Goal: Task Accomplishment & Management: Use online tool/utility

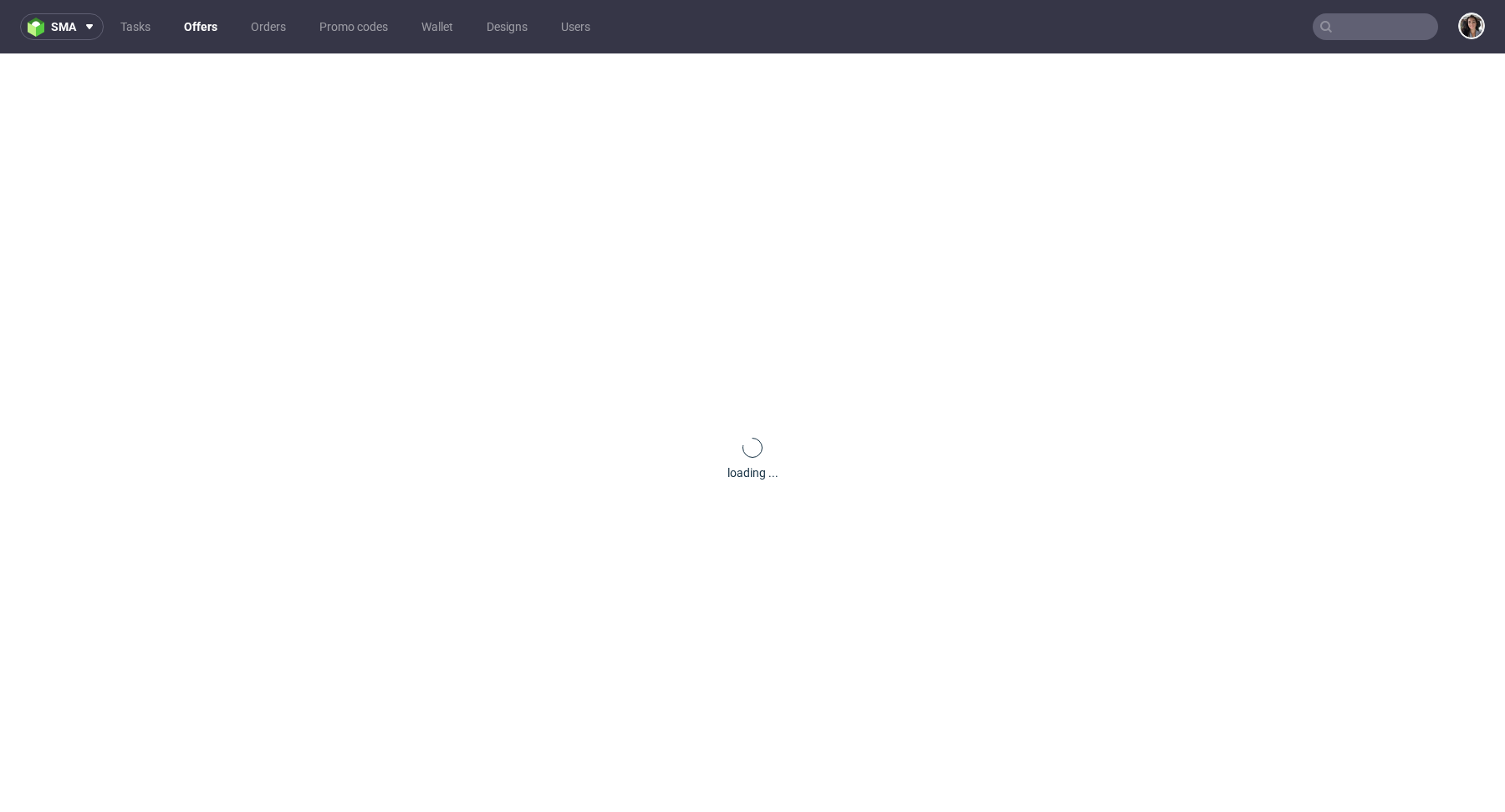
click at [1370, 28] on input "text" at bounding box center [1375, 26] width 125 height 27
paste input "[PERSON_NAME][EMAIL_ADDRESS][DOMAIN_NAME]"
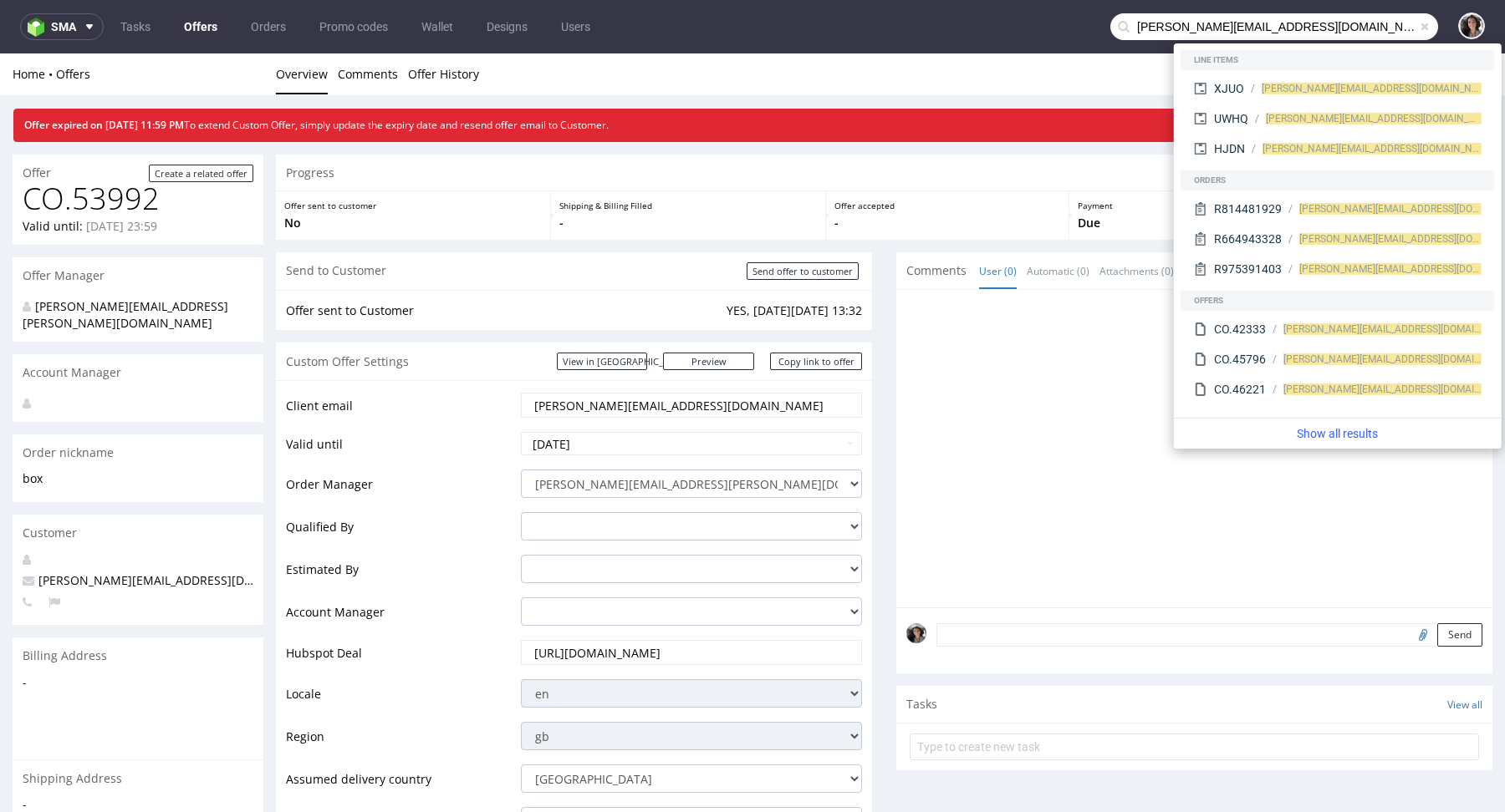
drag, startPoint x: 1154, startPoint y: 25, endPoint x: 1087, endPoint y: 26, distance: 67.0
click at [1087, 26] on nav "sma Tasks Offers Orders Promo codes Wallet Designs Users benoit@yesforlov.com" at bounding box center [752, 26] width 1505 height 53
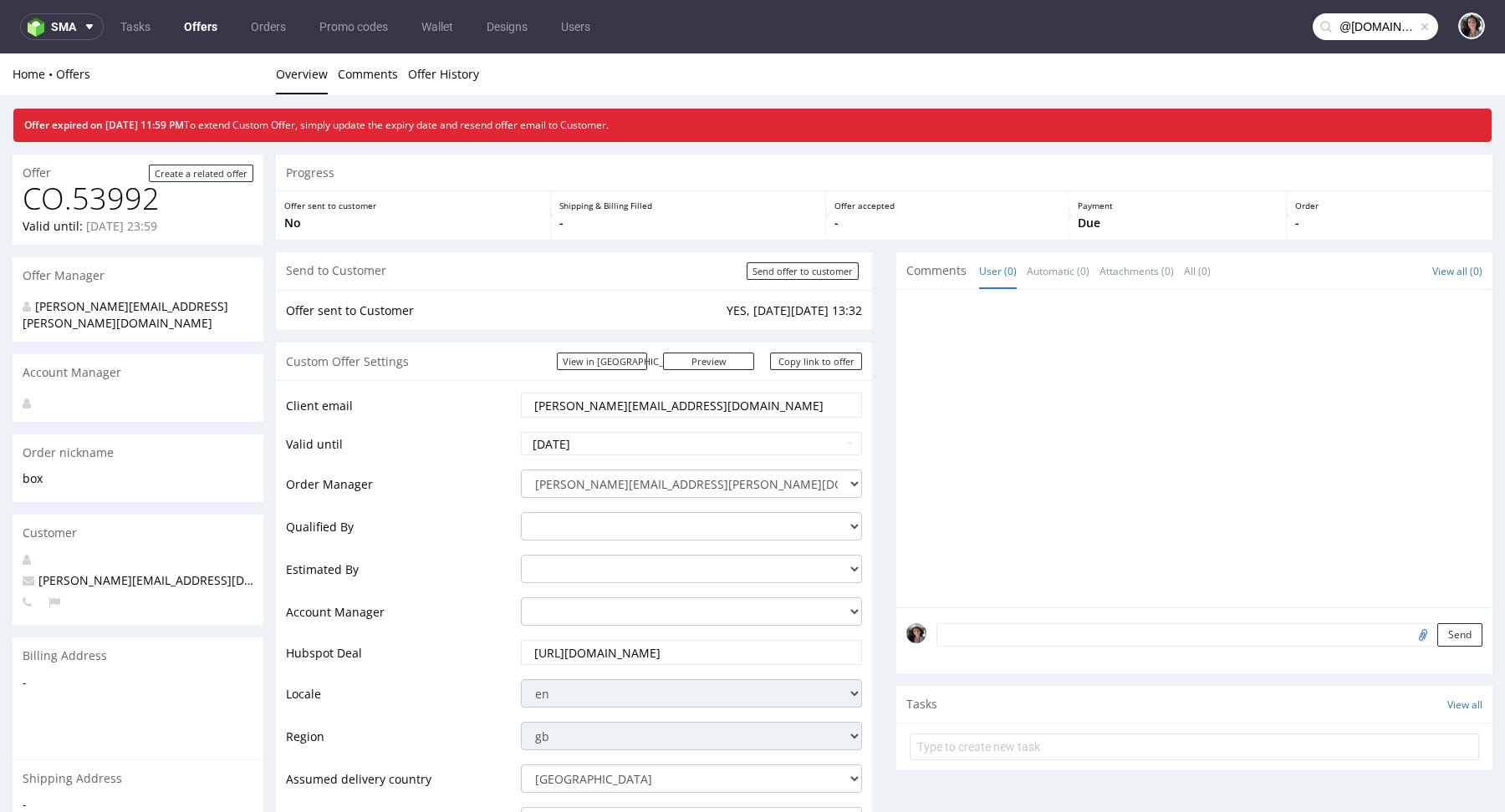
type input "@yesforlov.com"
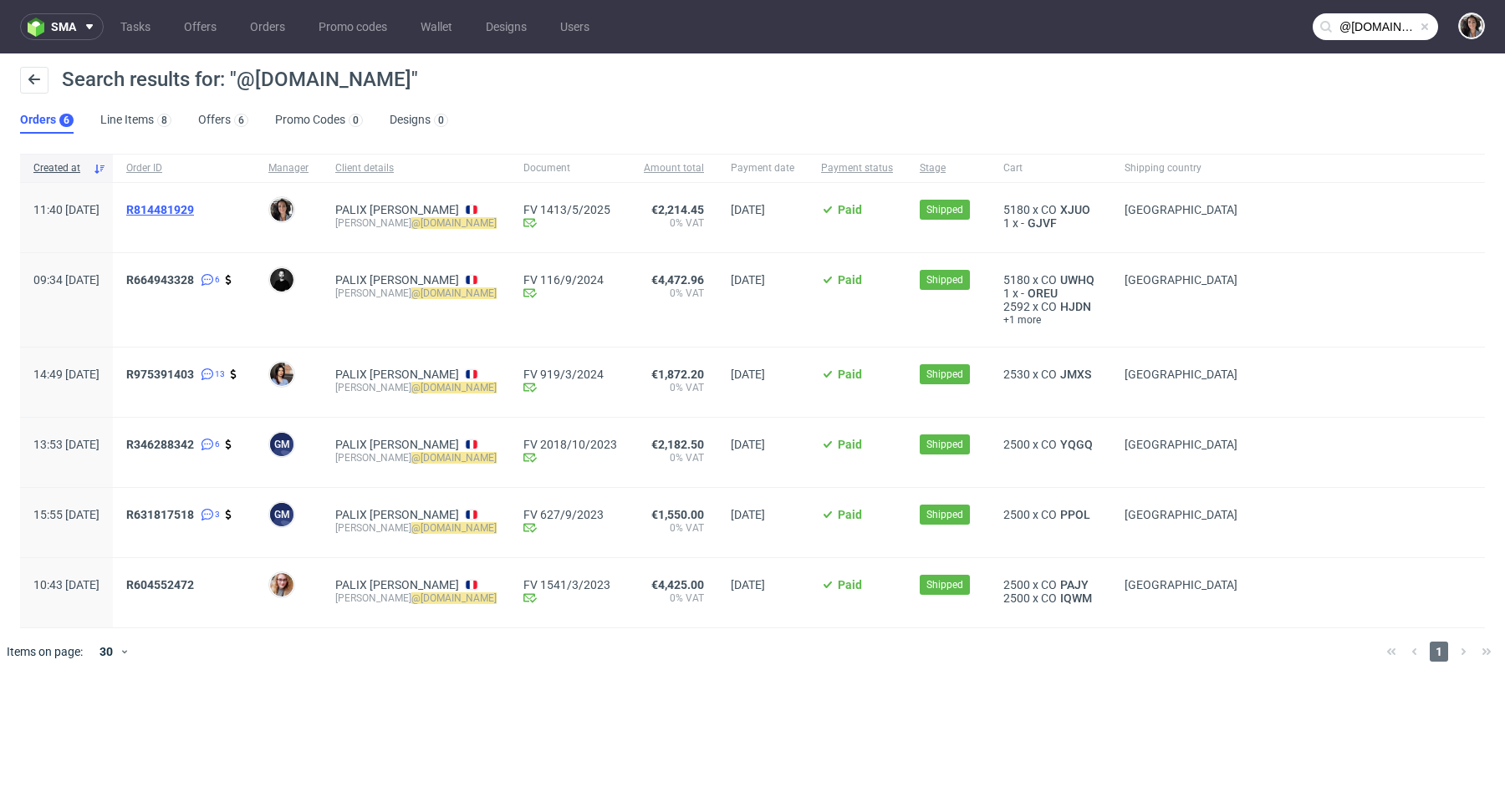
click at [194, 207] on span "R814481929" at bounding box center [160, 209] width 67 height 13
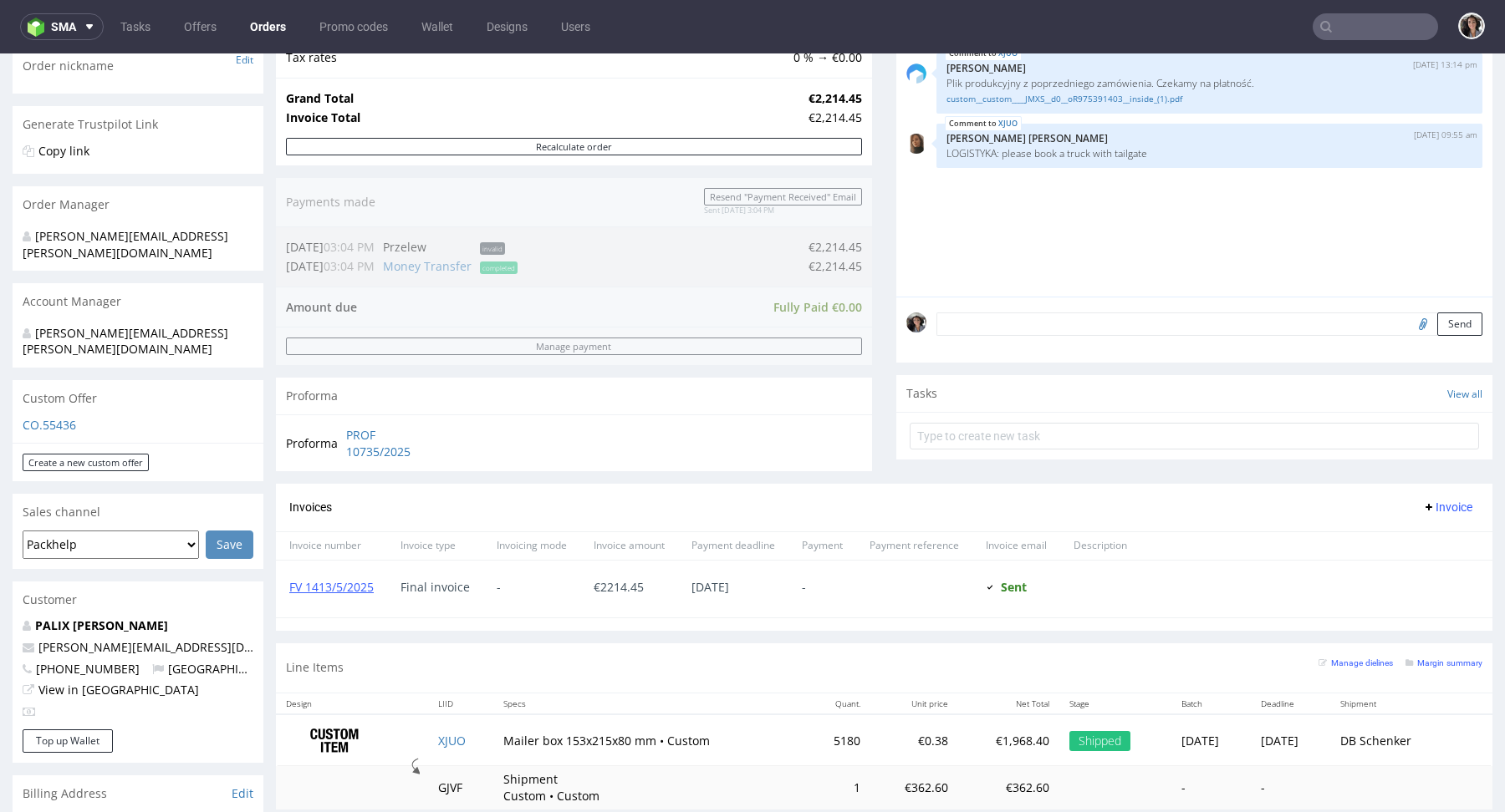
scroll to position [545, 0]
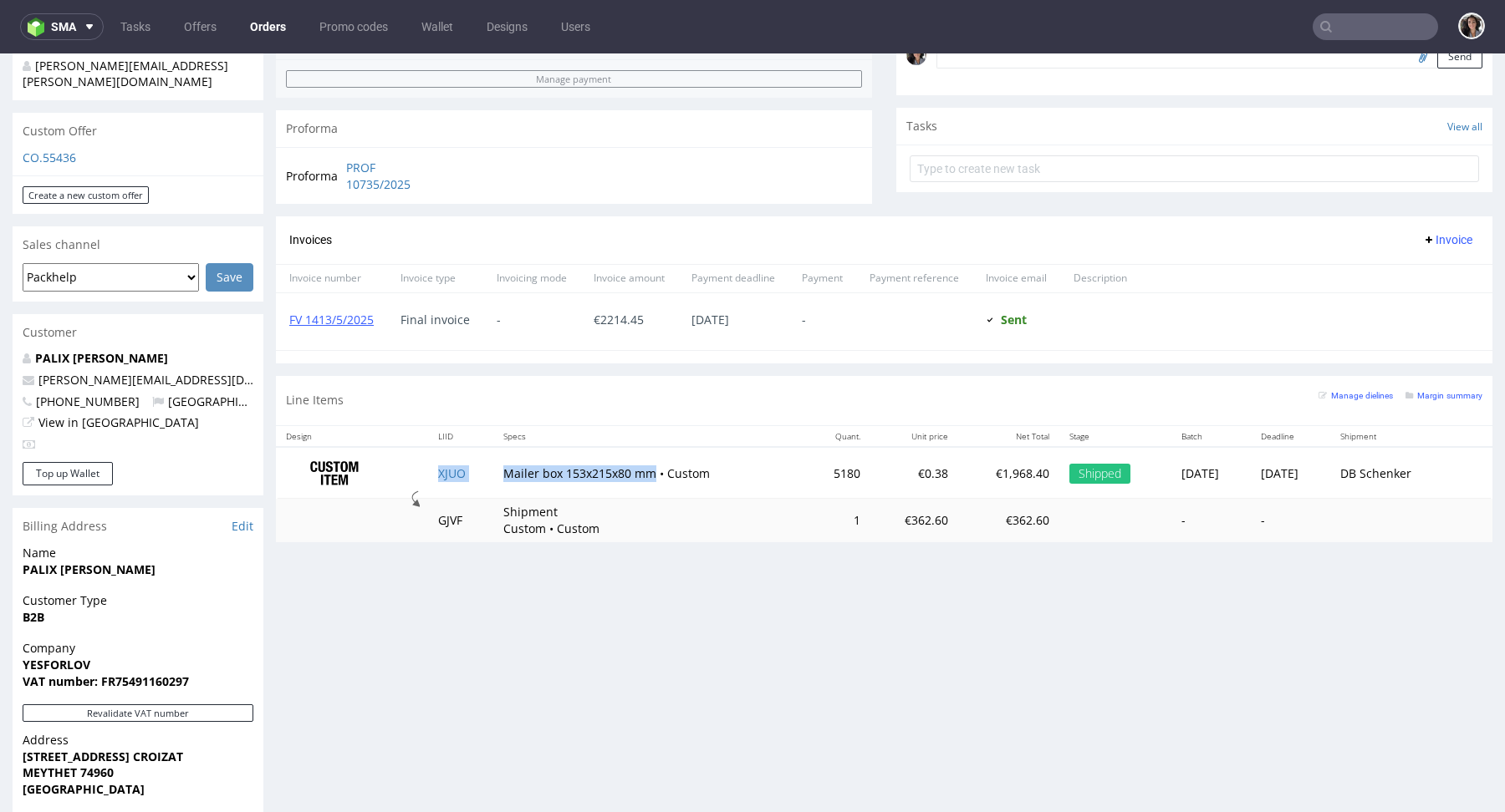
drag, startPoint x: 480, startPoint y: 470, endPoint x: 642, endPoint y: 473, distance: 162.0
click at [642, 473] on tr "XJUO Mailer box 153x215x80 mm • Custom 5180 €0.38 €1,968.40 Shipped Thu 15 May …" at bounding box center [883, 473] width 1216 height 52
type input "@yesforlov.com"
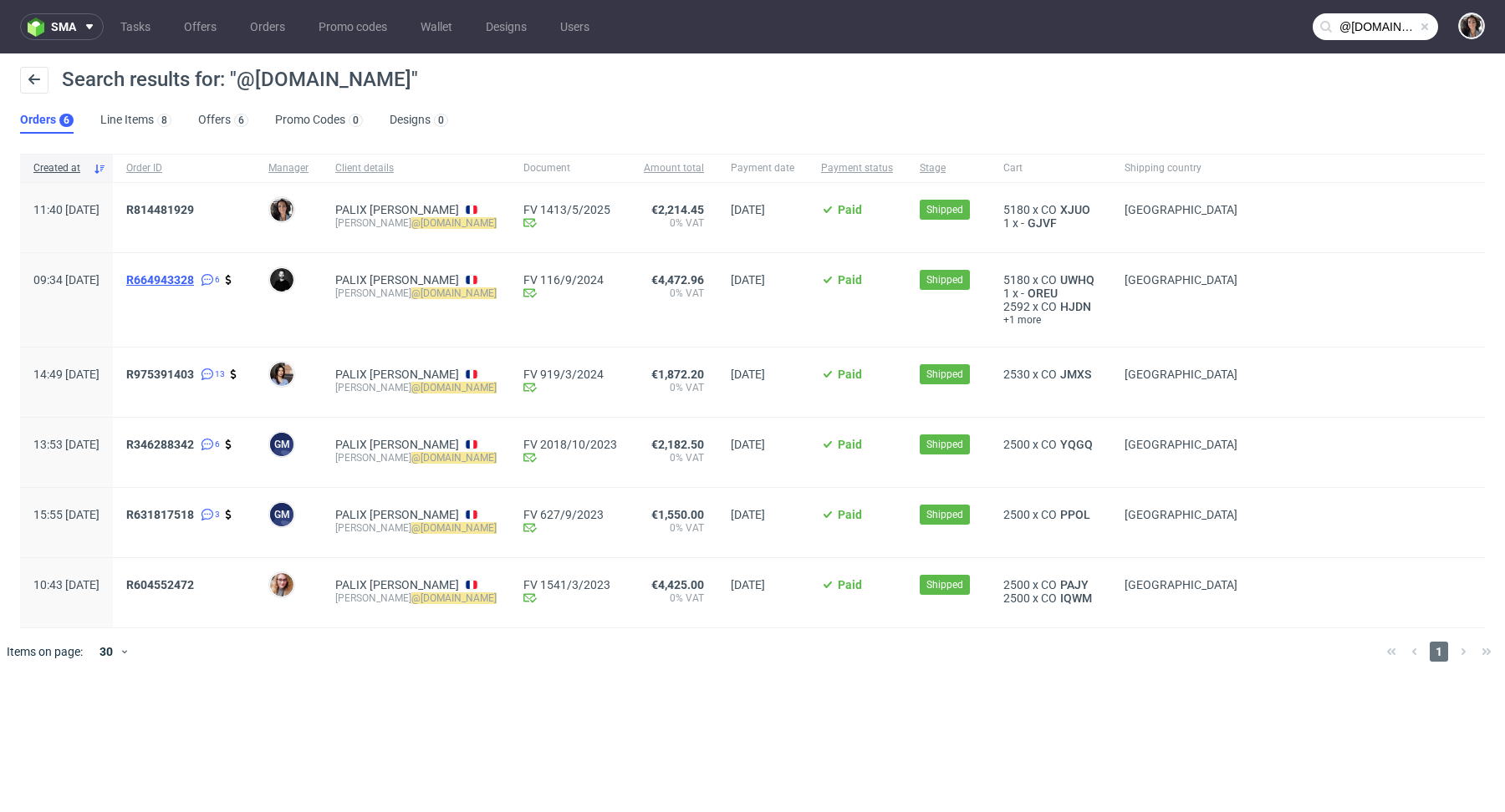
click at [194, 278] on span "R664943328" at bounding box center [160, 279] width 67 height 13
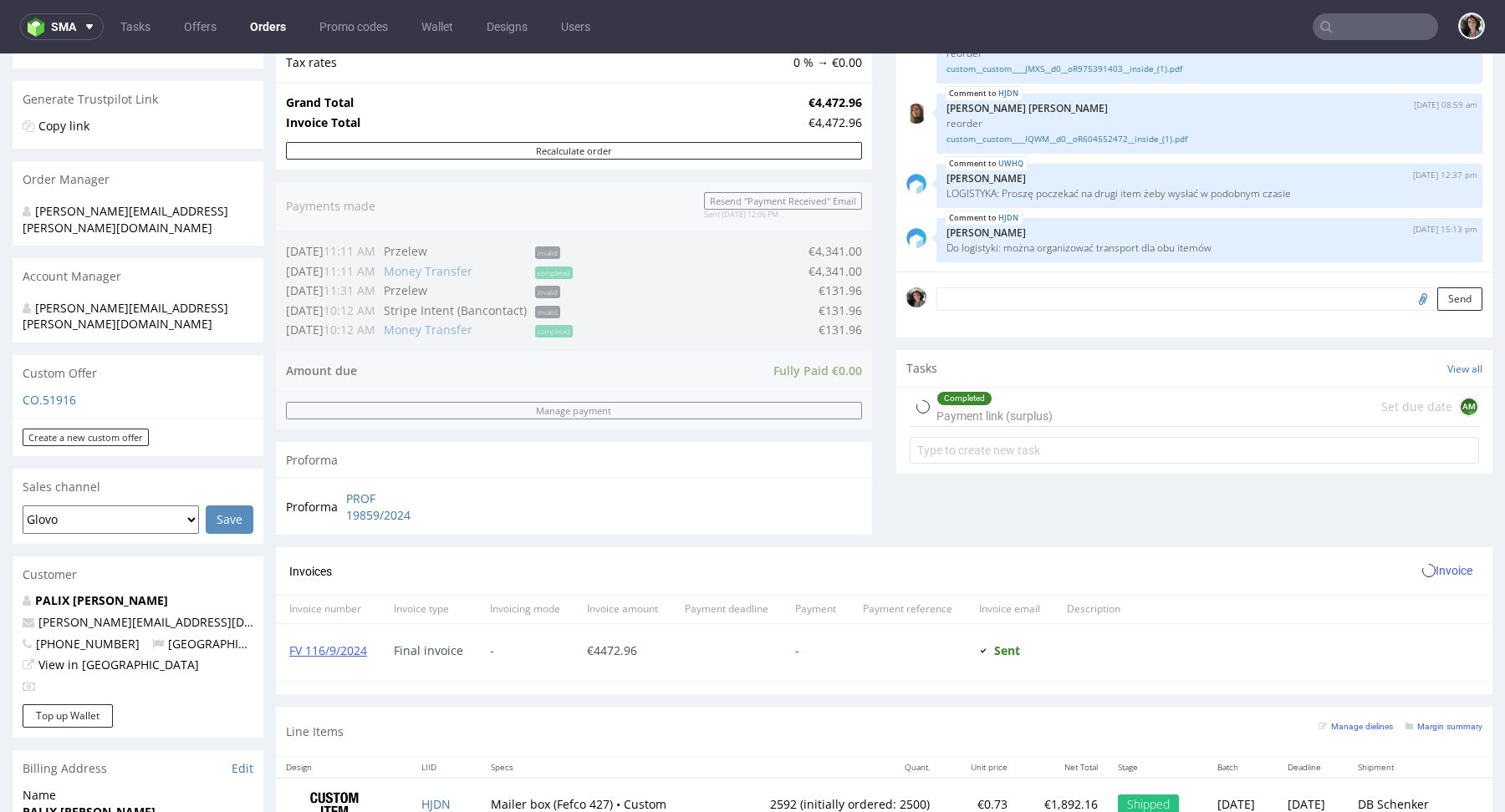
scroll to position [777, 0]
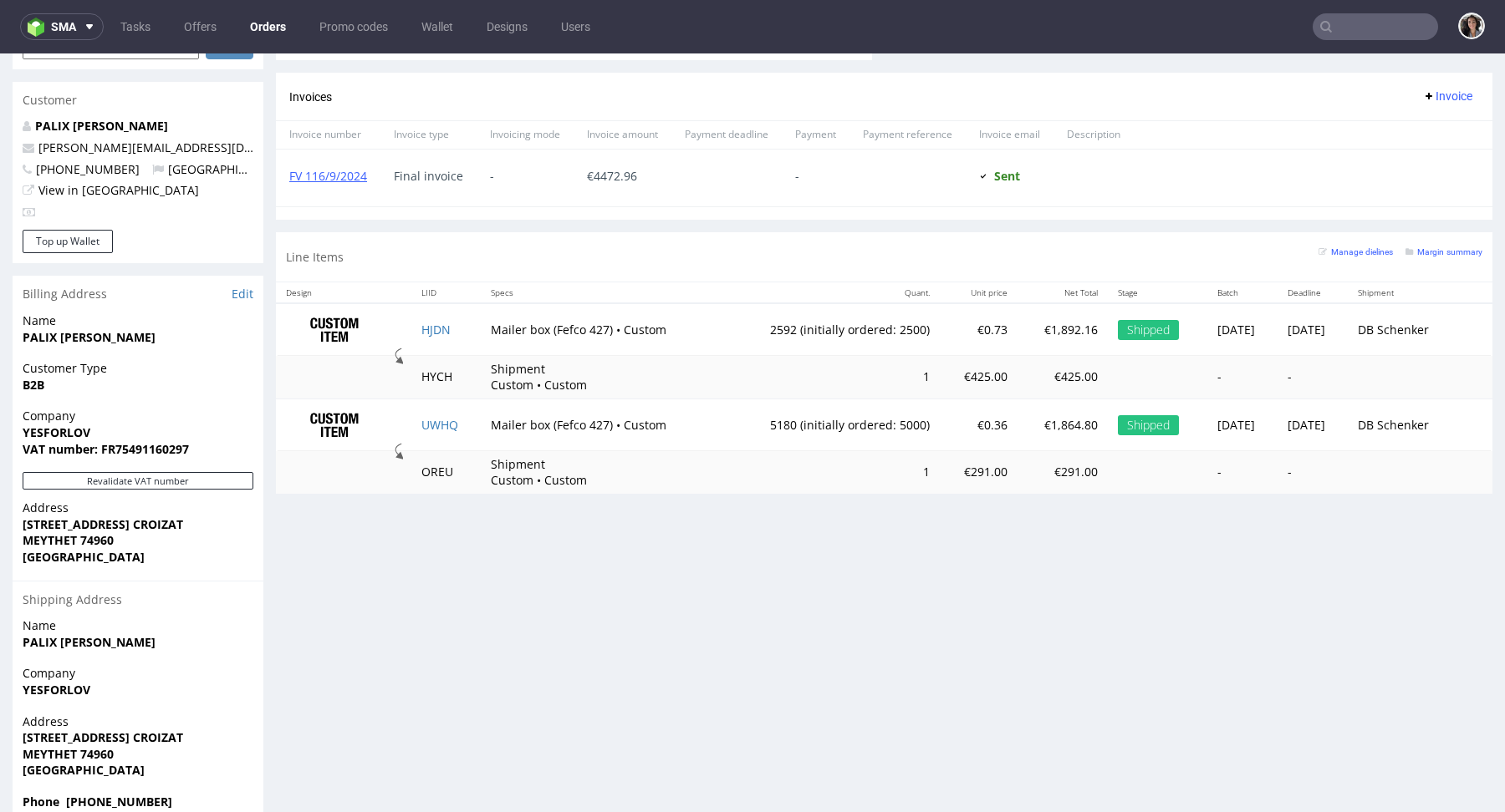
type input "@yesforlov.com"
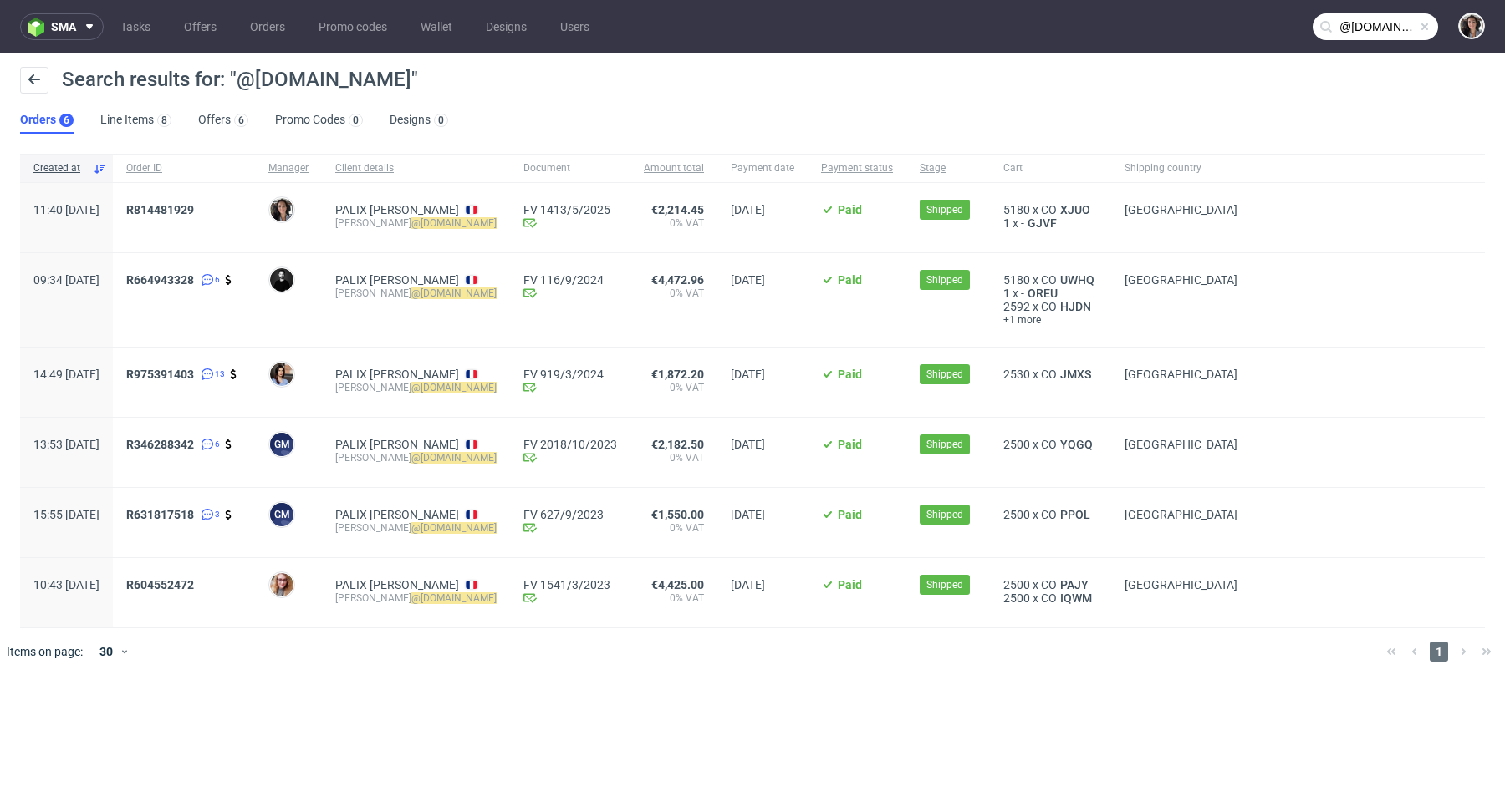
click at [233, 362] on div "R975391403 13" at bounding box center [184, 382] width 142 height 69
click at [194, 367] on span "R975391403" at bounding box center [160, 374] width 67 height 13
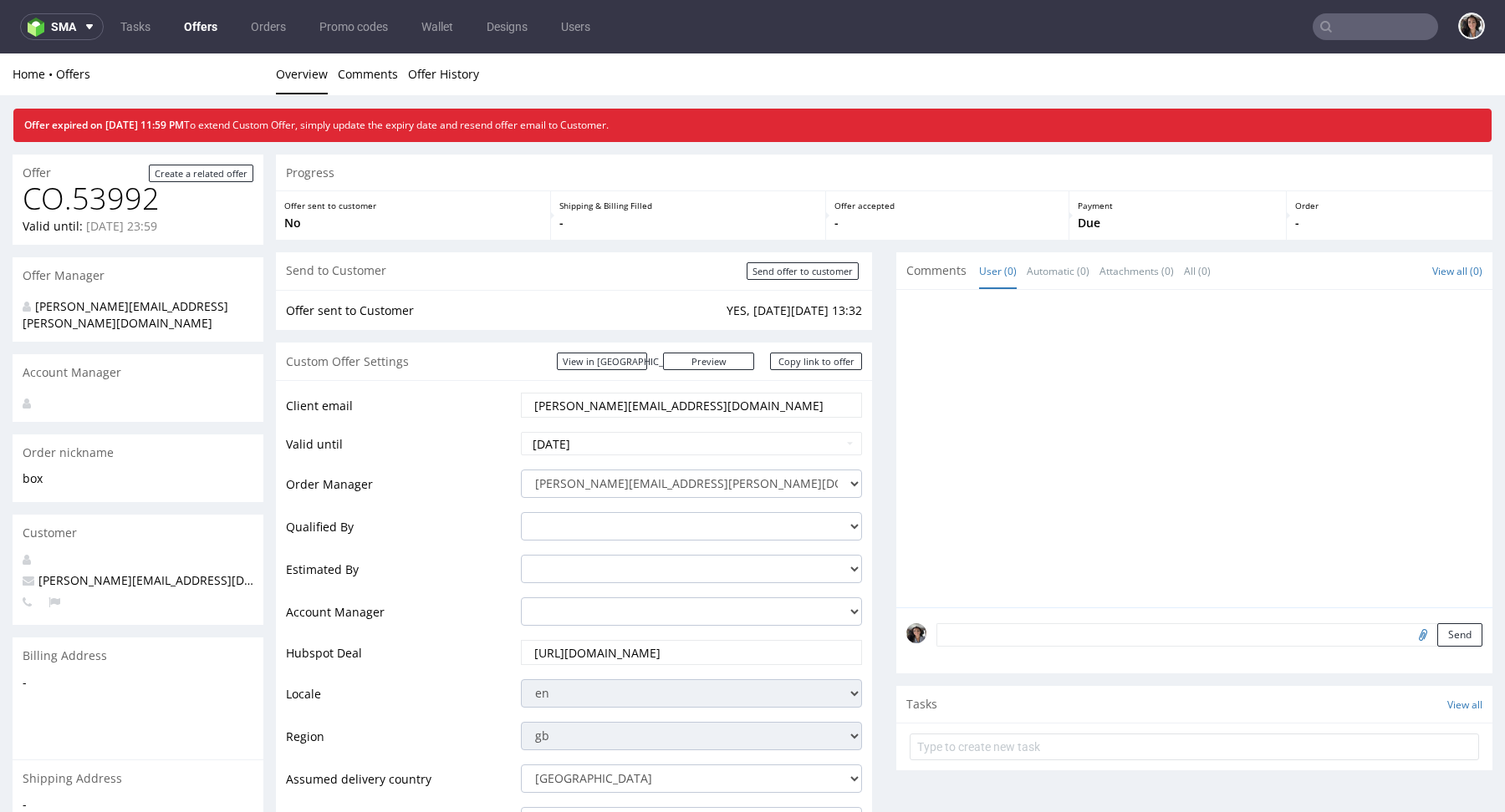
click at [1354, 13] on input "text" at bounding box center [1375, 26] width 125 height 27
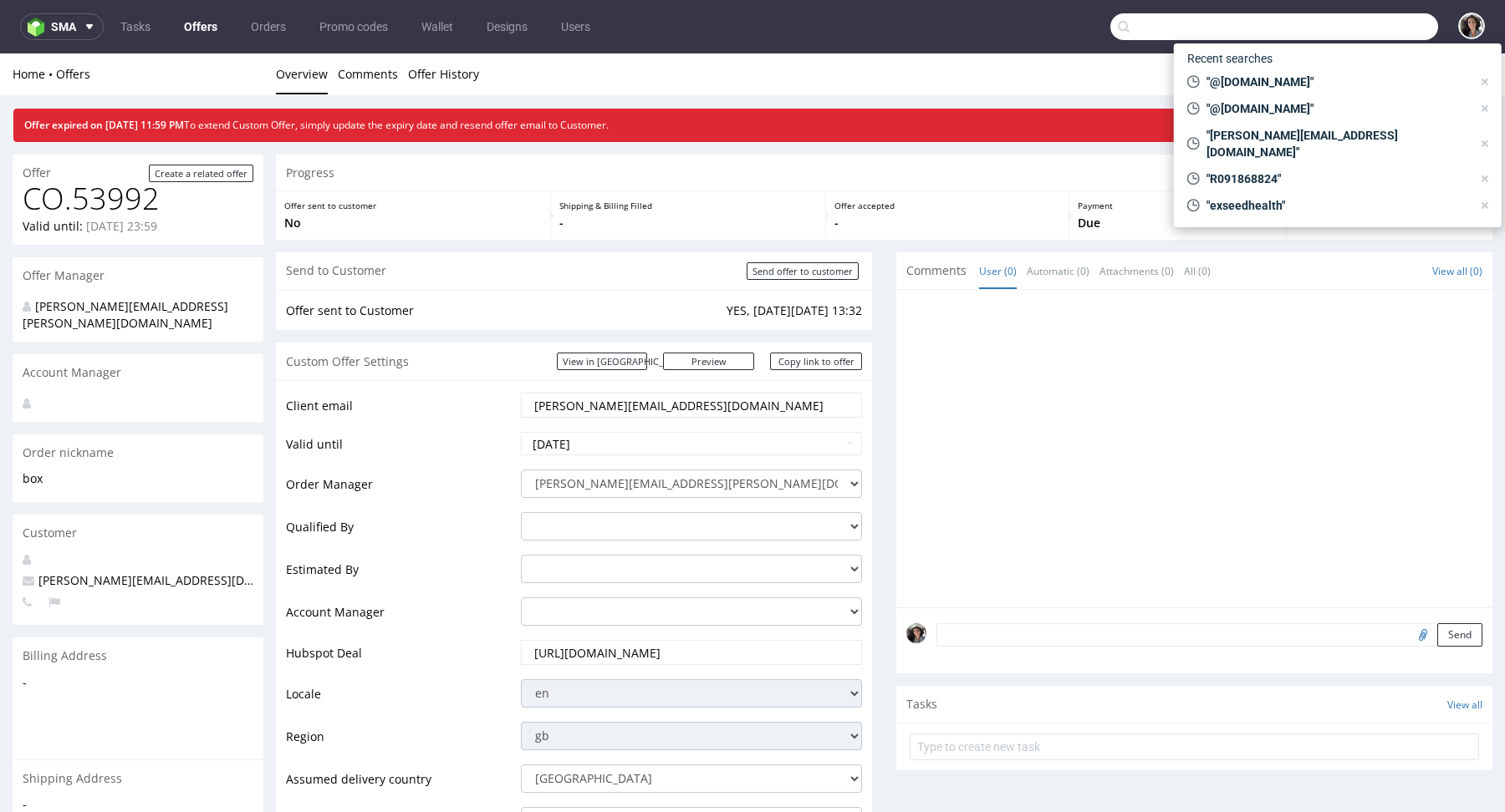
paste input "[PERSON_NAME][EMAIL_ADDRESS][DOMAIN_NAME]"
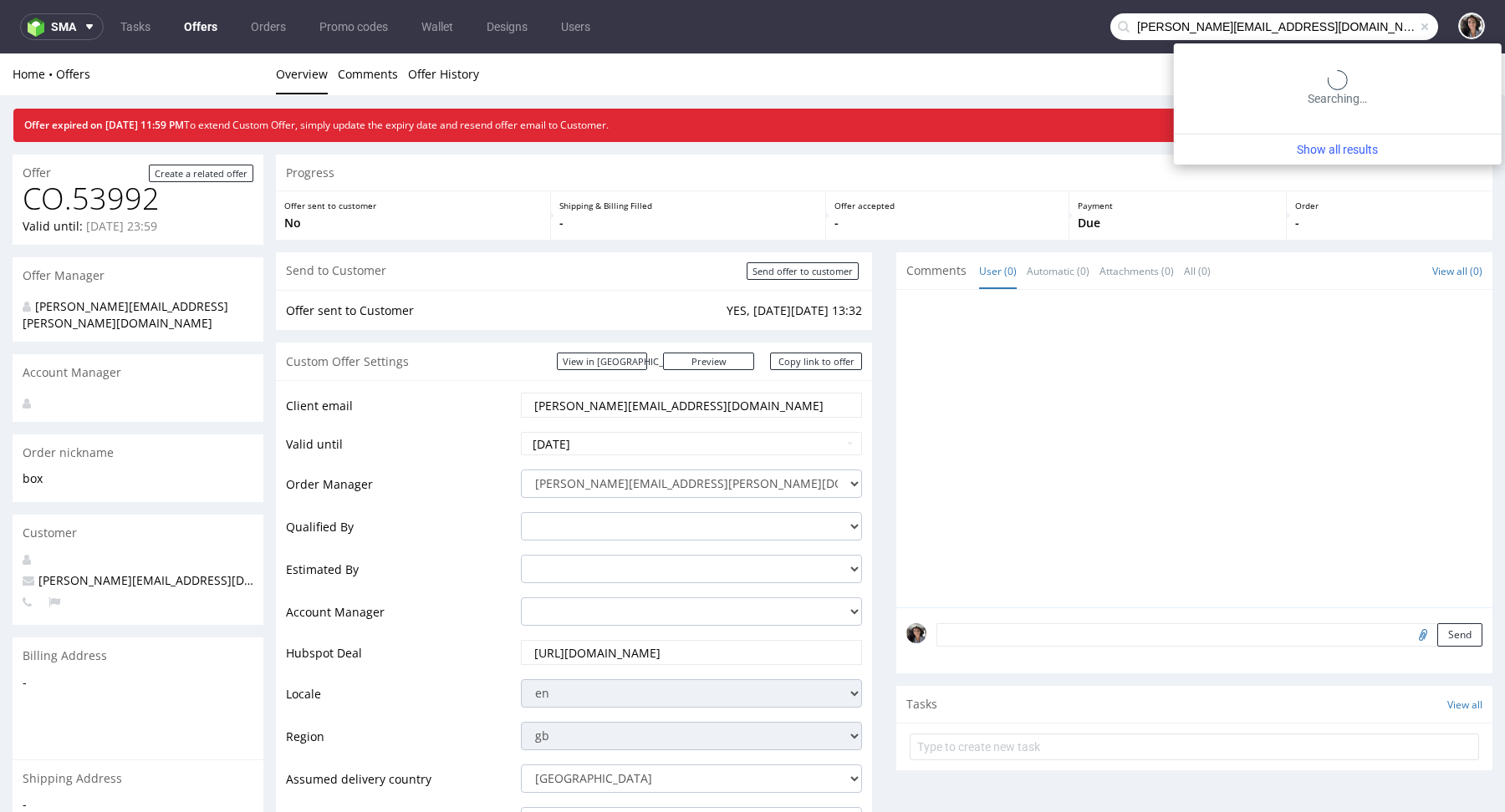
type input "[PERSON_NAME][EMAIL_ADDRESS][DOMAIN_NAME]"
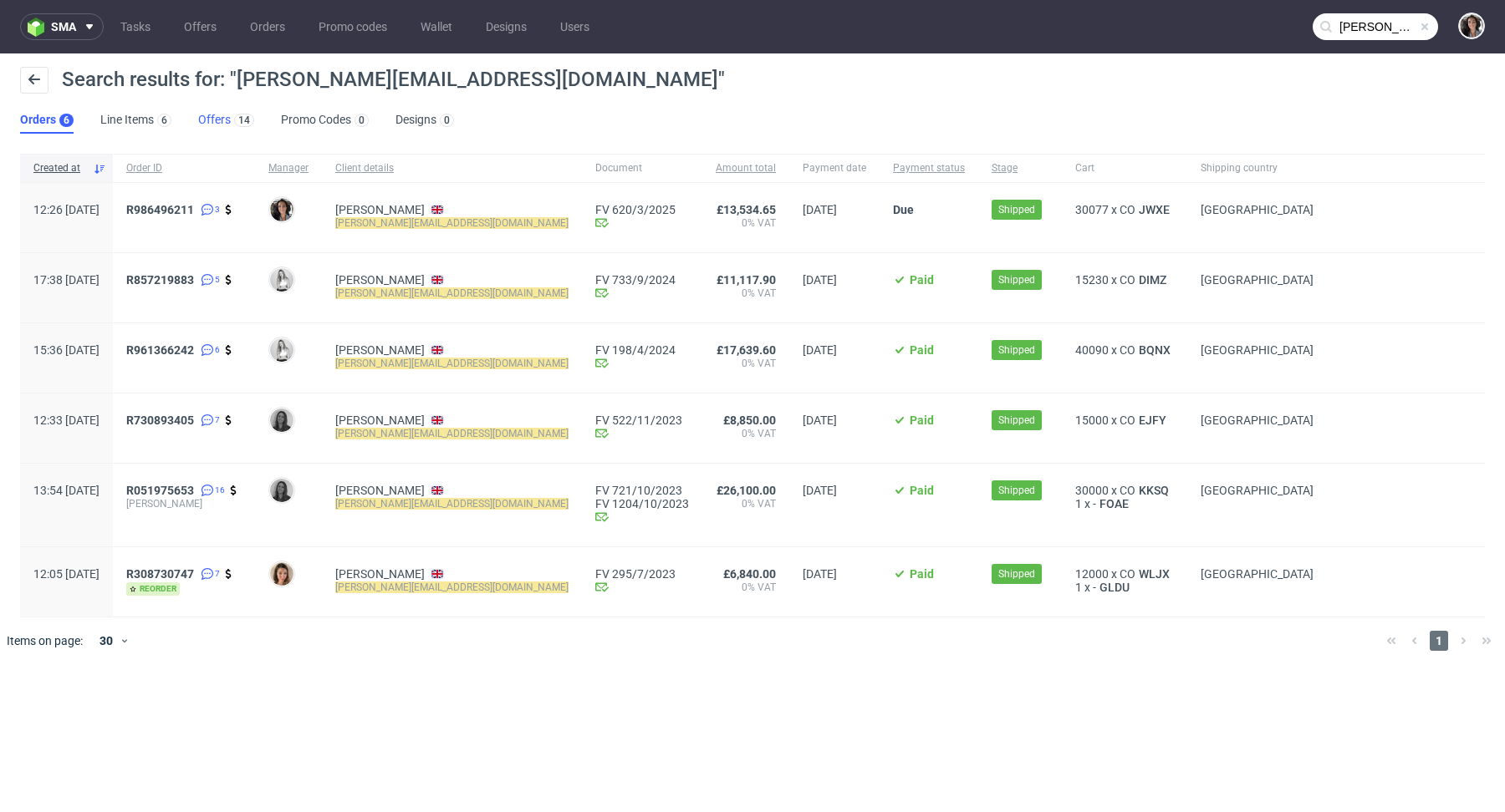
click at [215, 112] on link "Offers 14" at bounding box center [226, 120] width 56 height 27
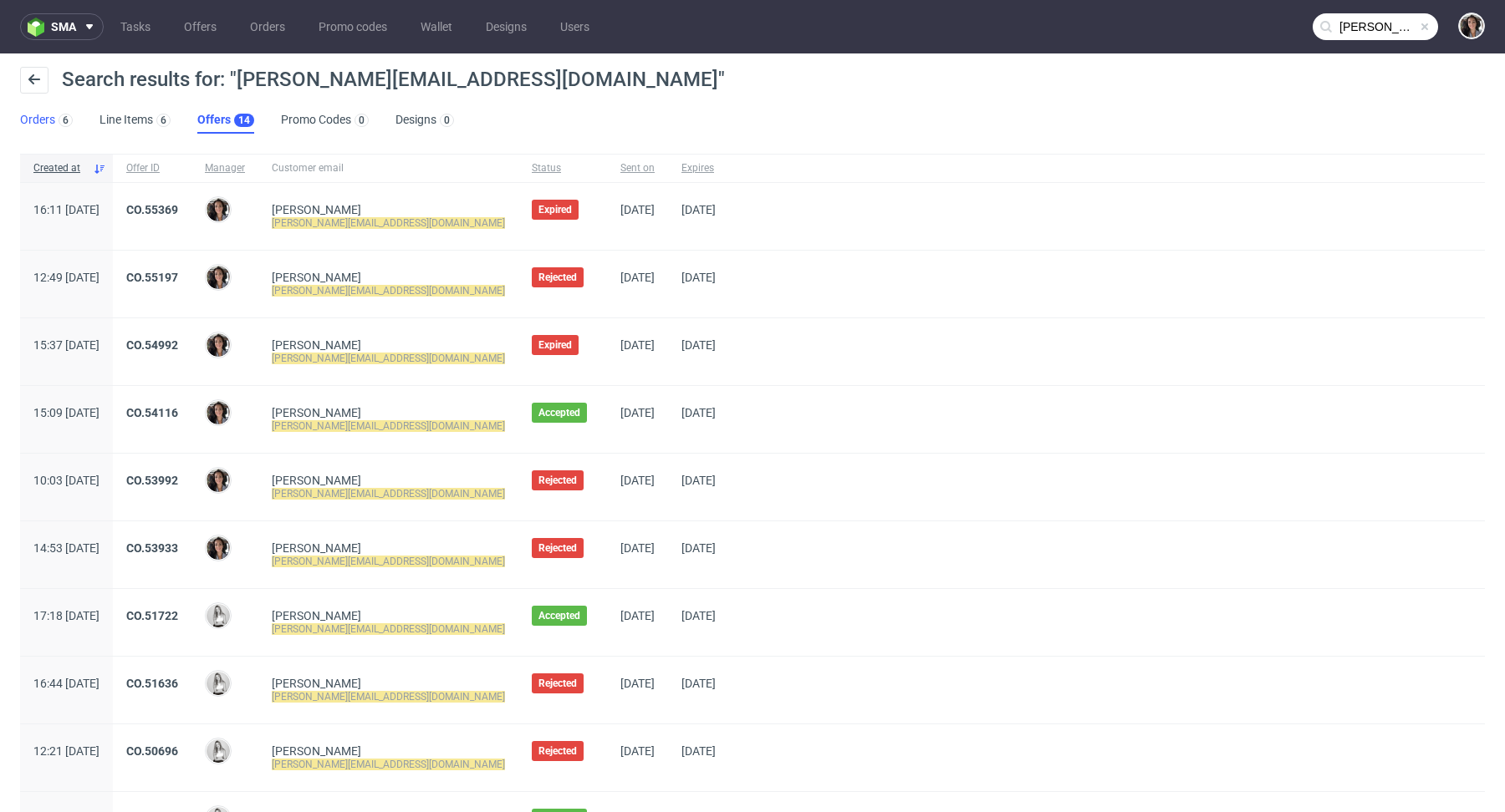
click at [29, 115] on link "Orders 6" at bounding box center [46, 120] width 52 height 27
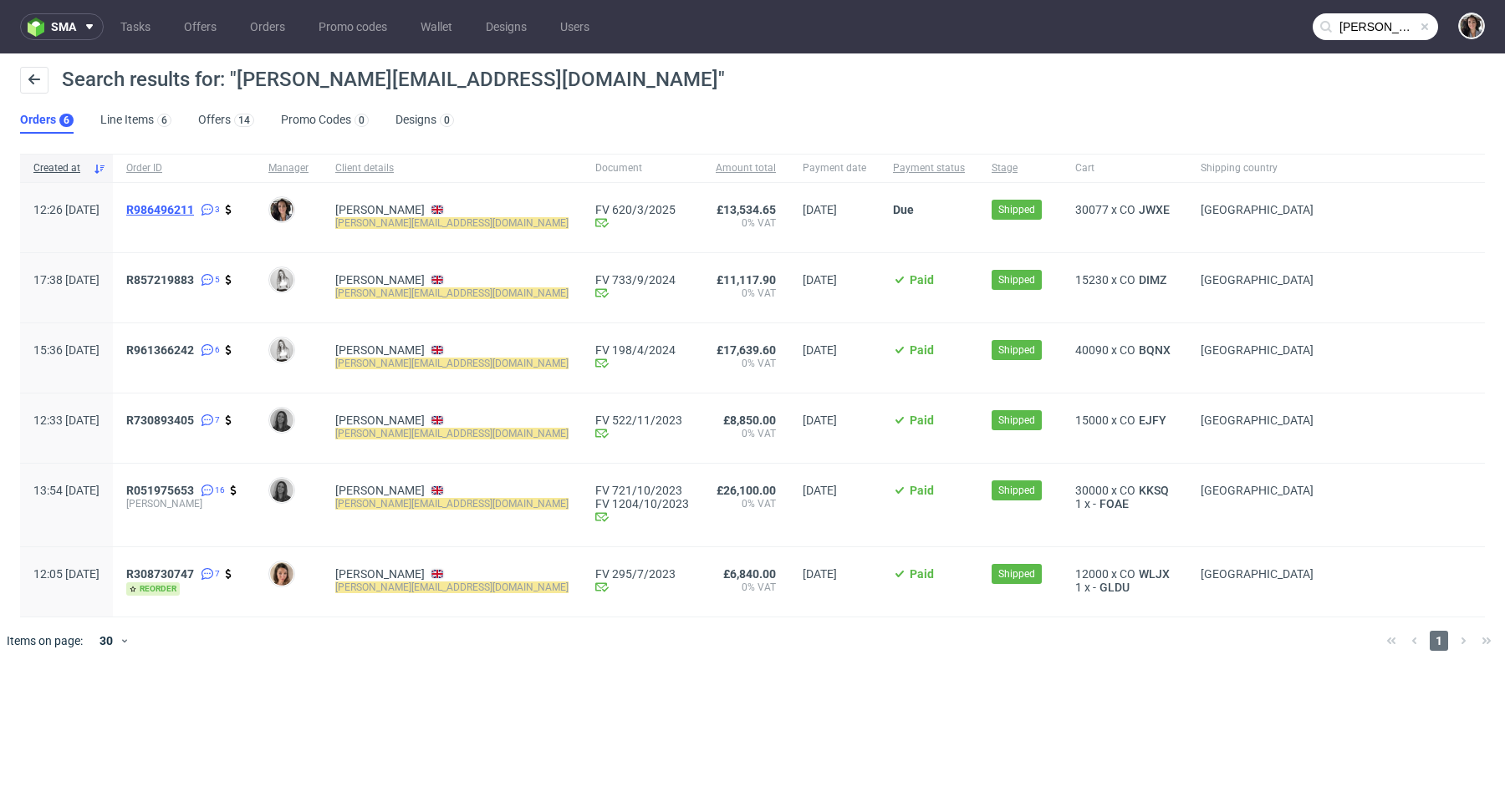
click at [194, 210] on span "R986496211" at bounding box center [160, 209] width 67 height 13
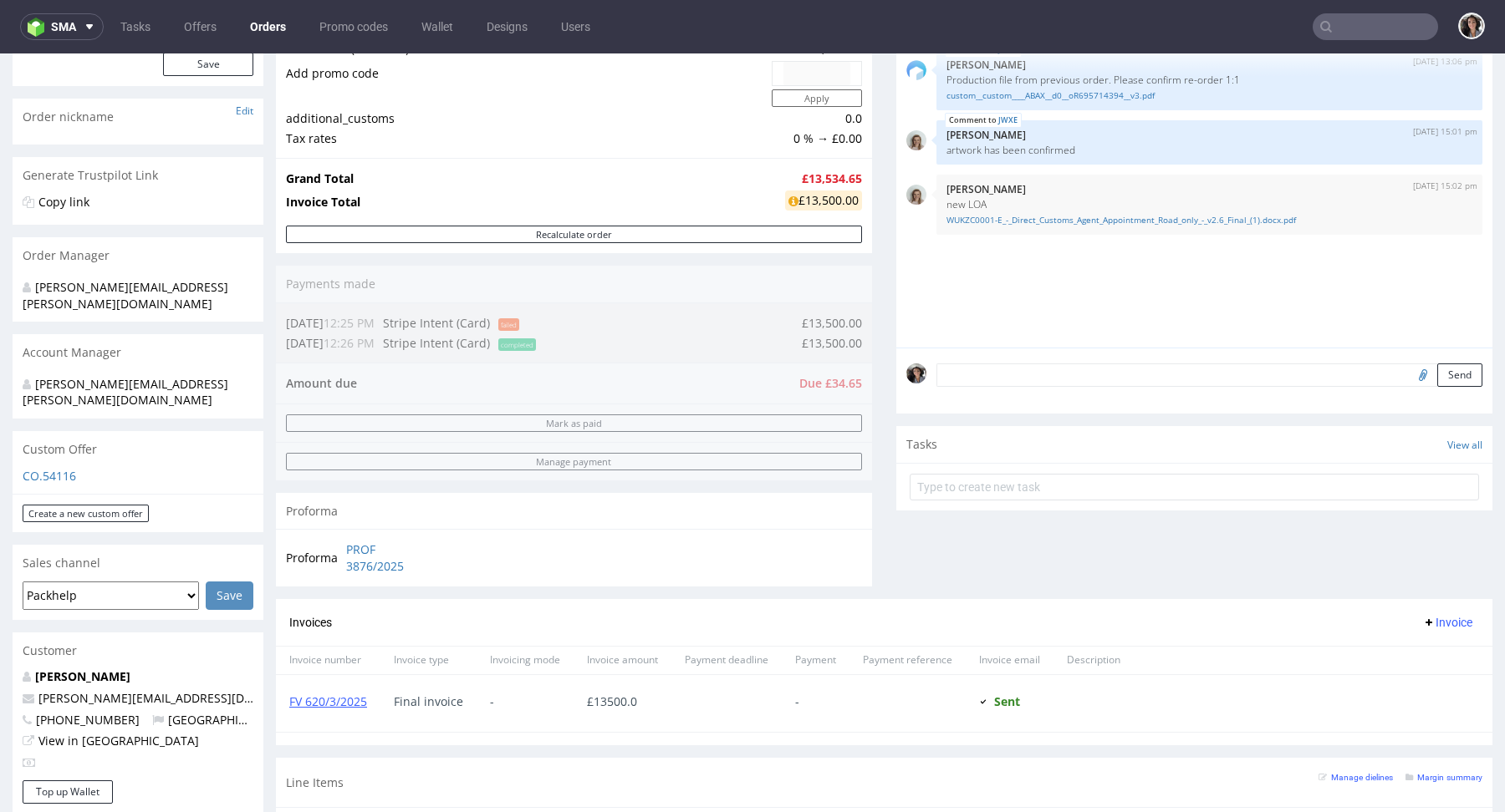
scroll to position [465, 0]
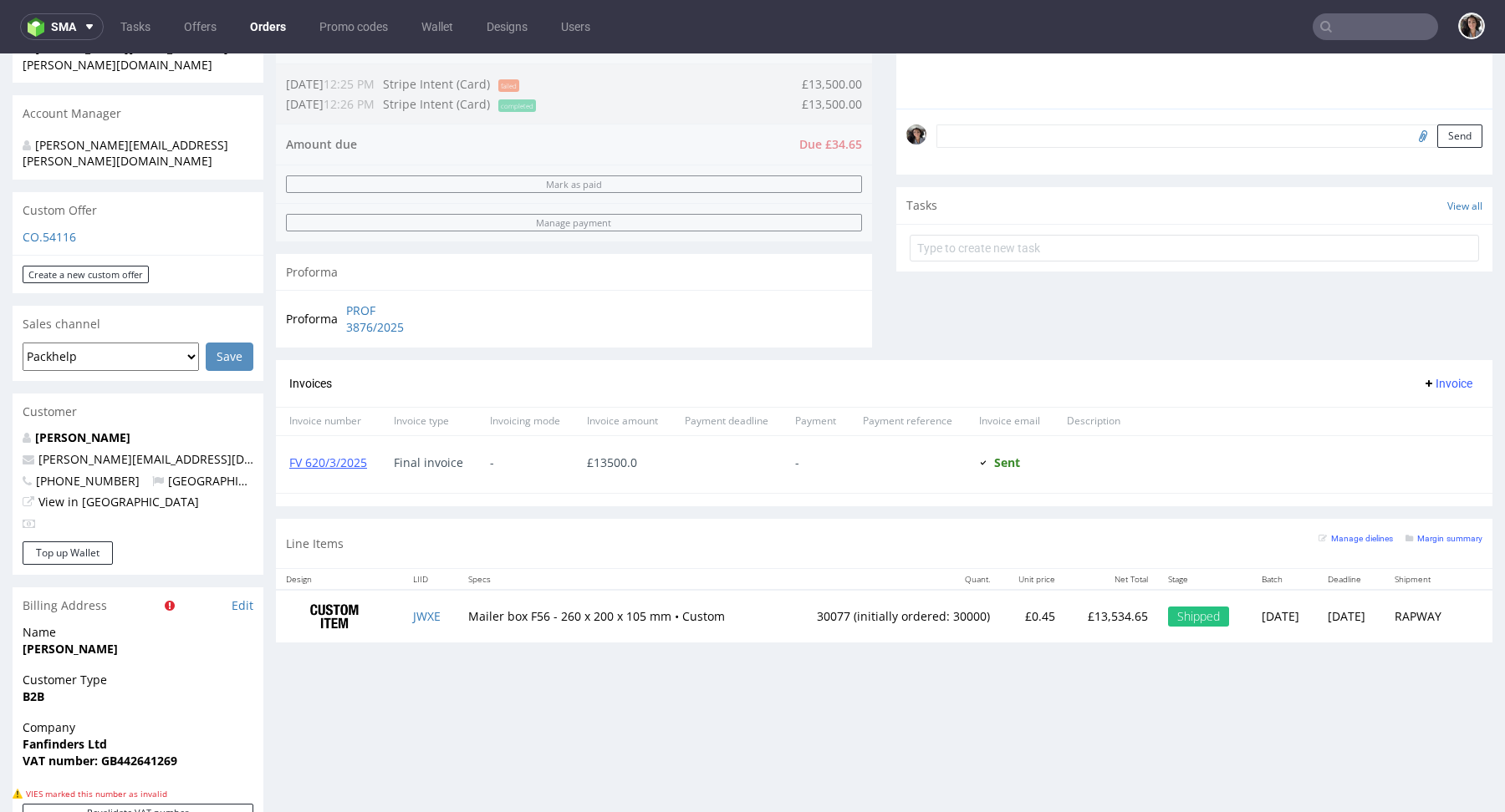
type input "[PERSON_NAME][EMAIL_ADDRESS][DOMAIN_NAME]"
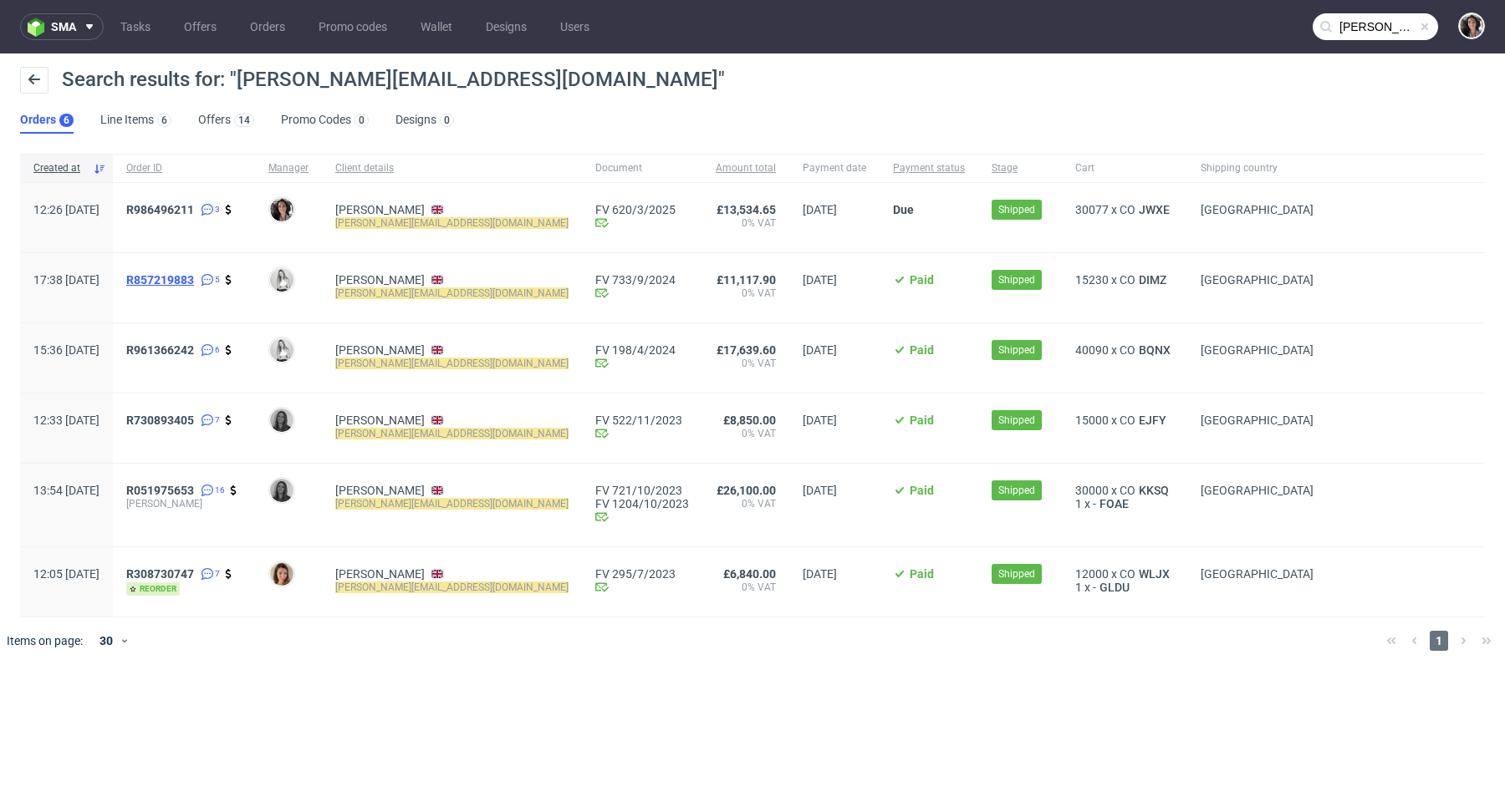
click at [194, 278] on span "R857219883" at bounding box center [160, 279] width 67 height 13
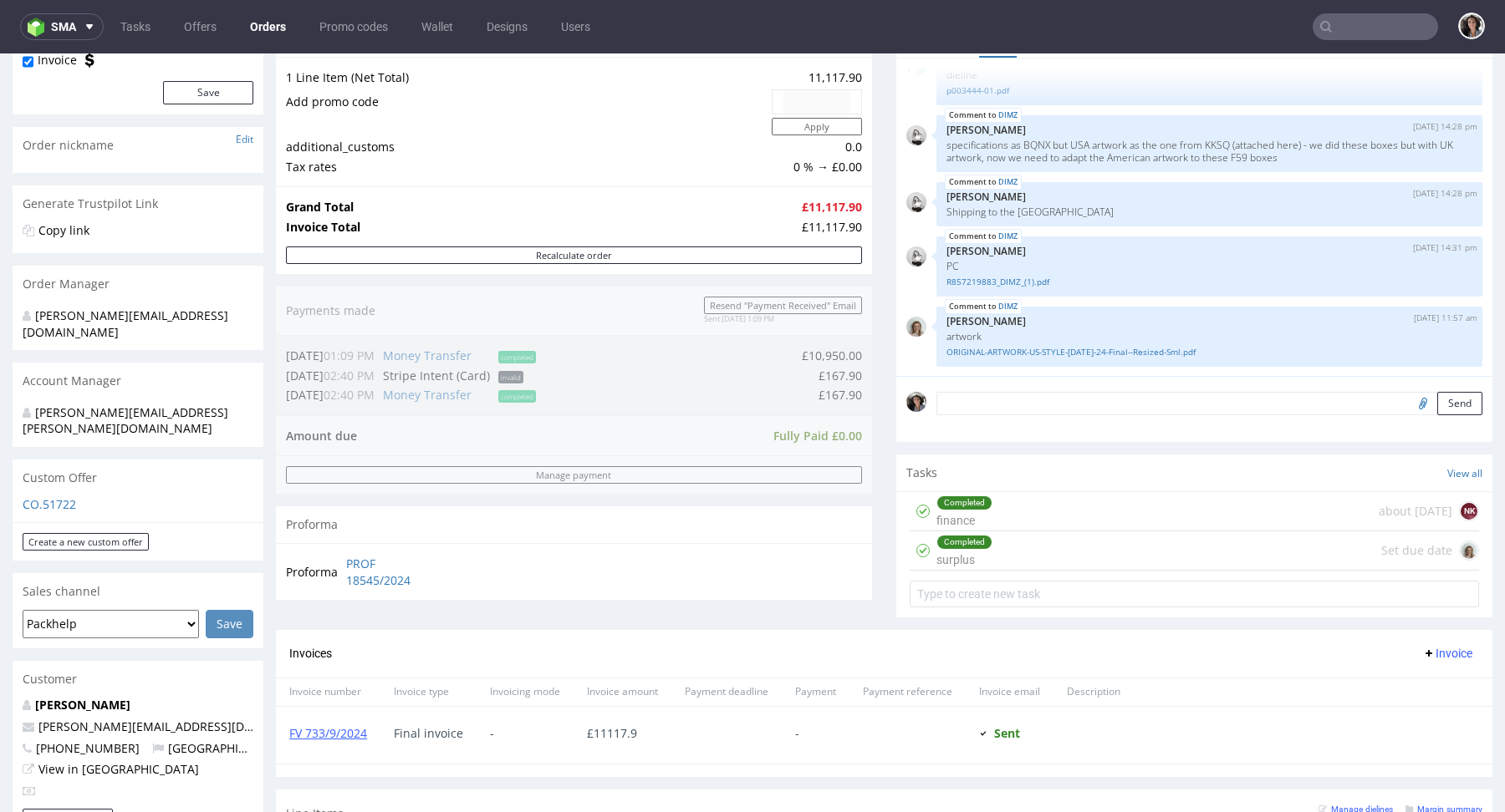
scroll to position [477, 0]
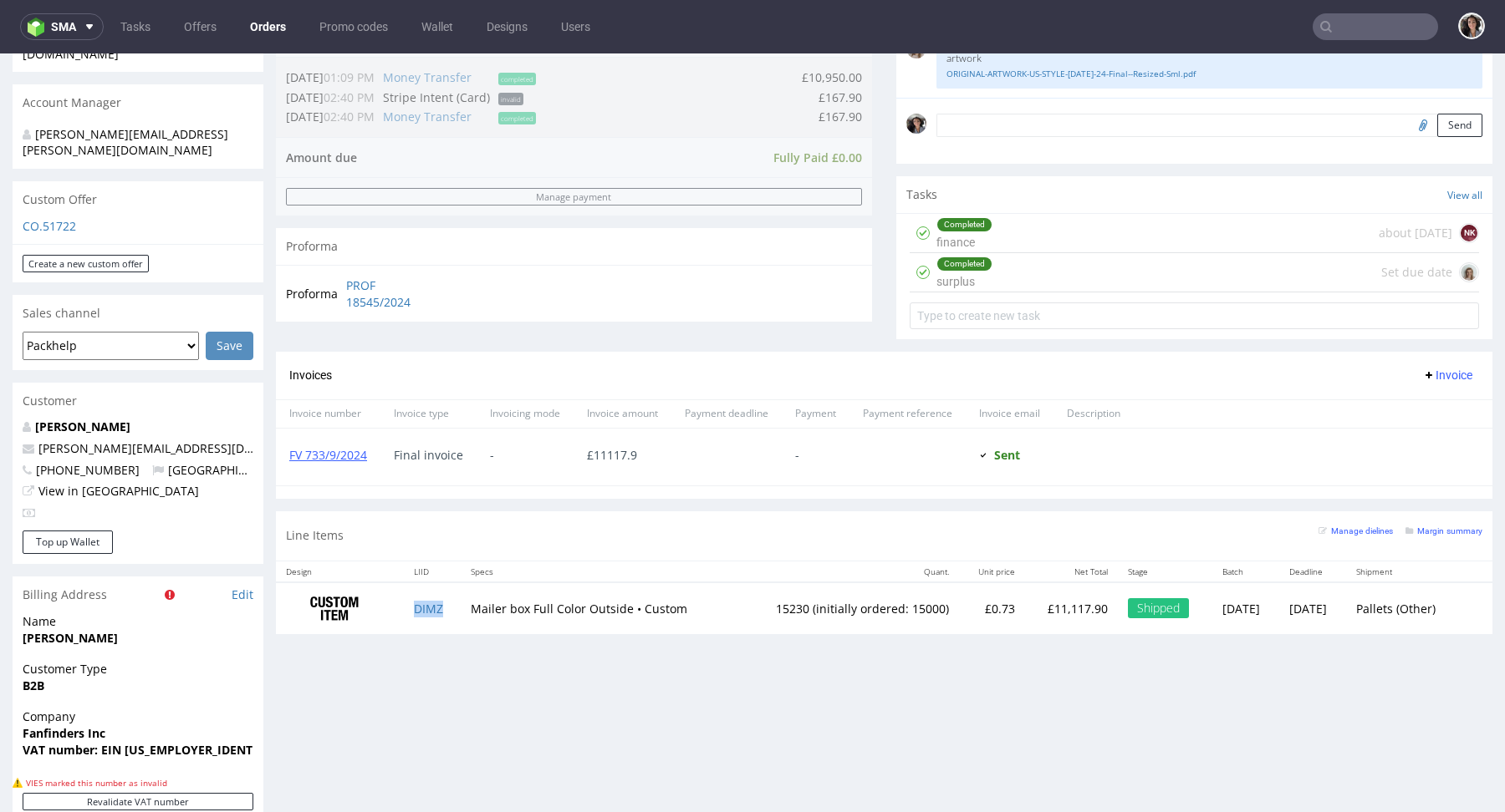
click at [423, 612] on td "DIMZ" at bounding box center [432, 608] width 57 height 52
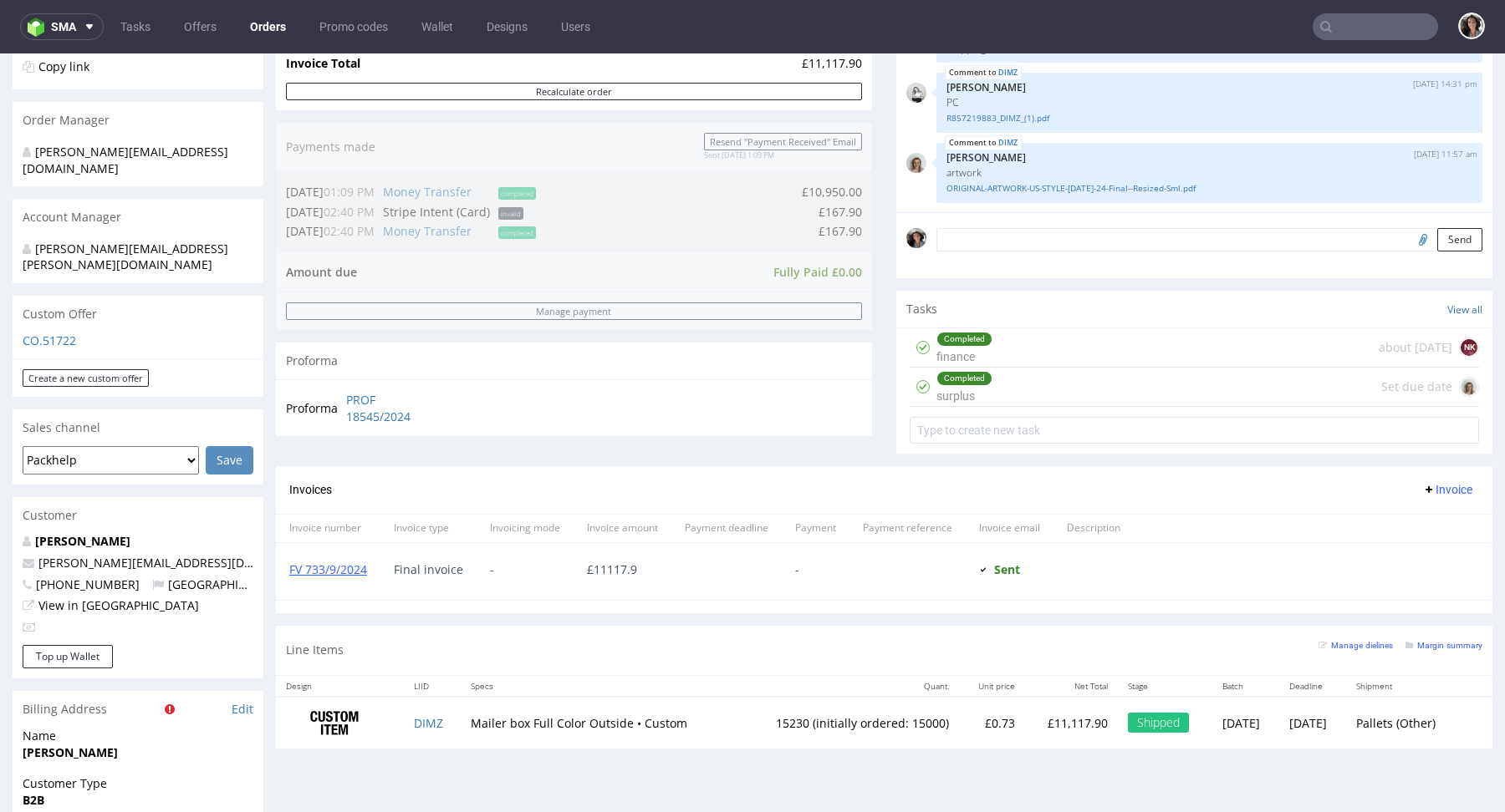
scroll to position [590, 0]
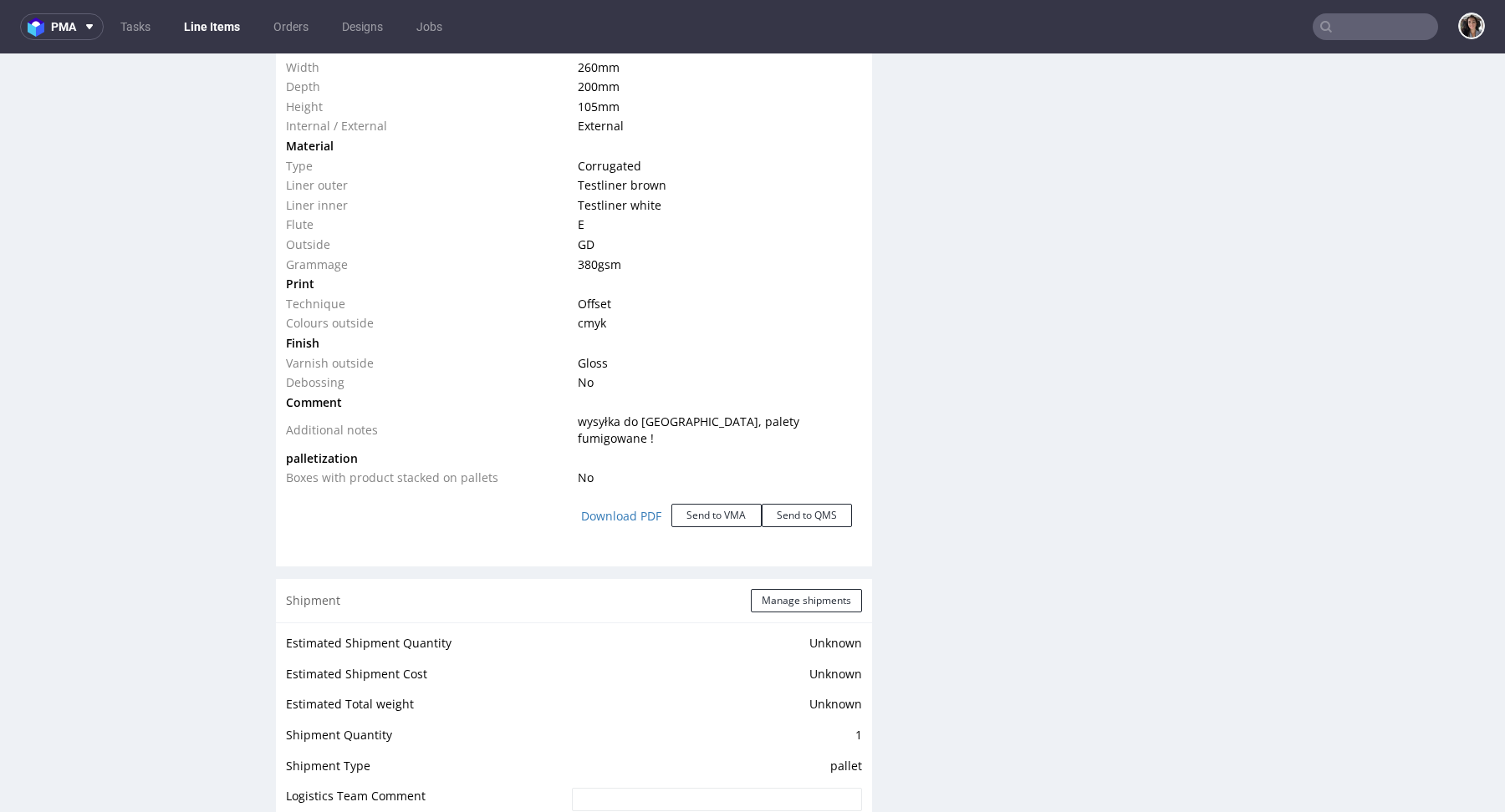
scroll to position [1636, 0]
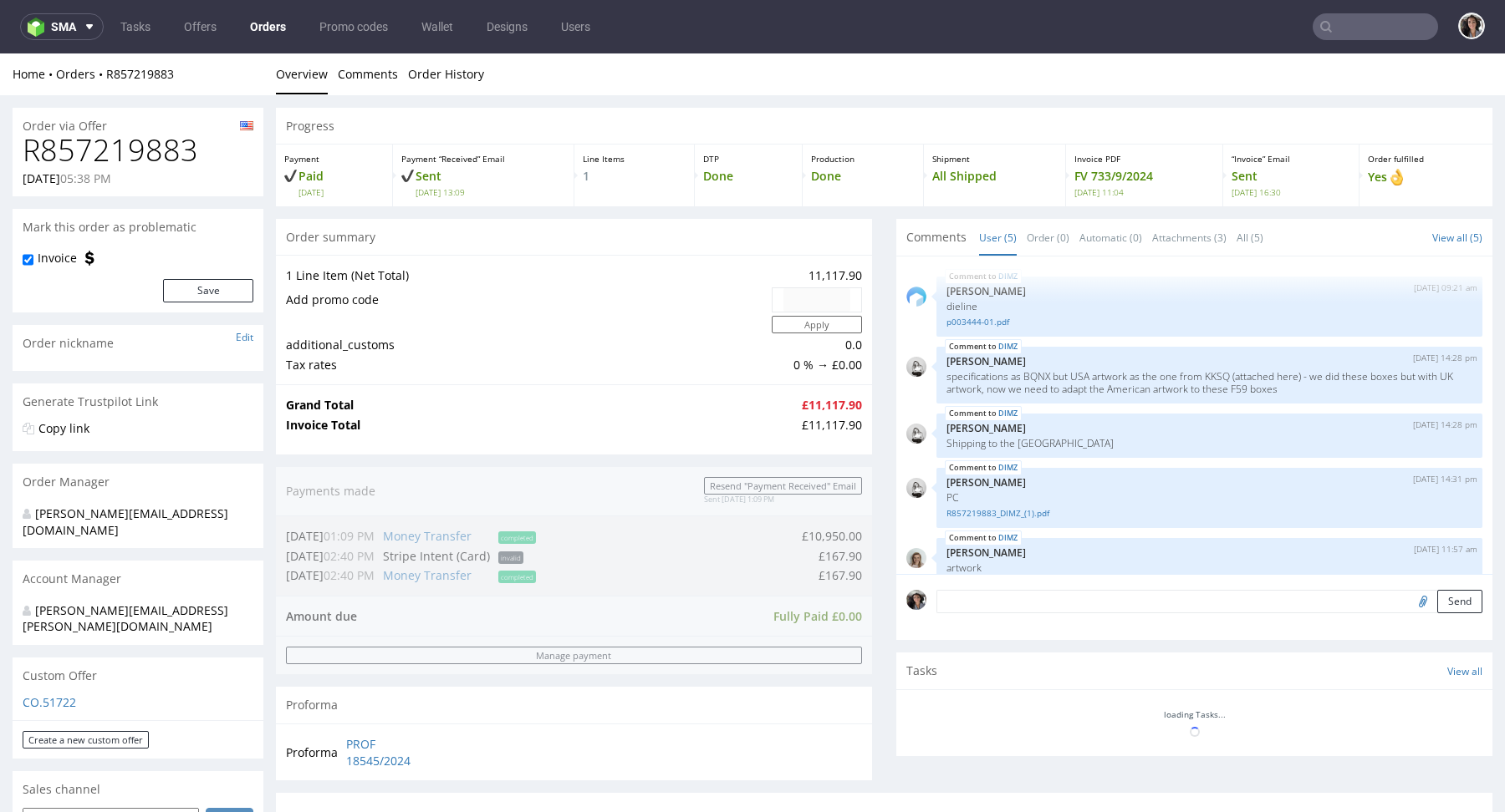
scroll to position [34, 0]
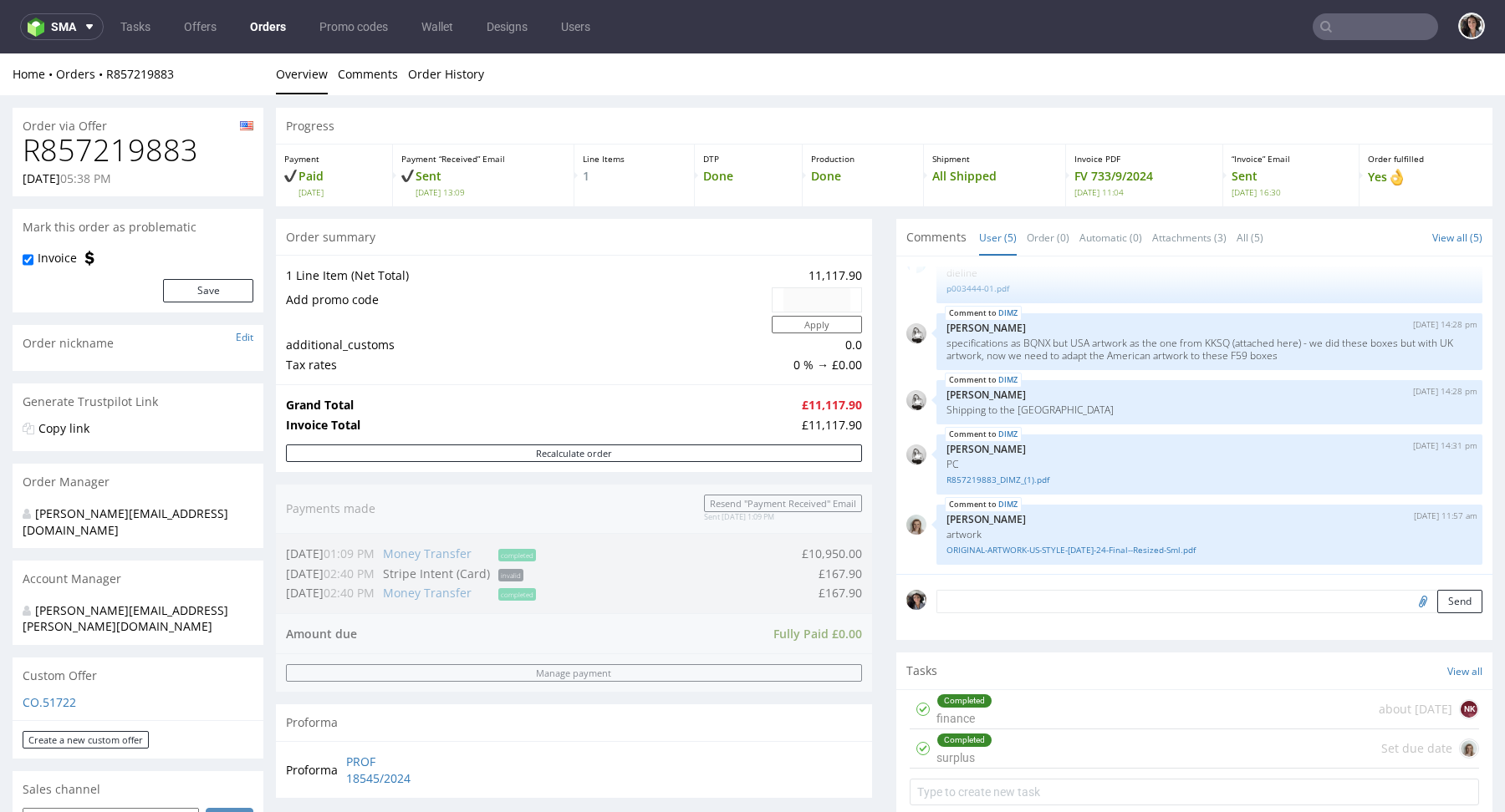
type input "[PERSON_NAME][EMAIL_ADDRESS][DOMAIN_NAME]"
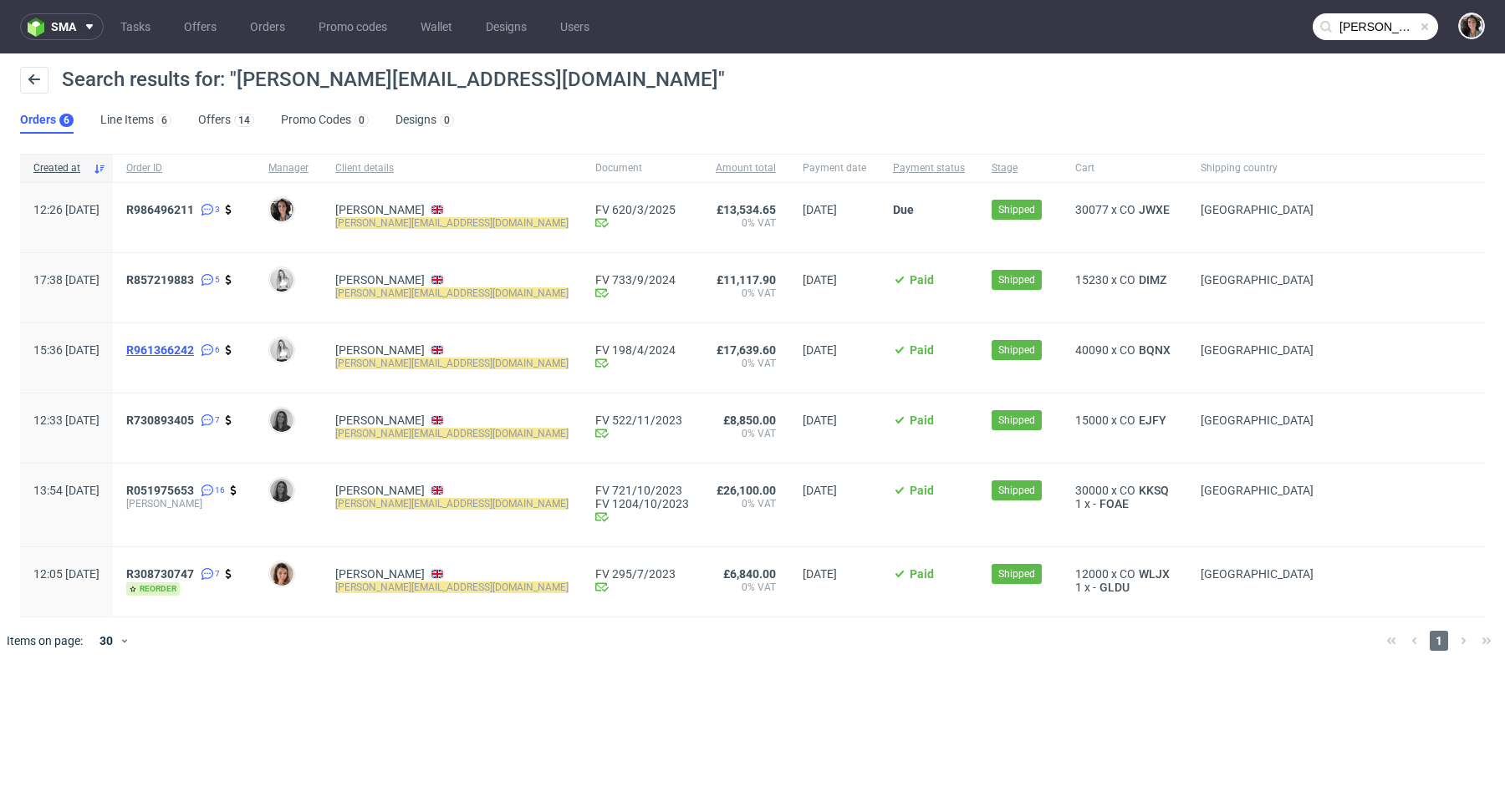
click at [194, 349] on span "R961366242" at bounding box center [160, 350] width 67 height 13
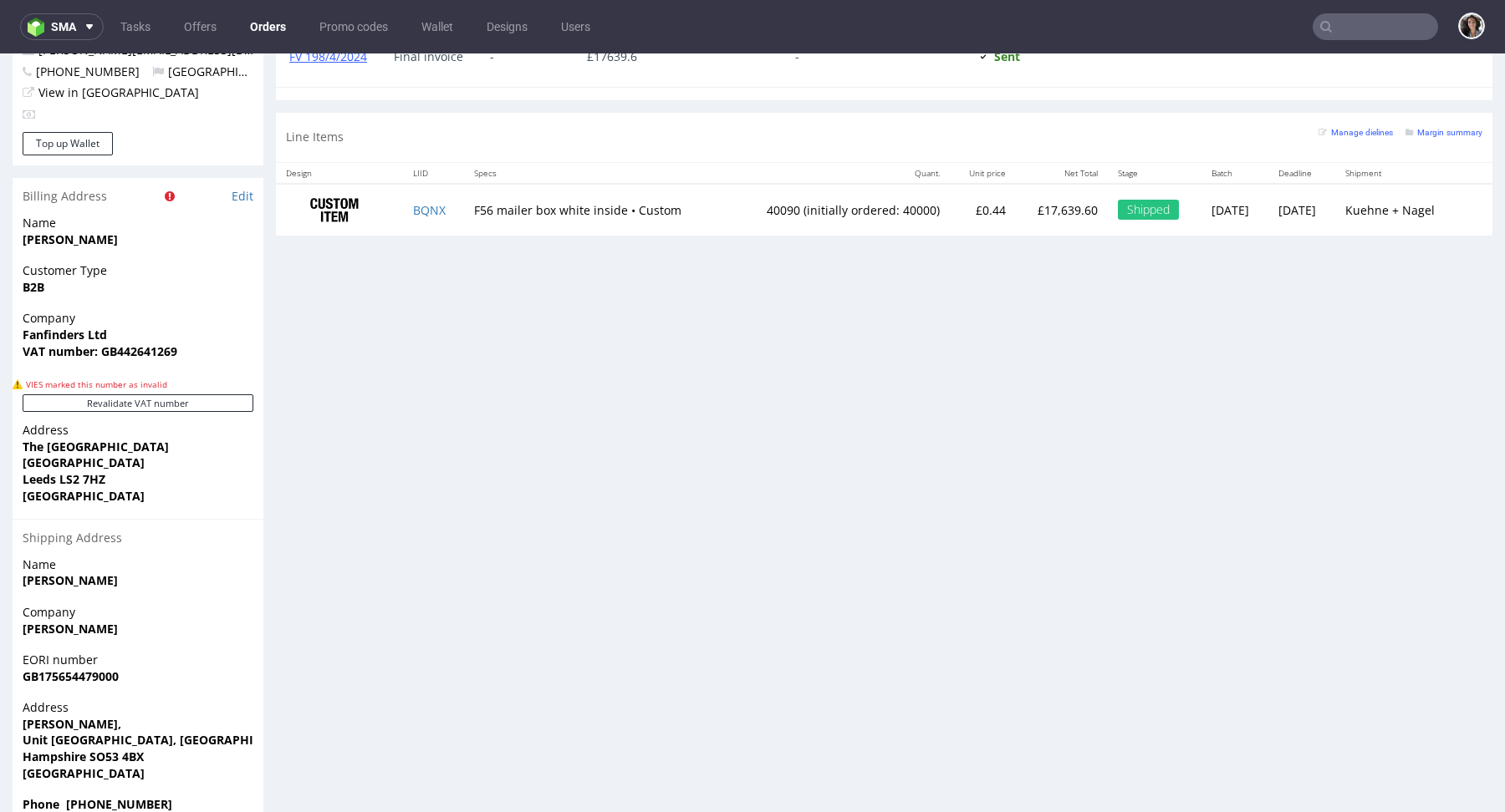
scroll to position [877, 0]
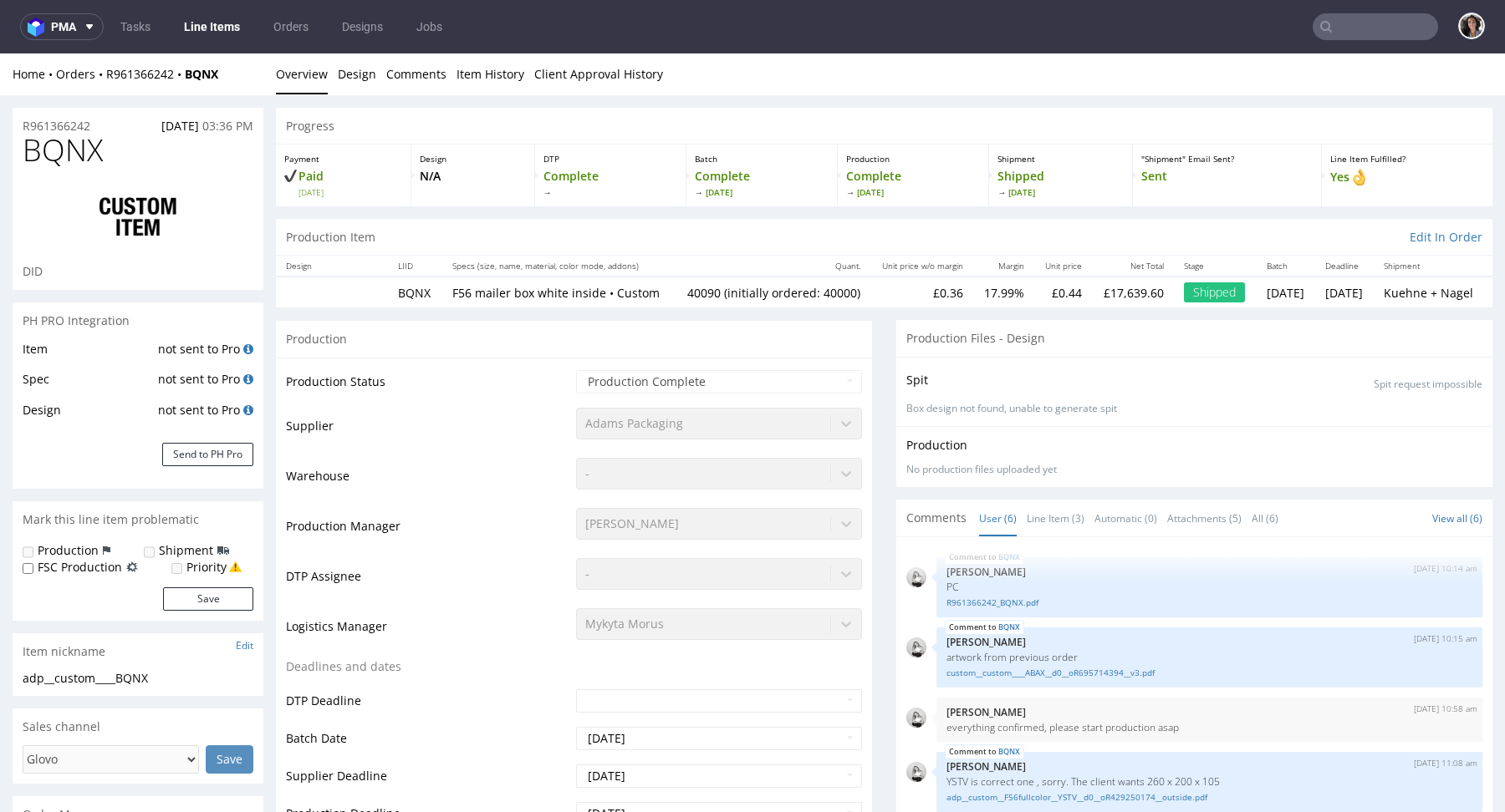
scroll to position [107, 0]
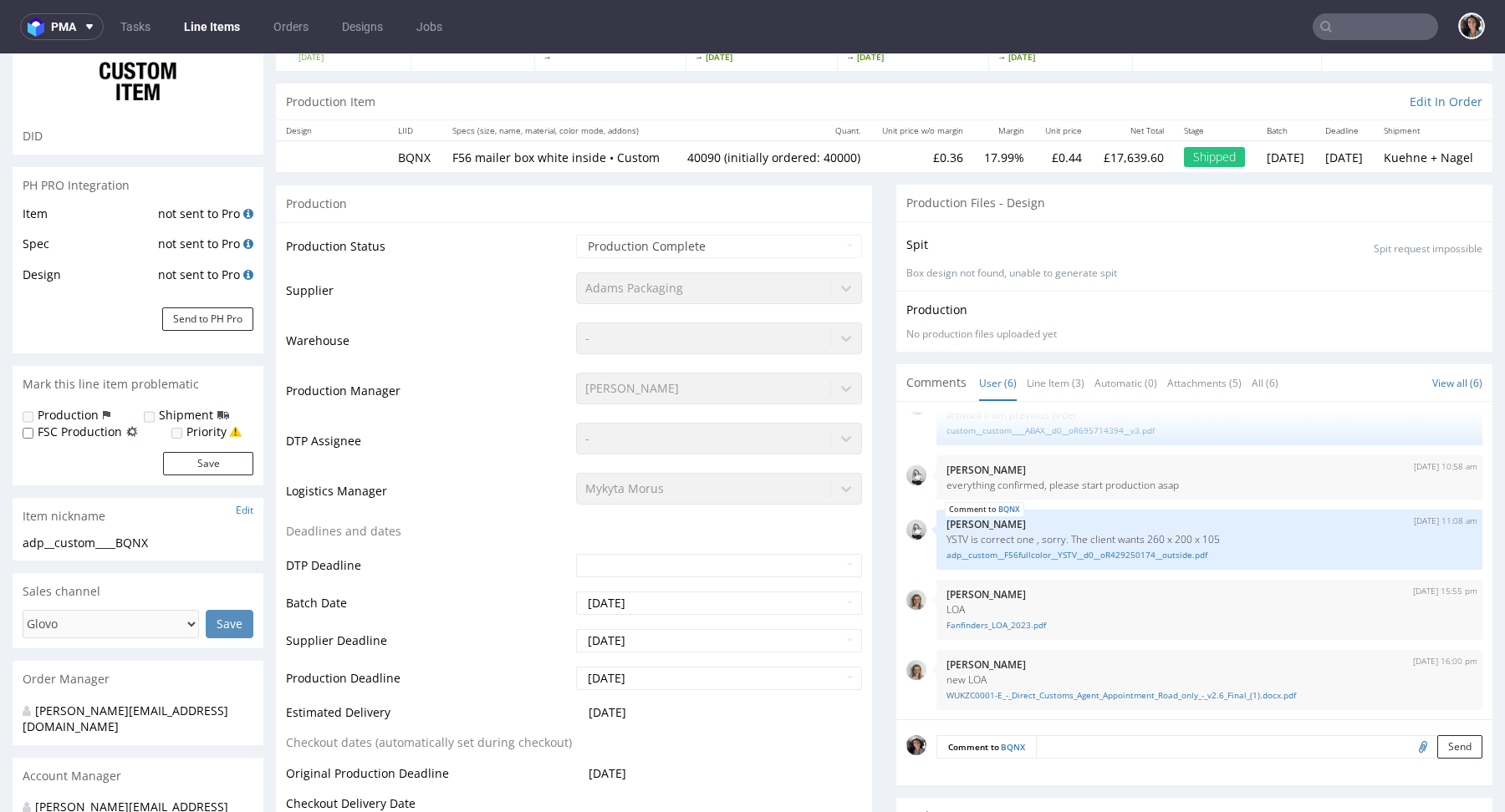
select select "in_progress"
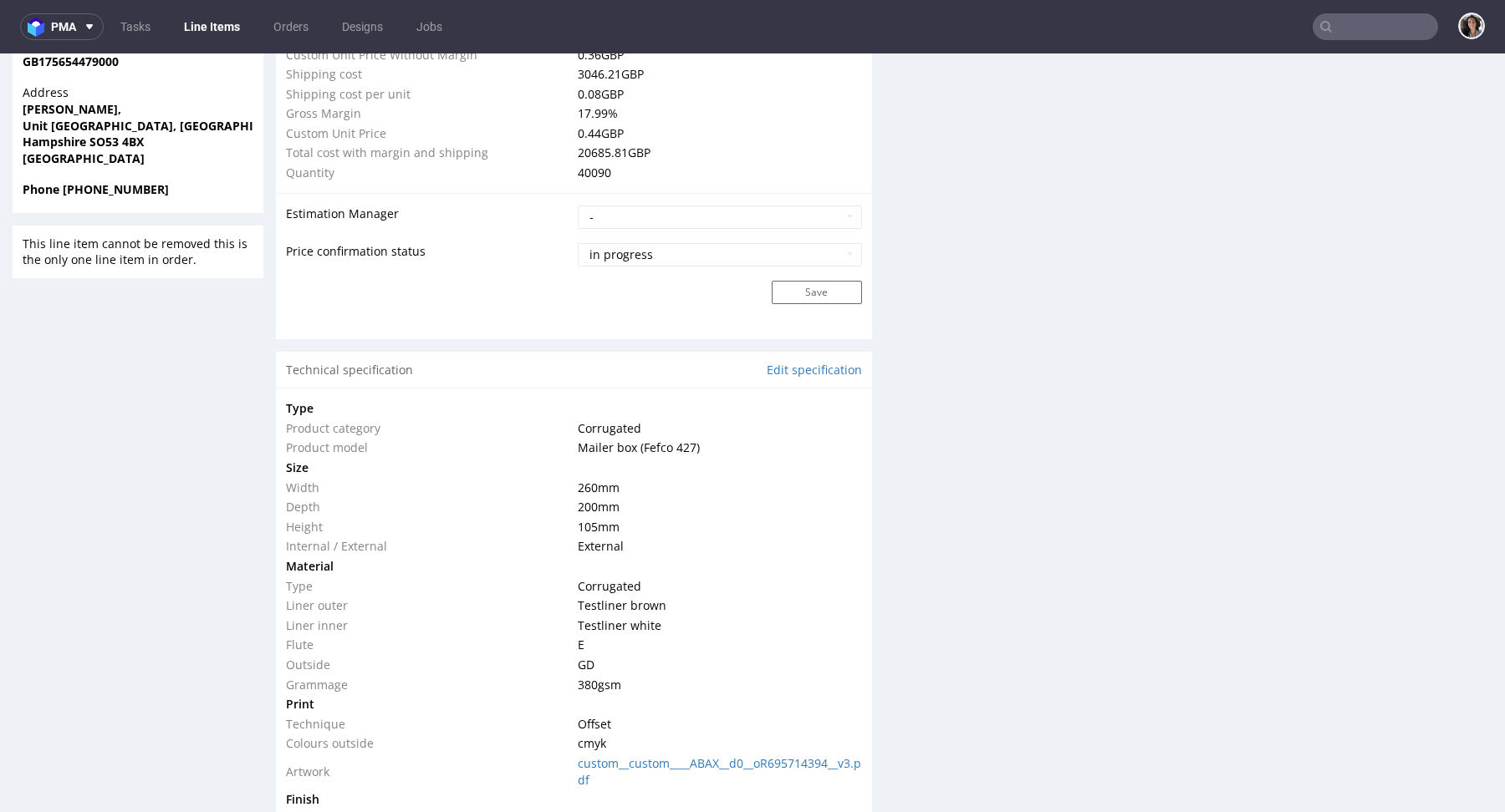
scroll to position [1650, 0]
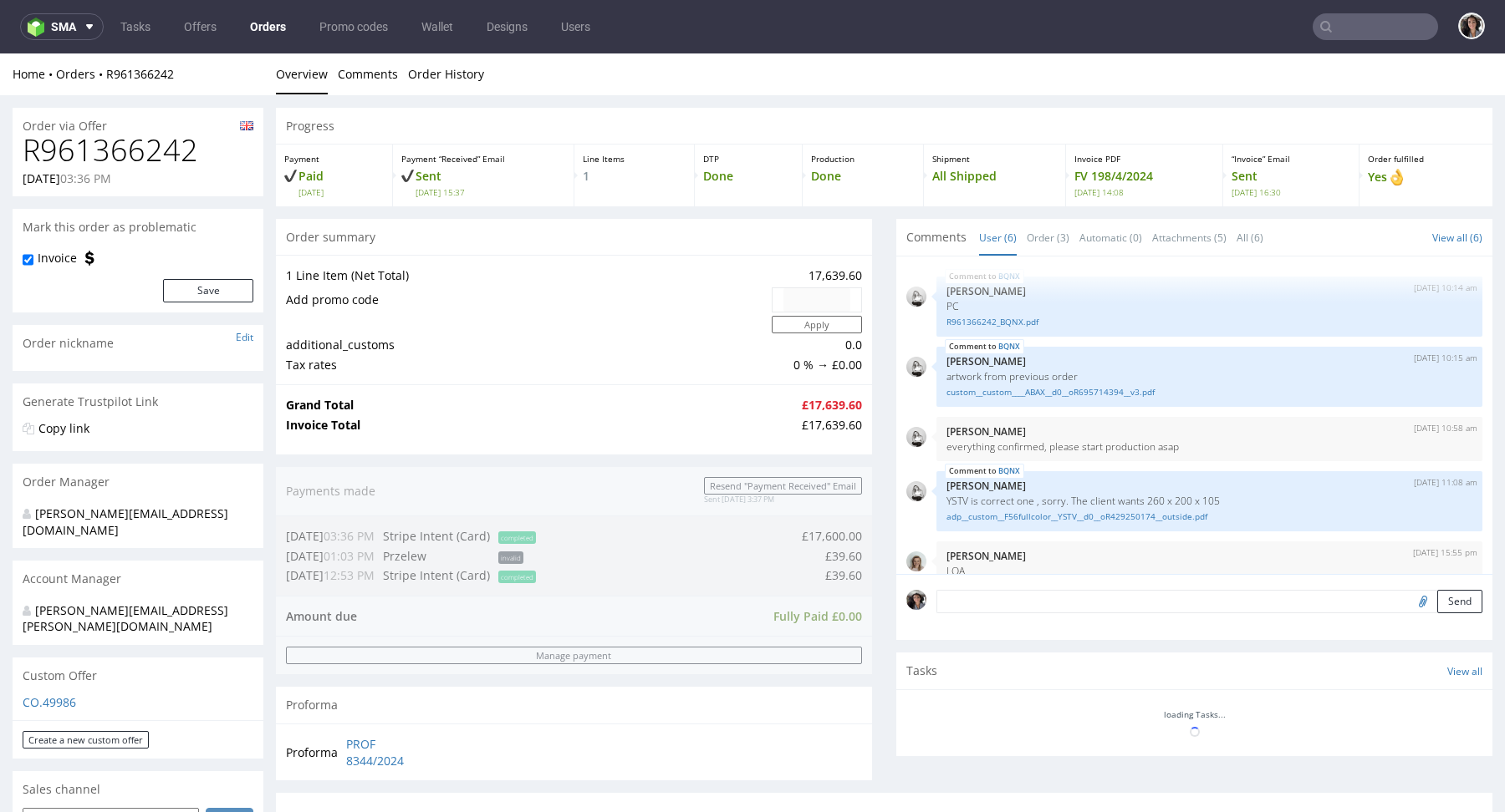
scroll to position [107, 0]
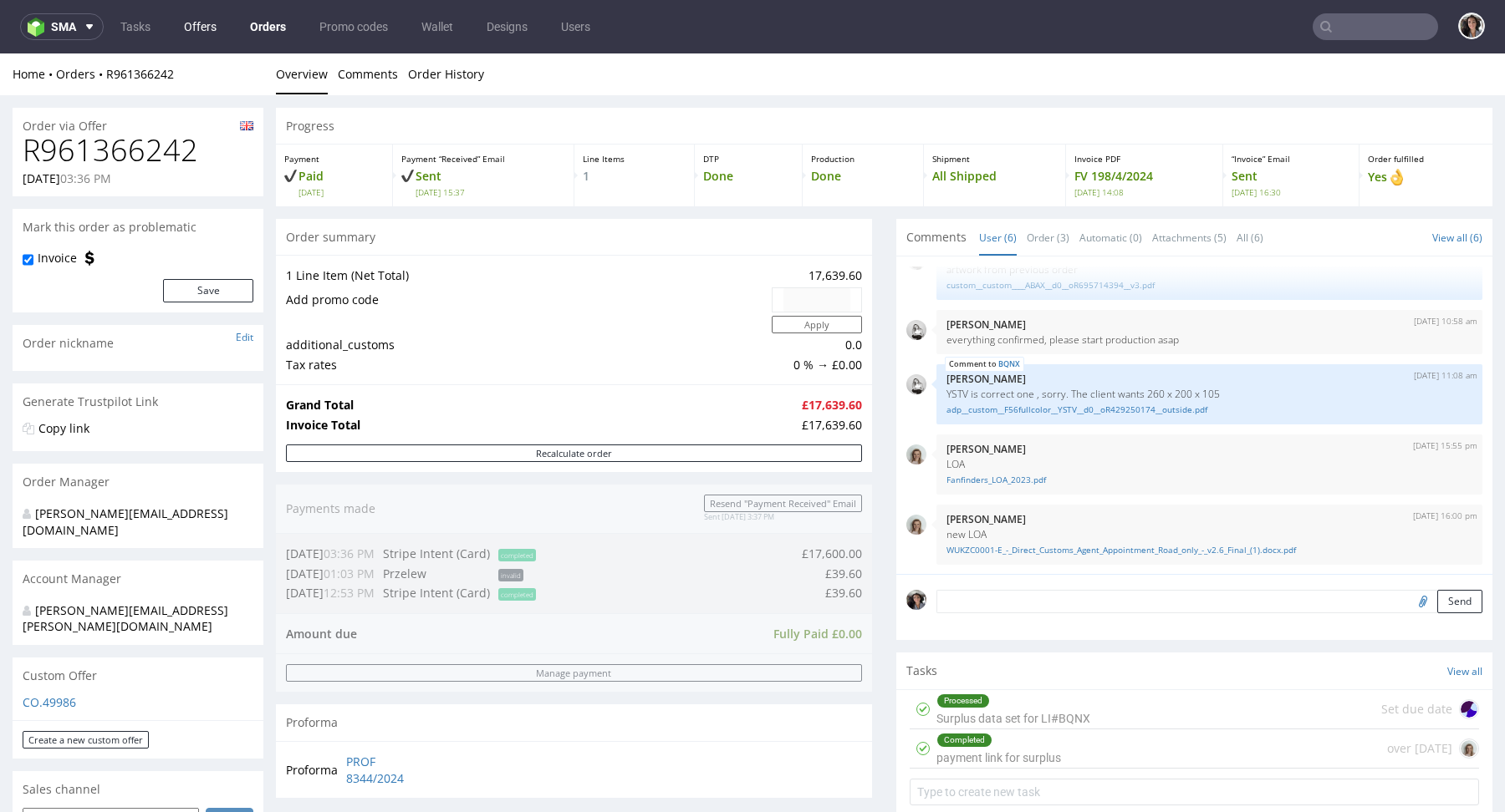
type input "[PERSON_NAME][EMAIL_ADDRESS][DOMAIN_NAME]"
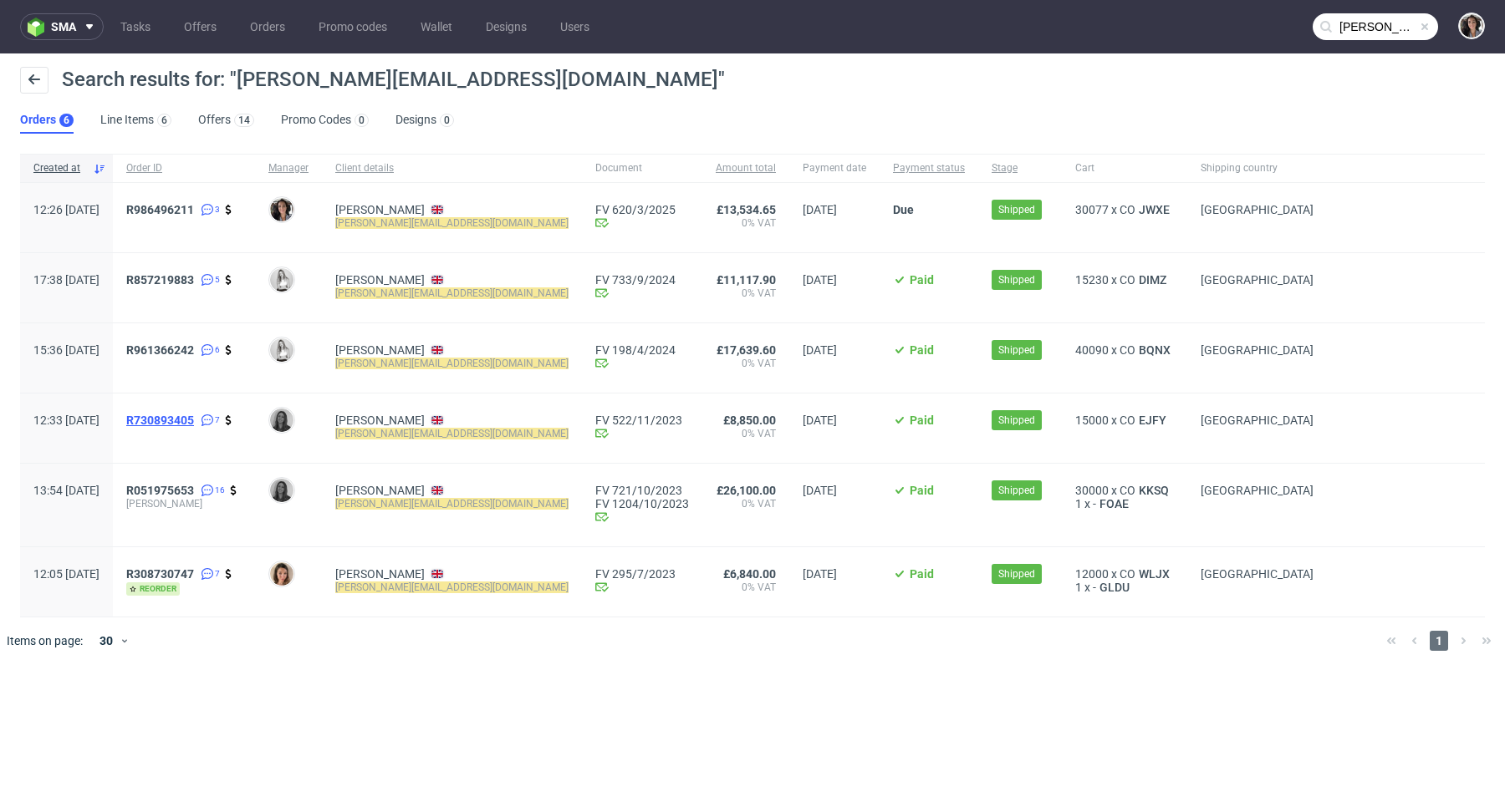
click at [194, 422] on span "R730893405" at bounding box center [160, 420] width 67 height 13
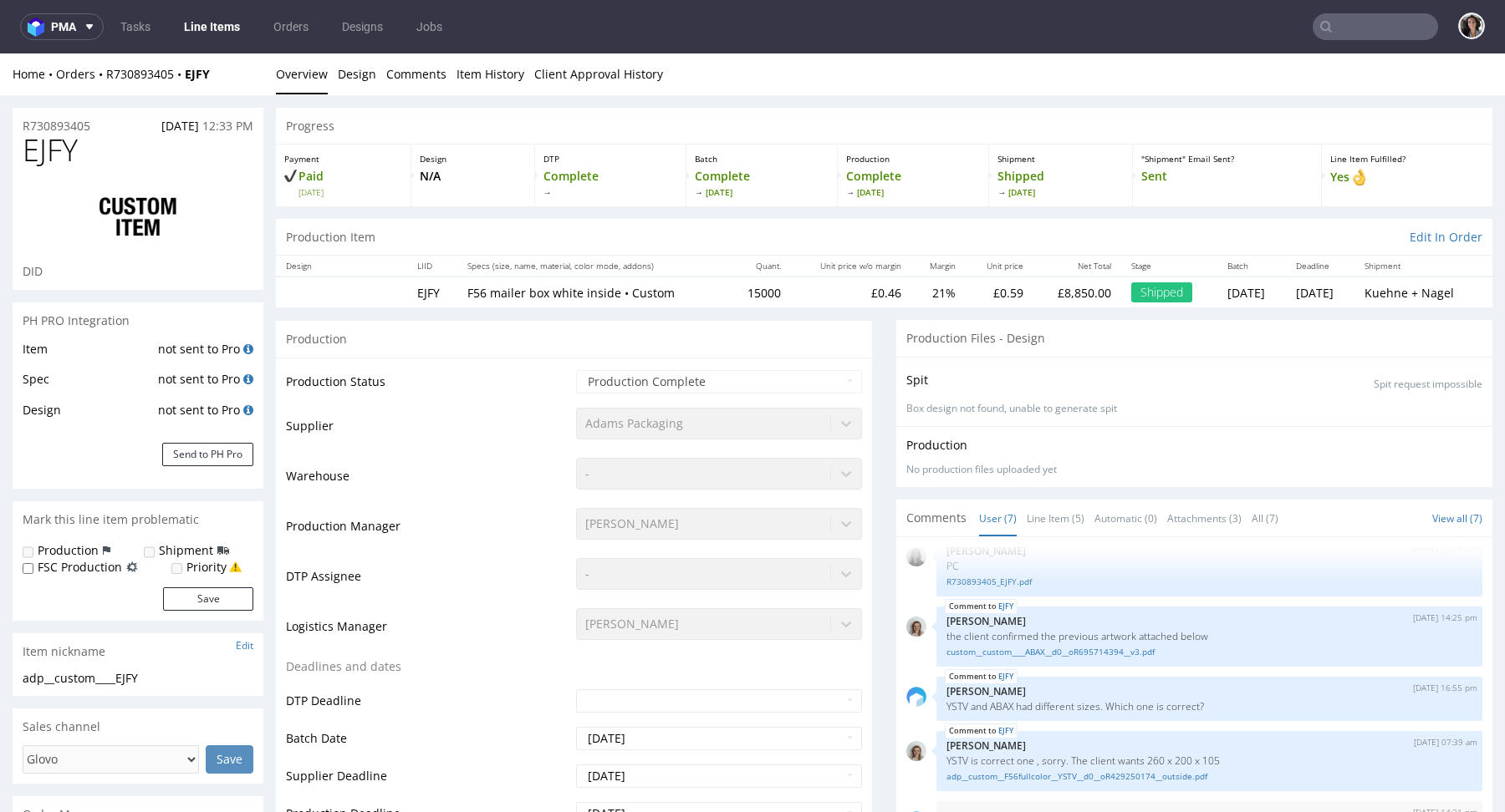
select select "in_progress"
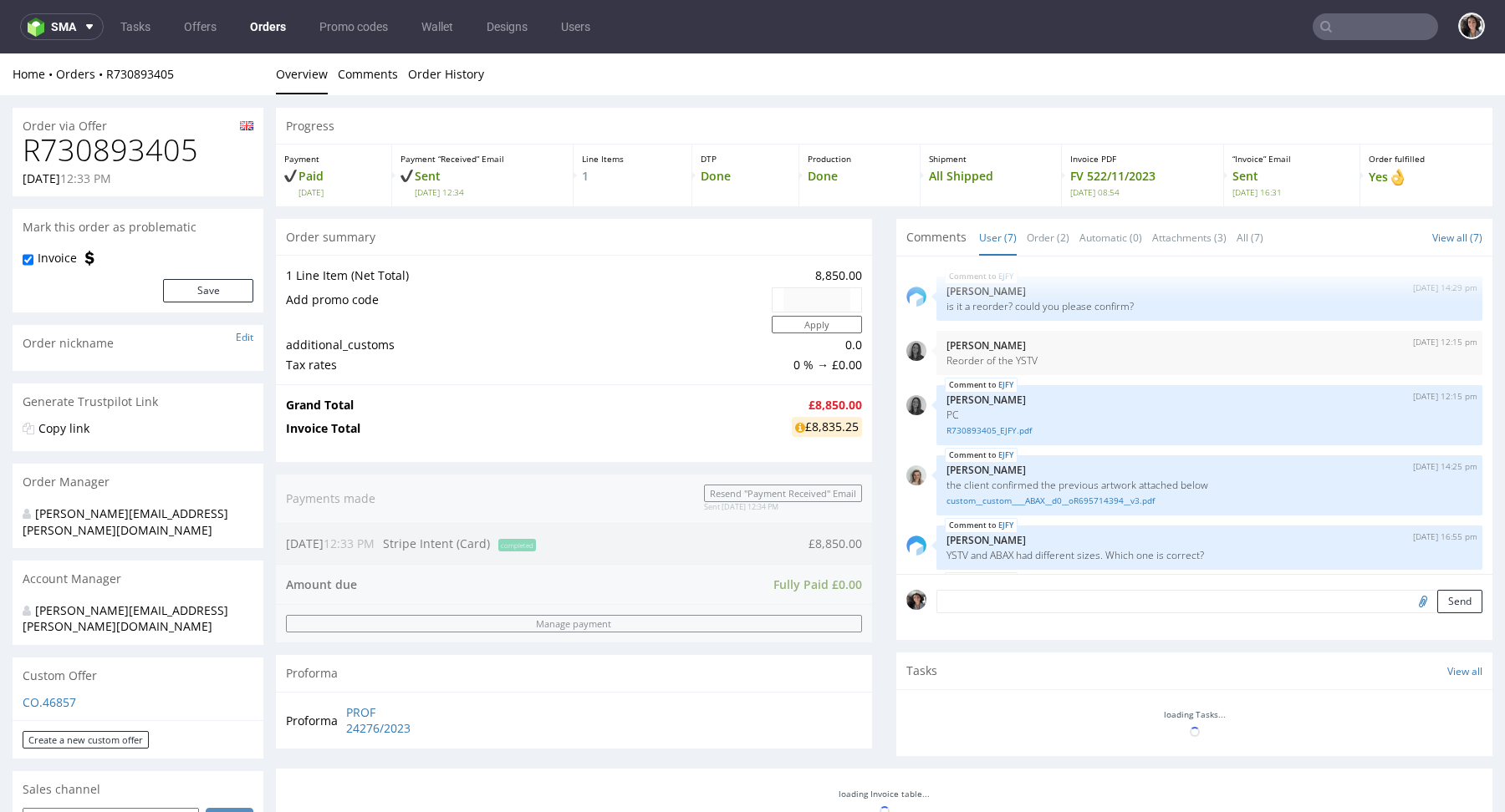
scroll to position [130, 0]
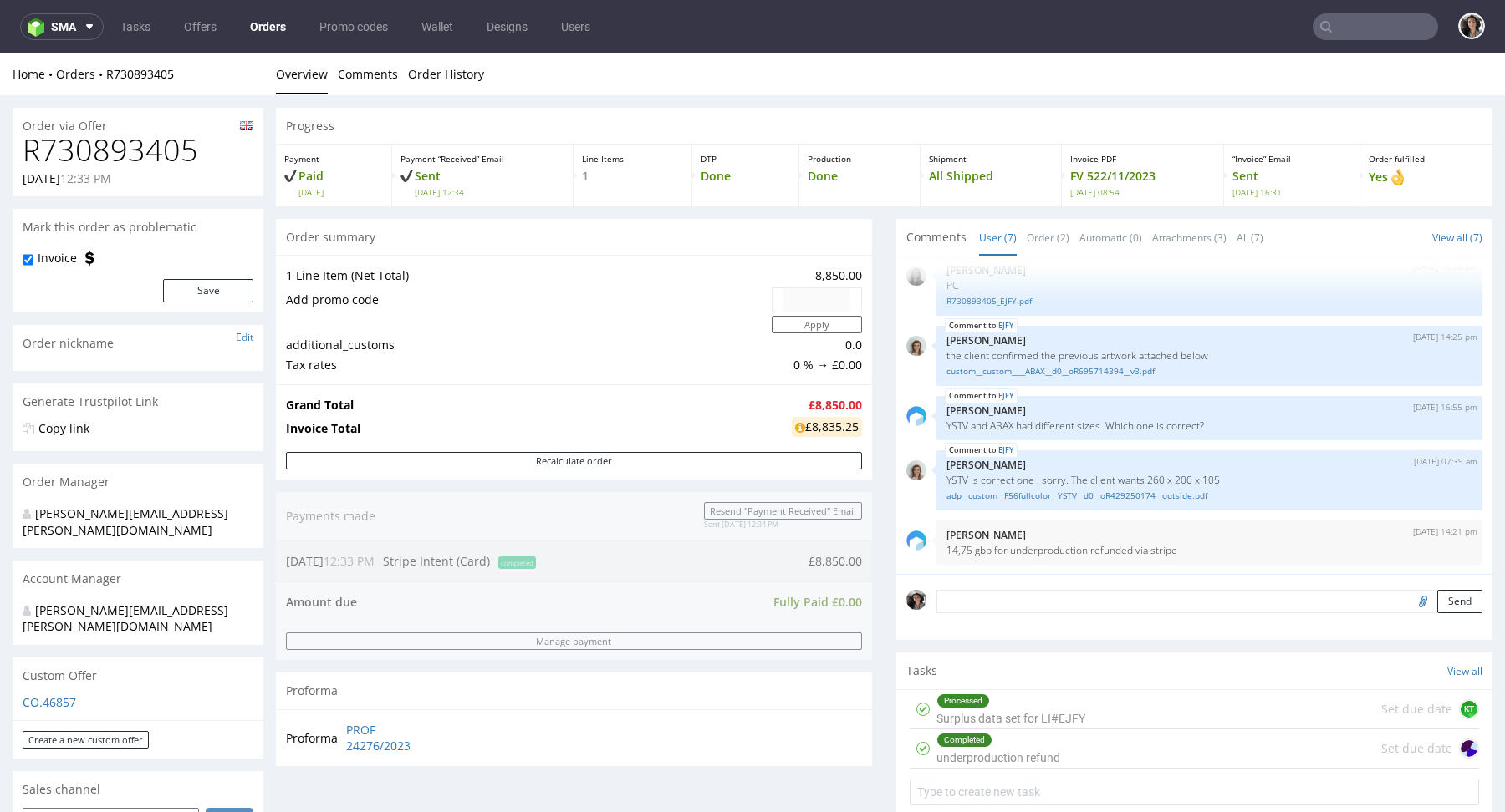
type input "[PERSON_NAME][EMAIL_ADDRESS][DOMAIN_NAME]"
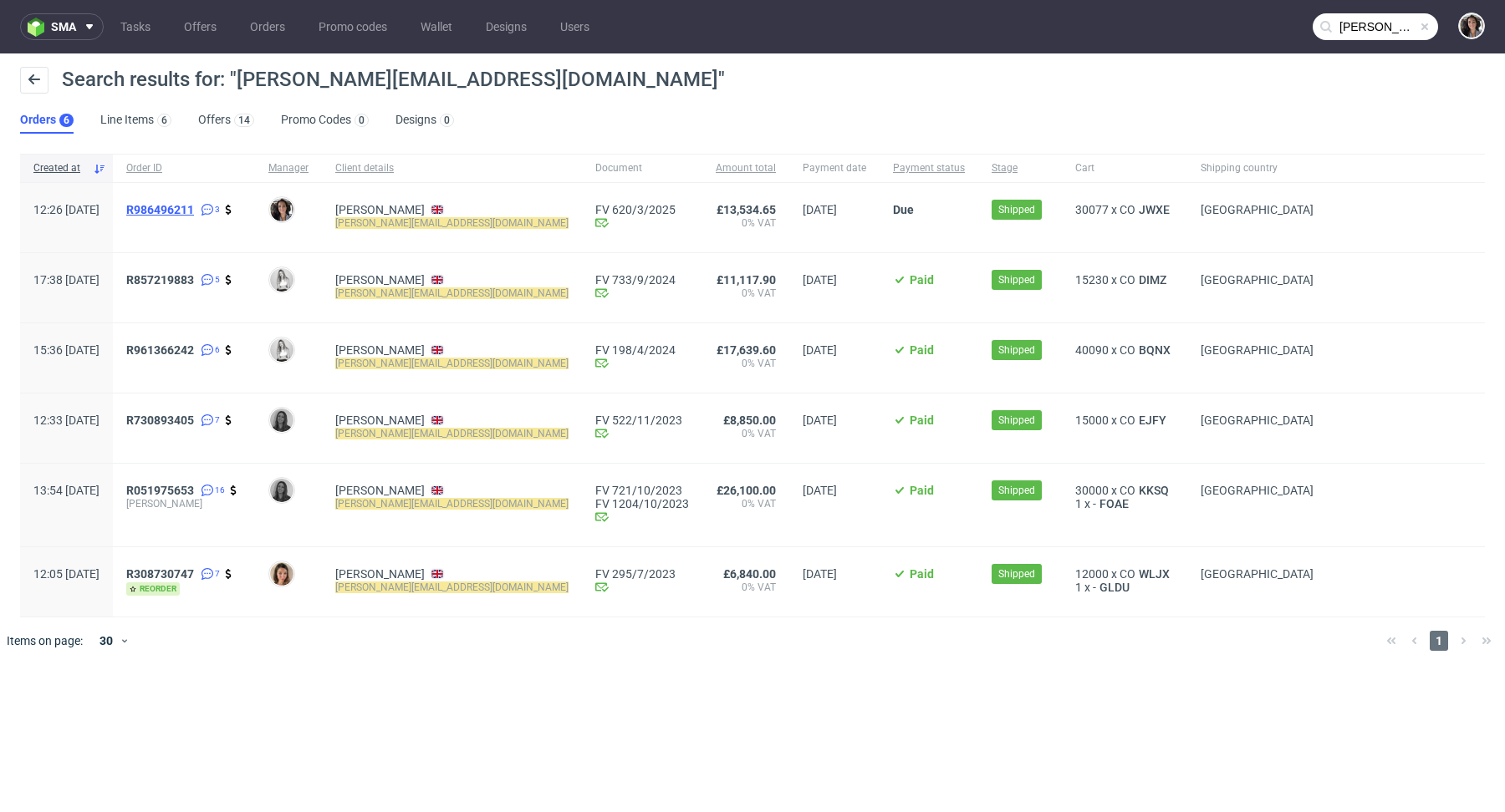
click at [194, 211] on span "R986496211" at bounding box center [160, 209] width 67 height 13
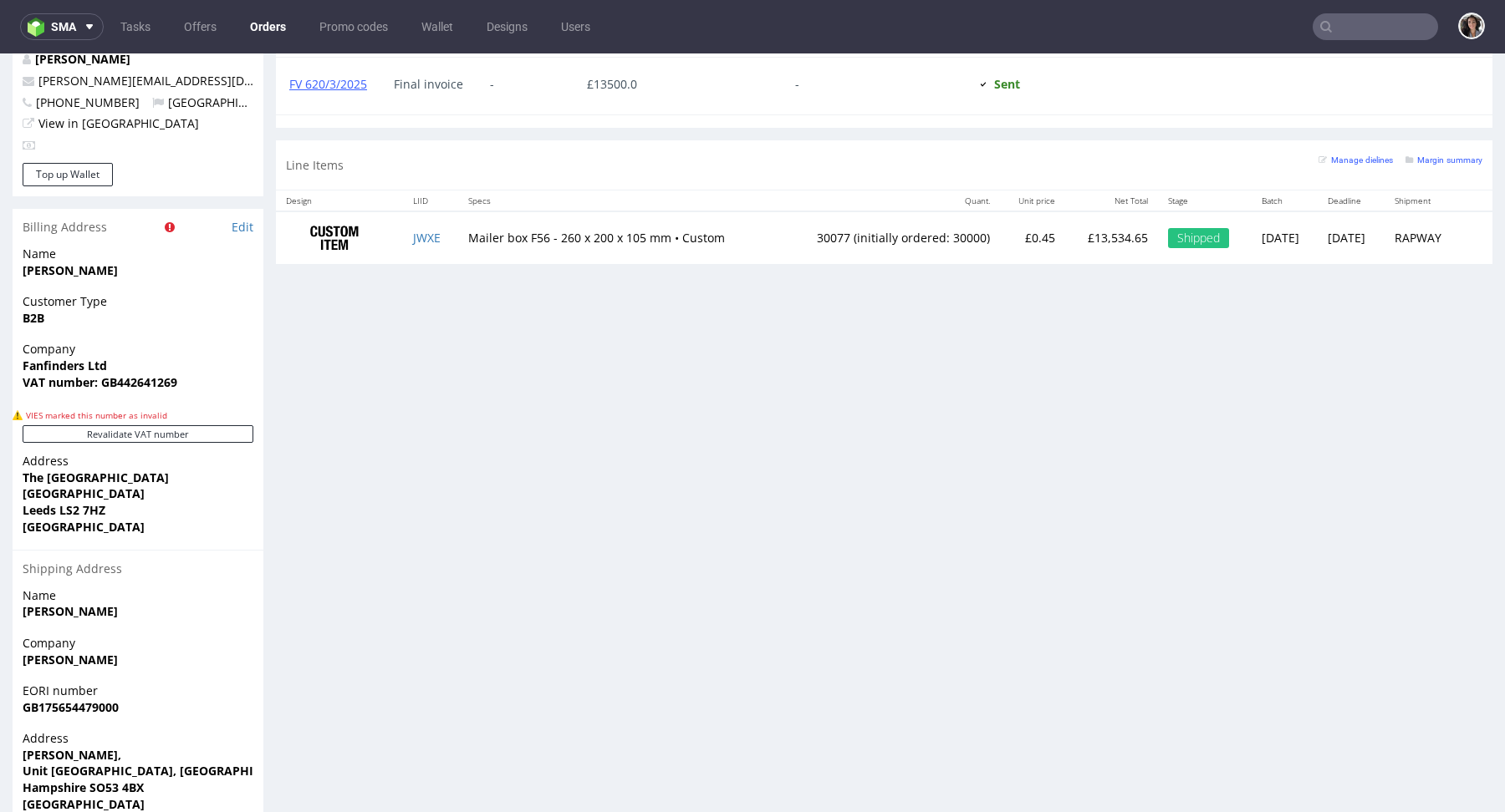
scroll to position [877, 0]
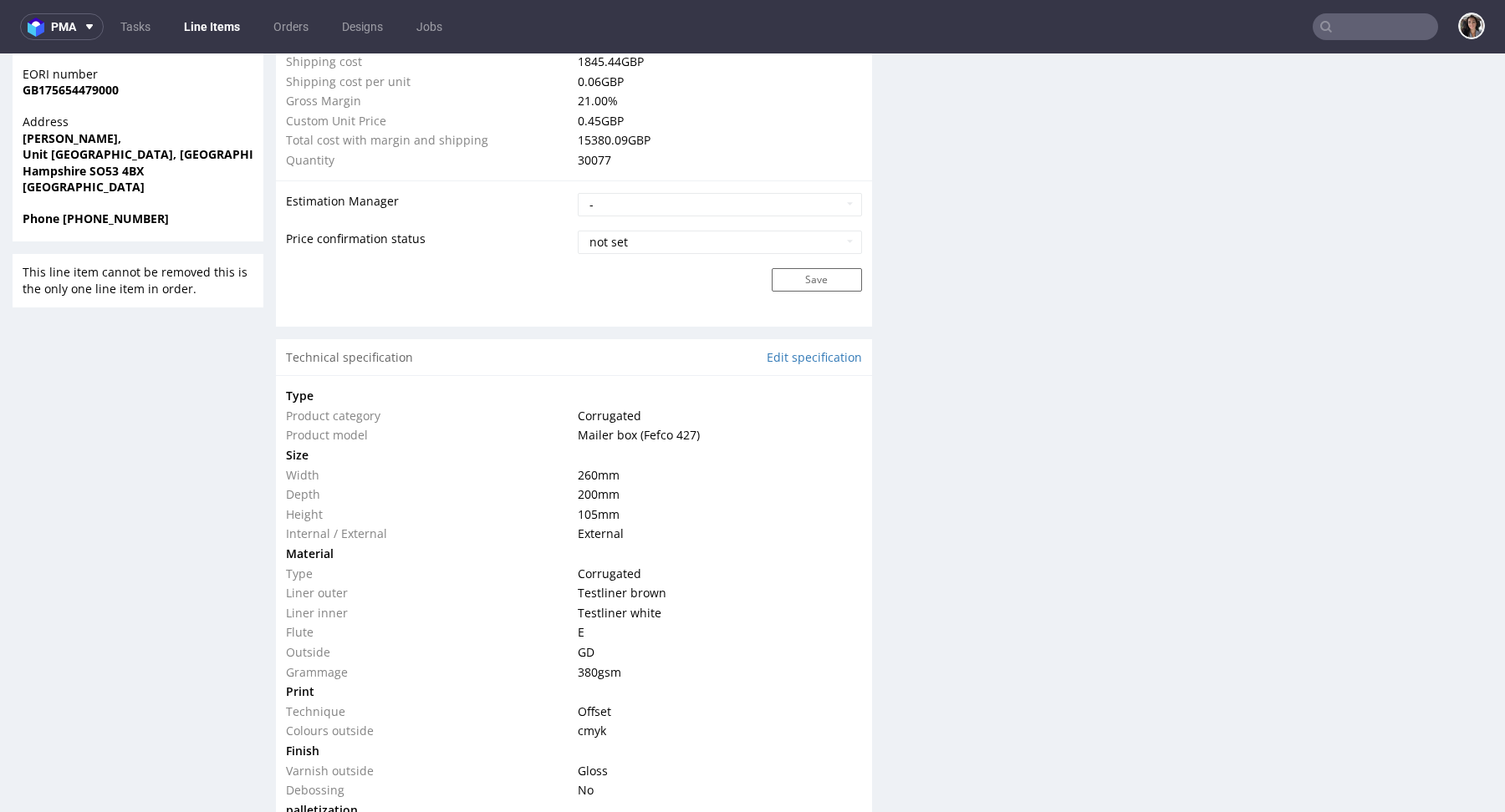
scroll to position [1534, 0]
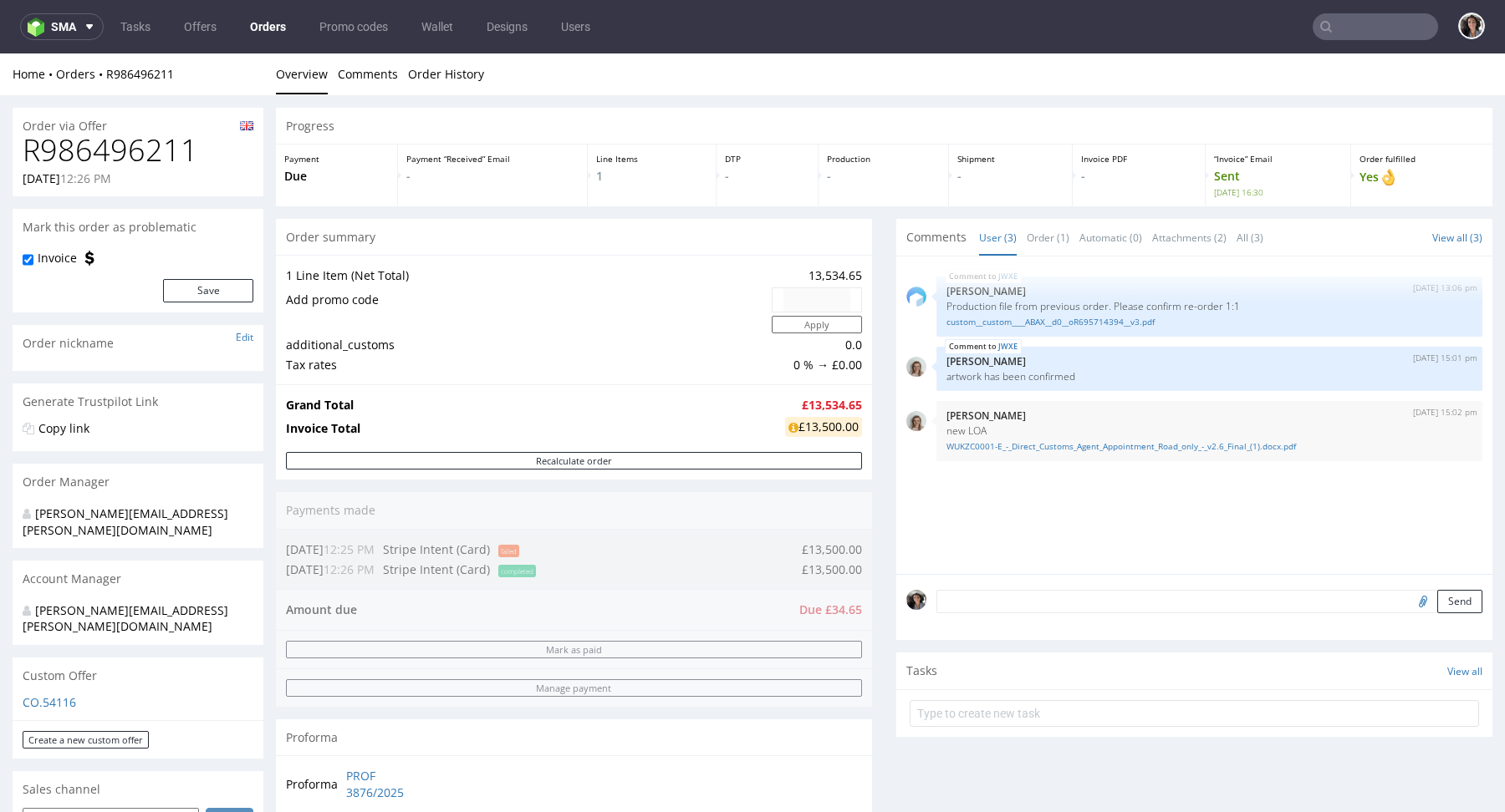
scroll to position [622, 0]
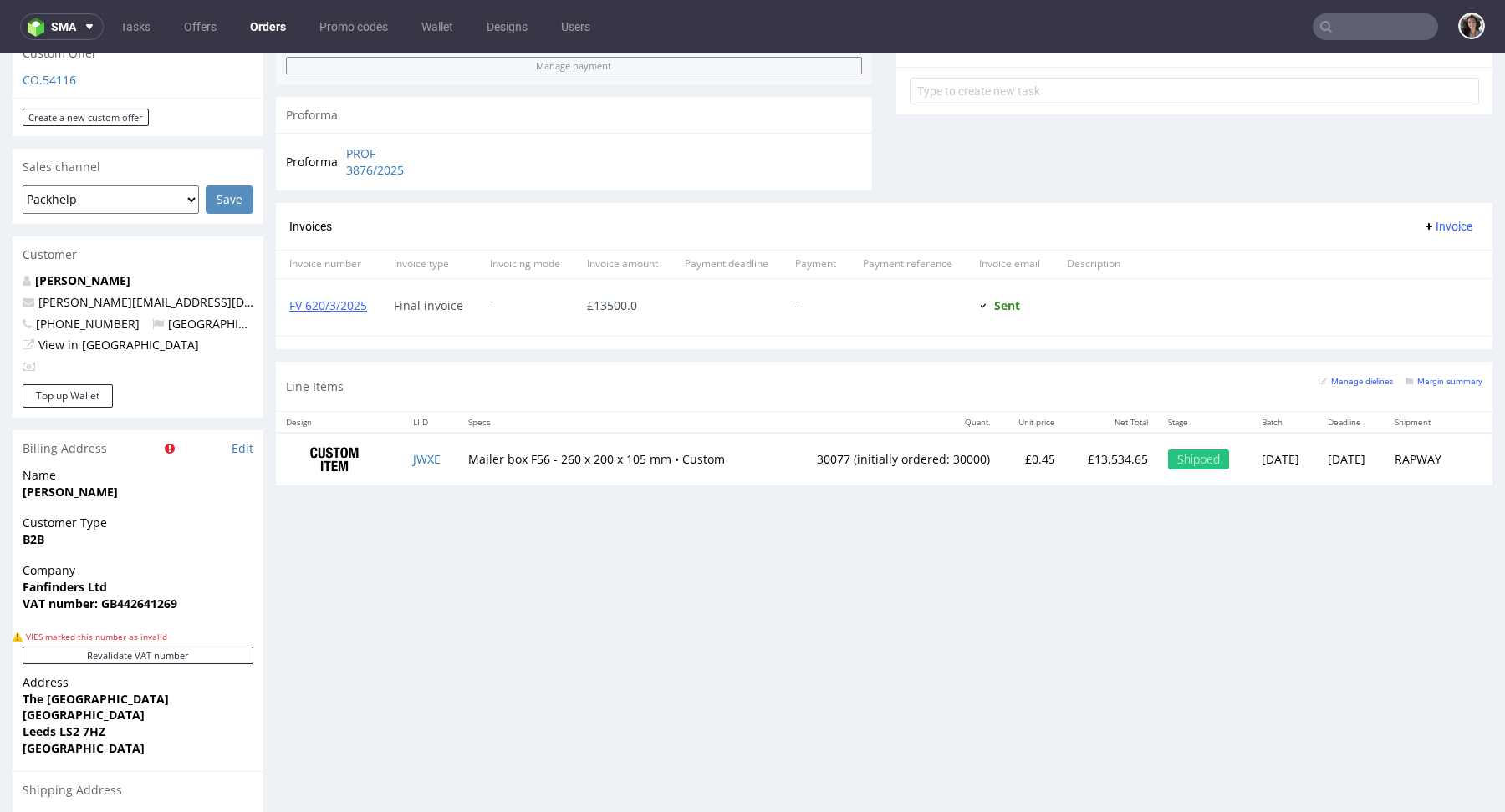
type input "[PERSON_NAME][EMAIL_ADDRESS][DOMAIN_NAME]"
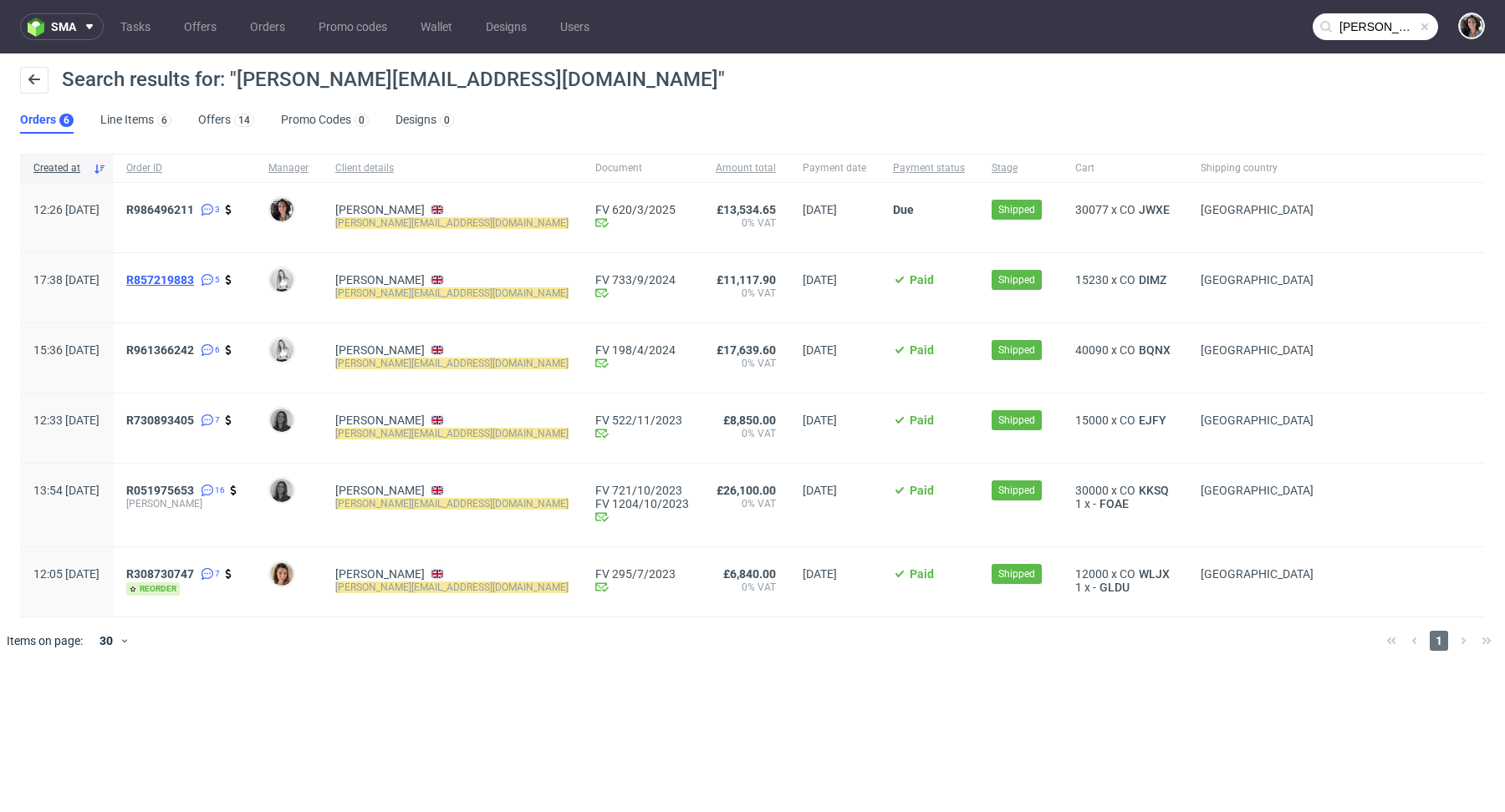
click at [194, 276] on span "R857219883" at bounding box center [160, 279] width 67 height 13
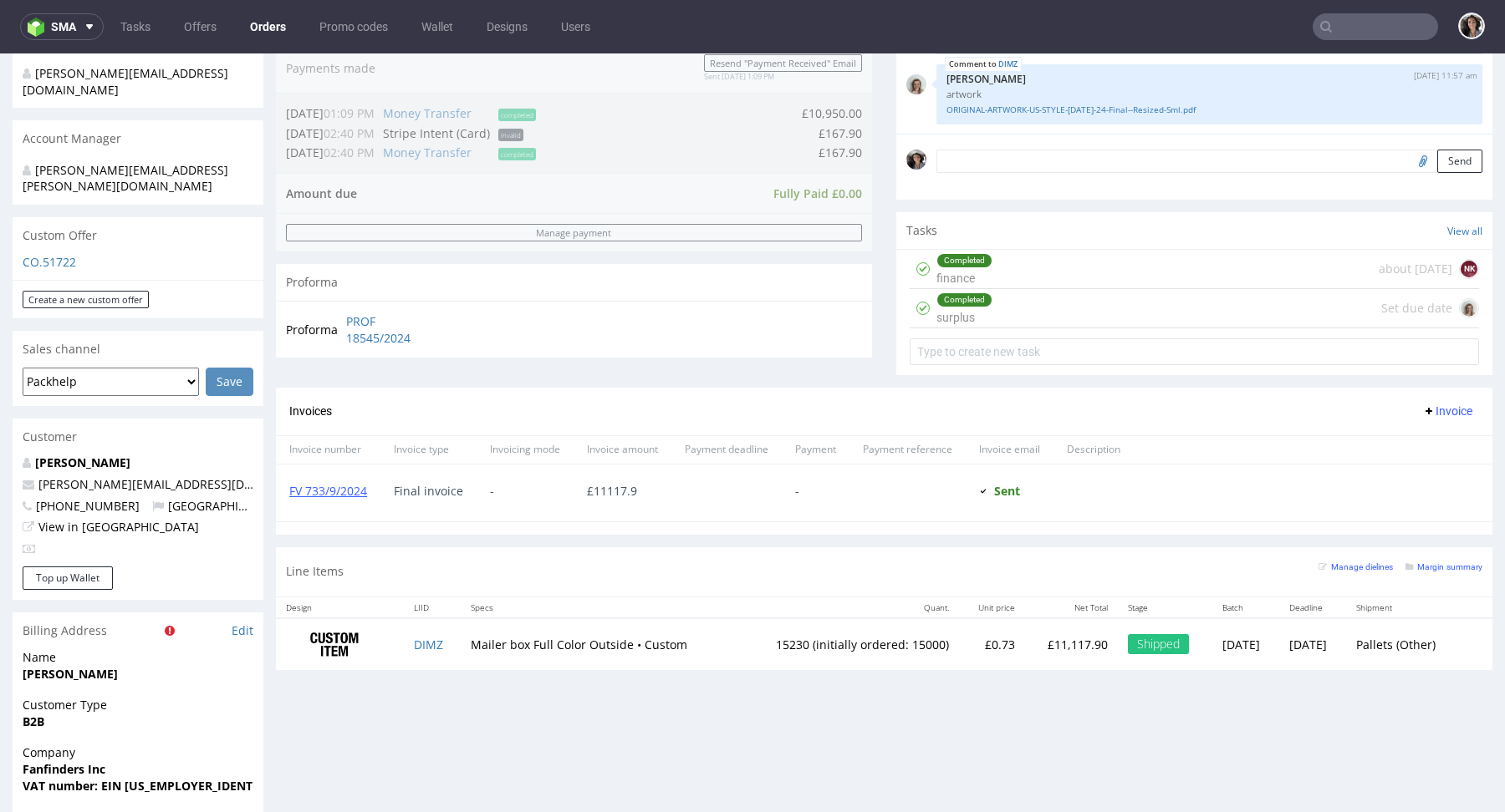
scroll to position [845, 0]
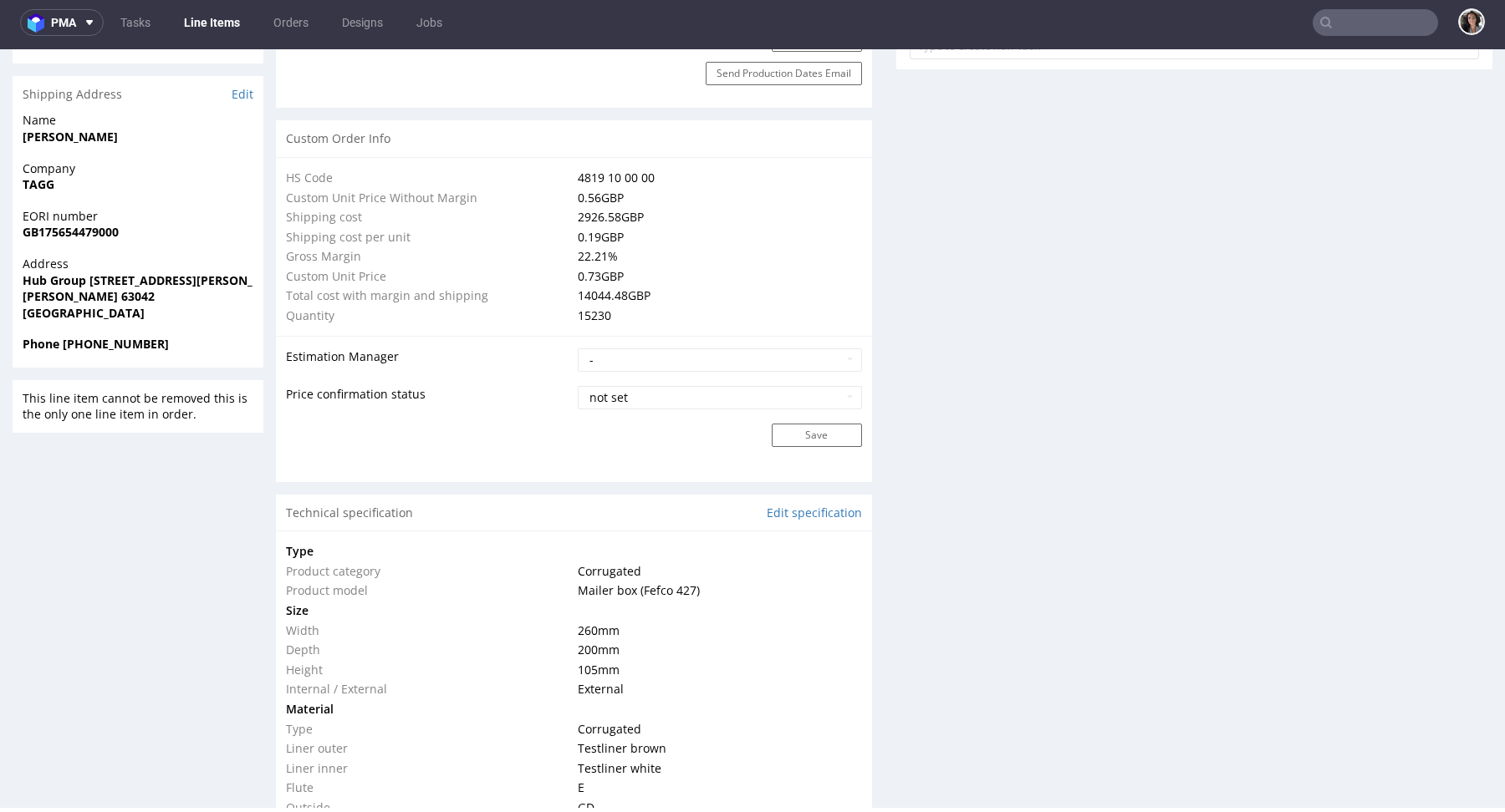
scroll to position [1504, 0]
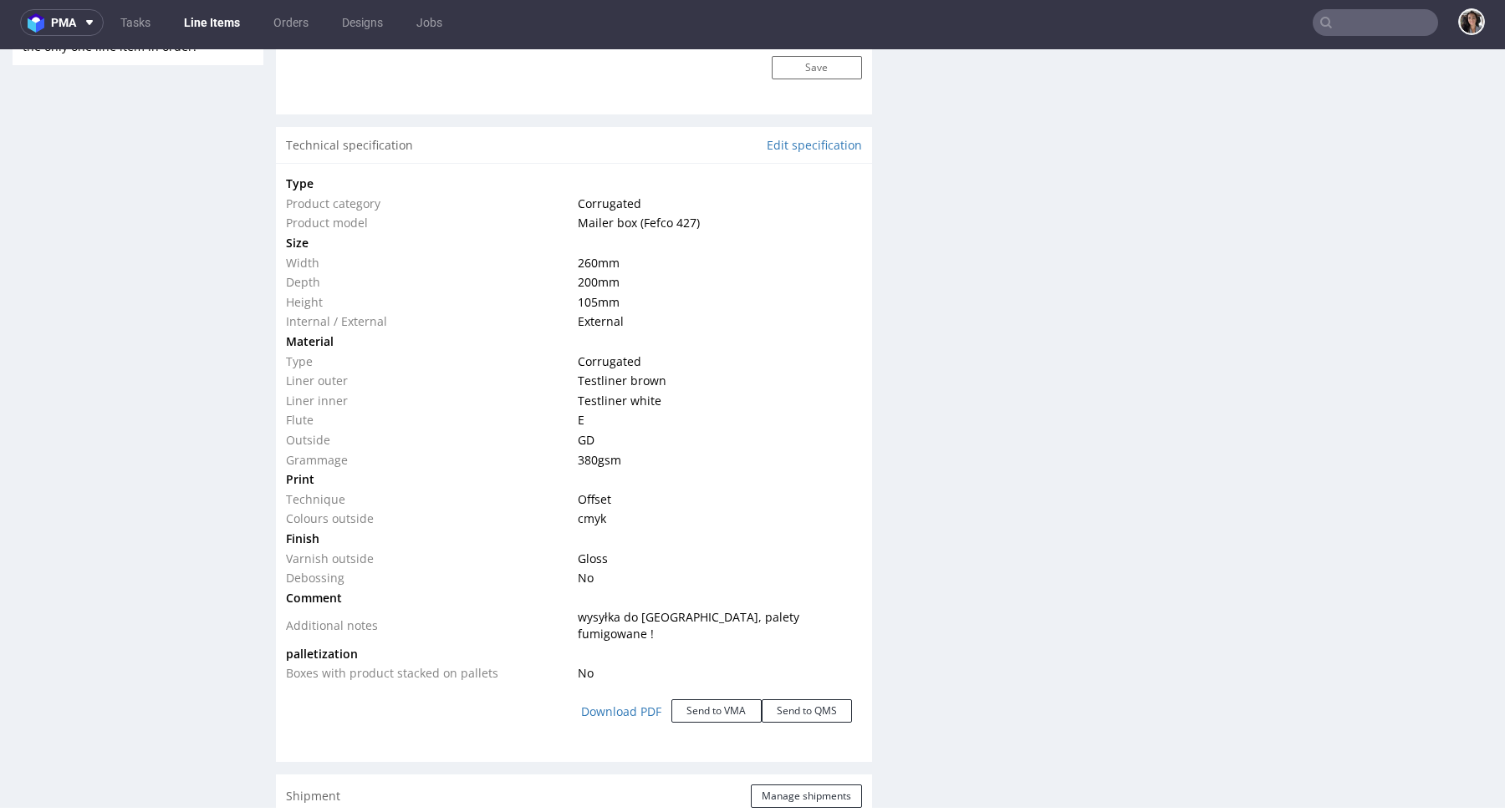
drag, startPoint x: 568, startPoint y: 273, endPoint x: 624, endPoint y: 273, distance: 56.0
click at [624, 273] on tr "Width 260 mm" at bounding box center [574, 263] width 576 height 20
copy tr "260 mm"
drag, startPoint x: 620, startPoint y: 291, endPoint x: 557, endPoint y: 291, distance: 63.0
click at [557, 291] on tr "Depth 200 mm" at bounding box center [574, 282] width 576 height 20
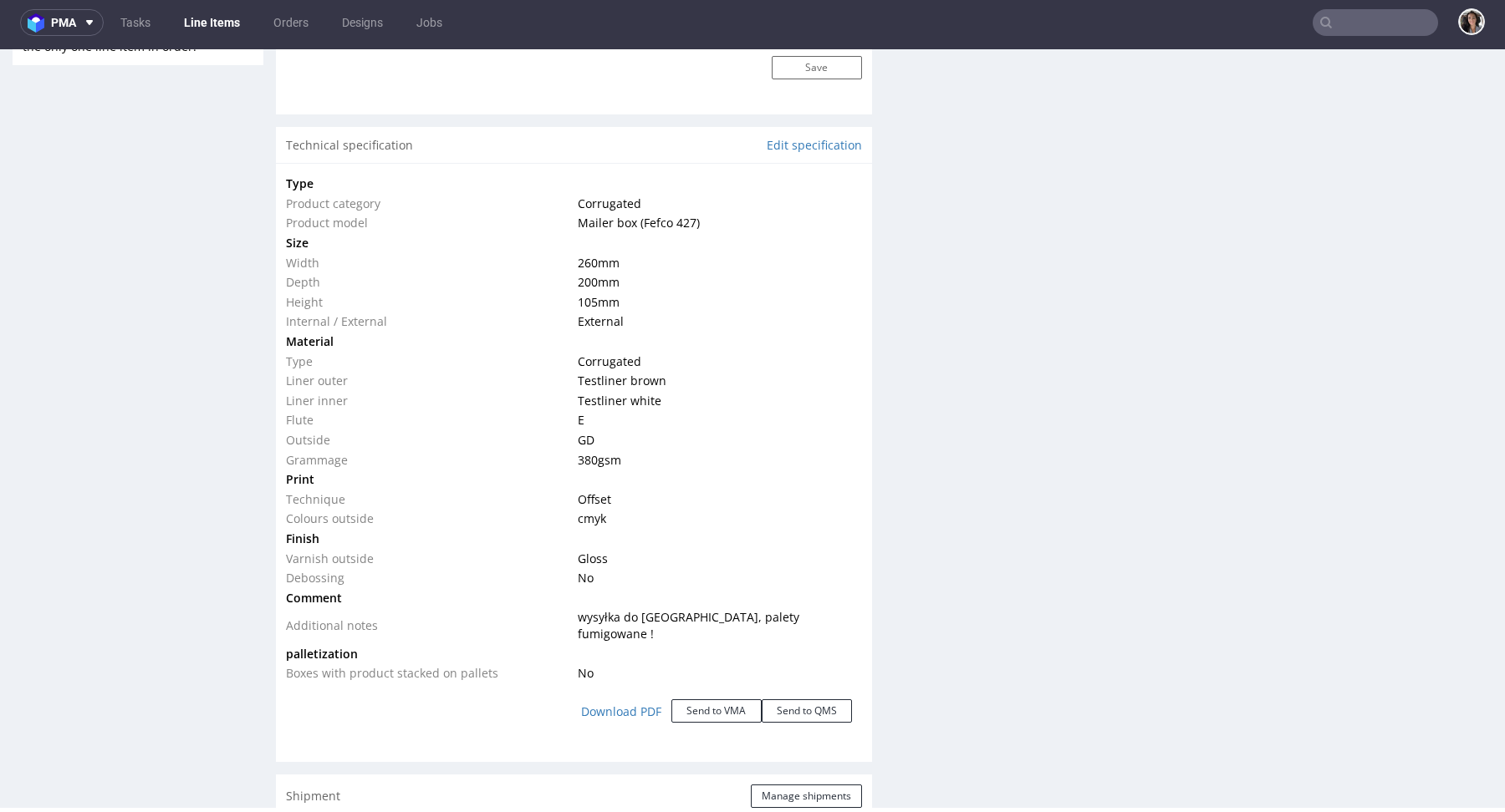
copy tr "200 mm"
drag, startPoint x: 620, startPoint y: 309, endPoint x: 558, endPoint y: 309, distance: 62.0
click at [558, 309] on tr "Height 105 mm" at bounding box center [574, 302] width 576 height 20
copy tr "105 mm"
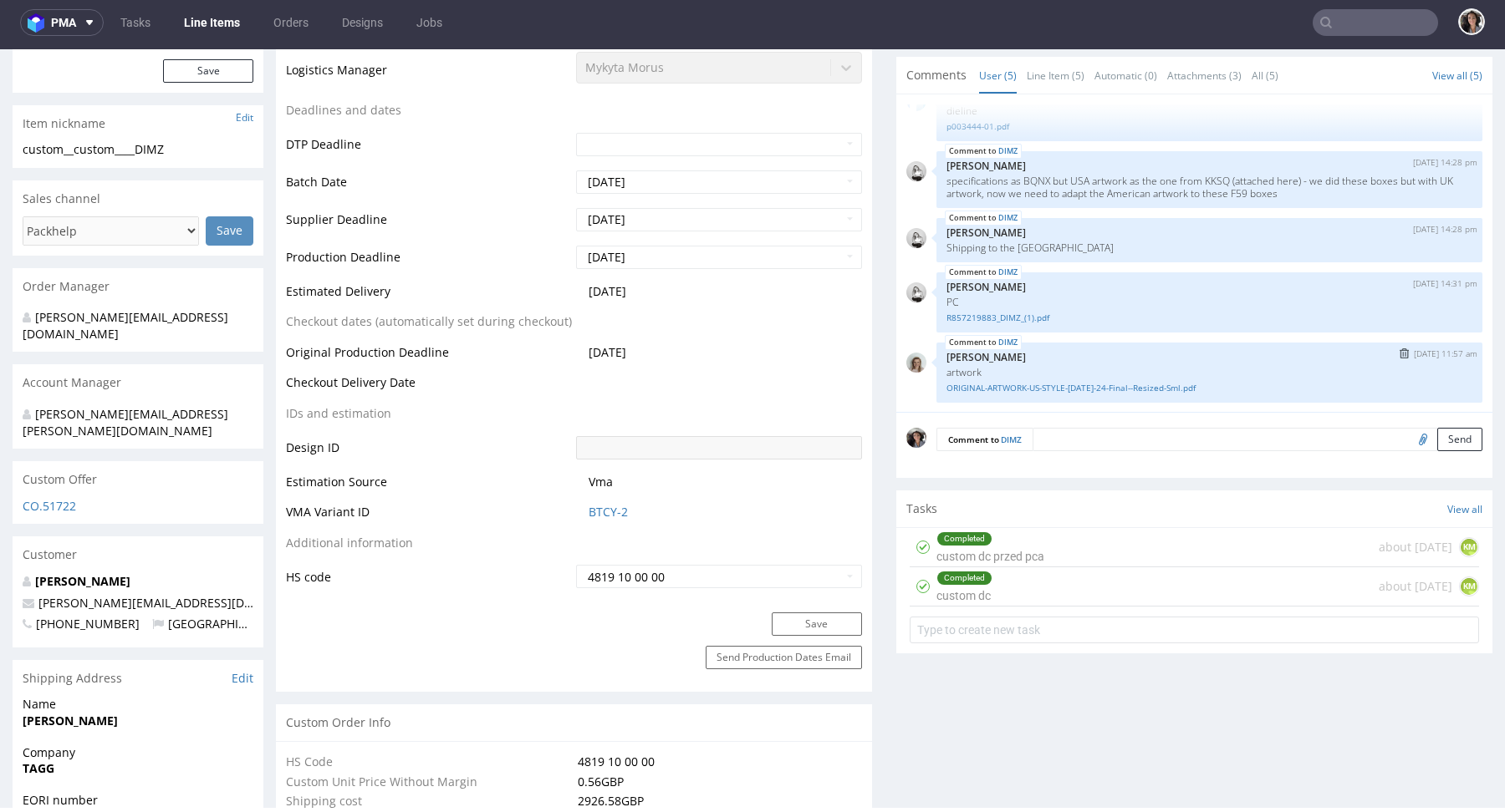
scroll to position [0, 0]
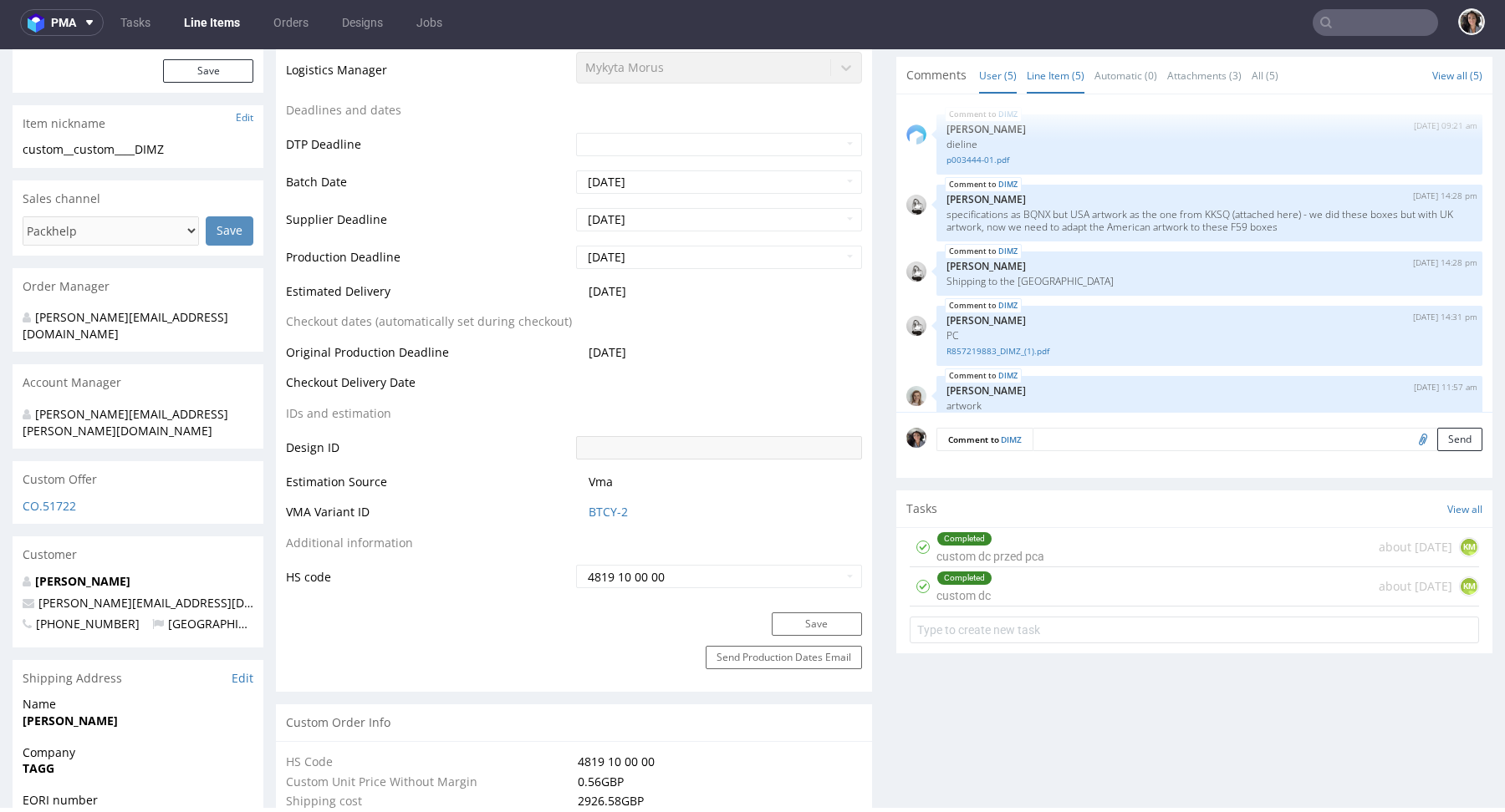
click at [1043, 93] on link "Line Item (5)" at bounding box center [1055, 76] width 58 height 36
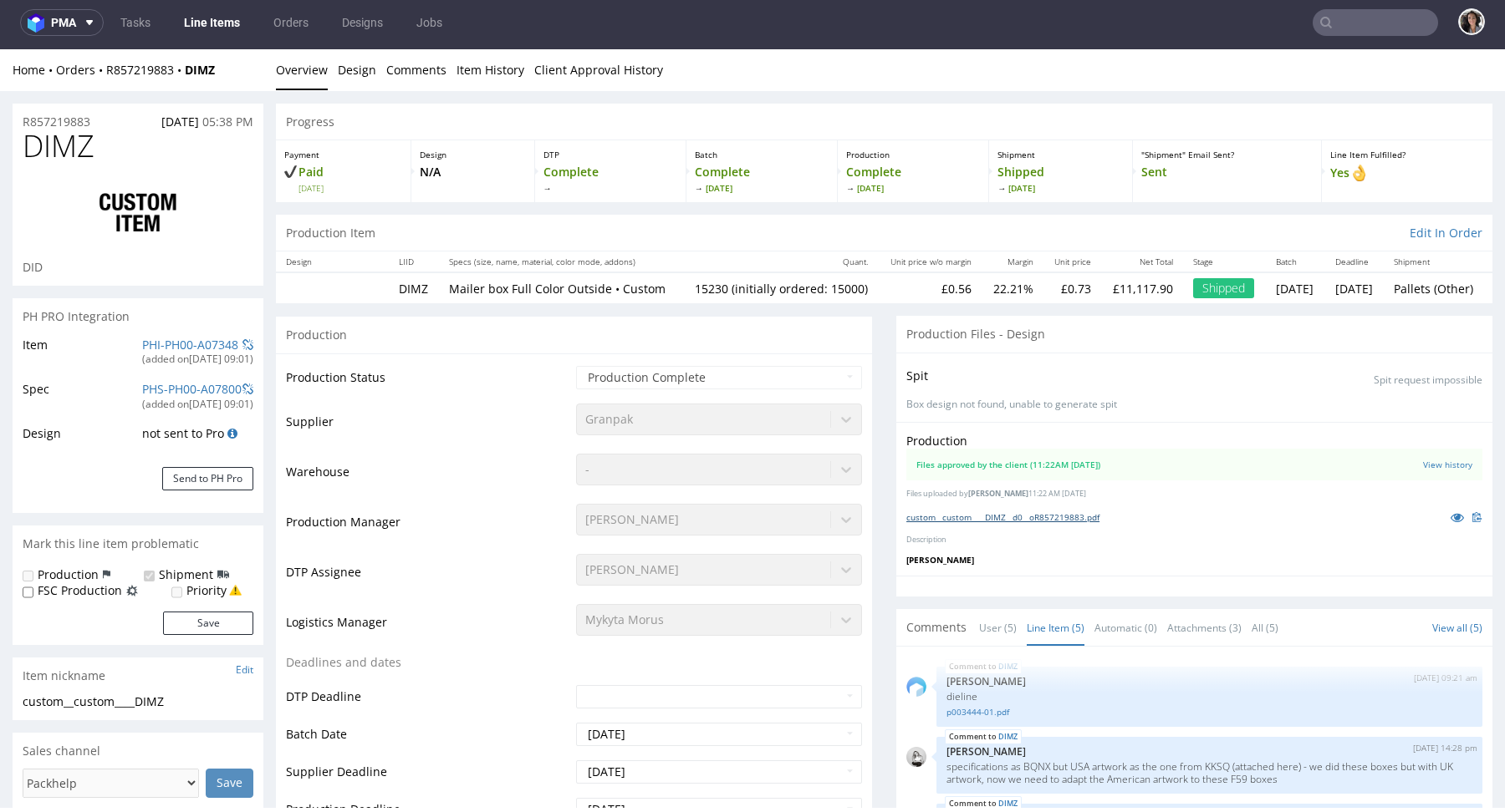
click at [1028, 523] on link "custom__custom____DIMZ__d0__oR857219883.pdf" at bounding box center [1002, 517] width 194 height 12
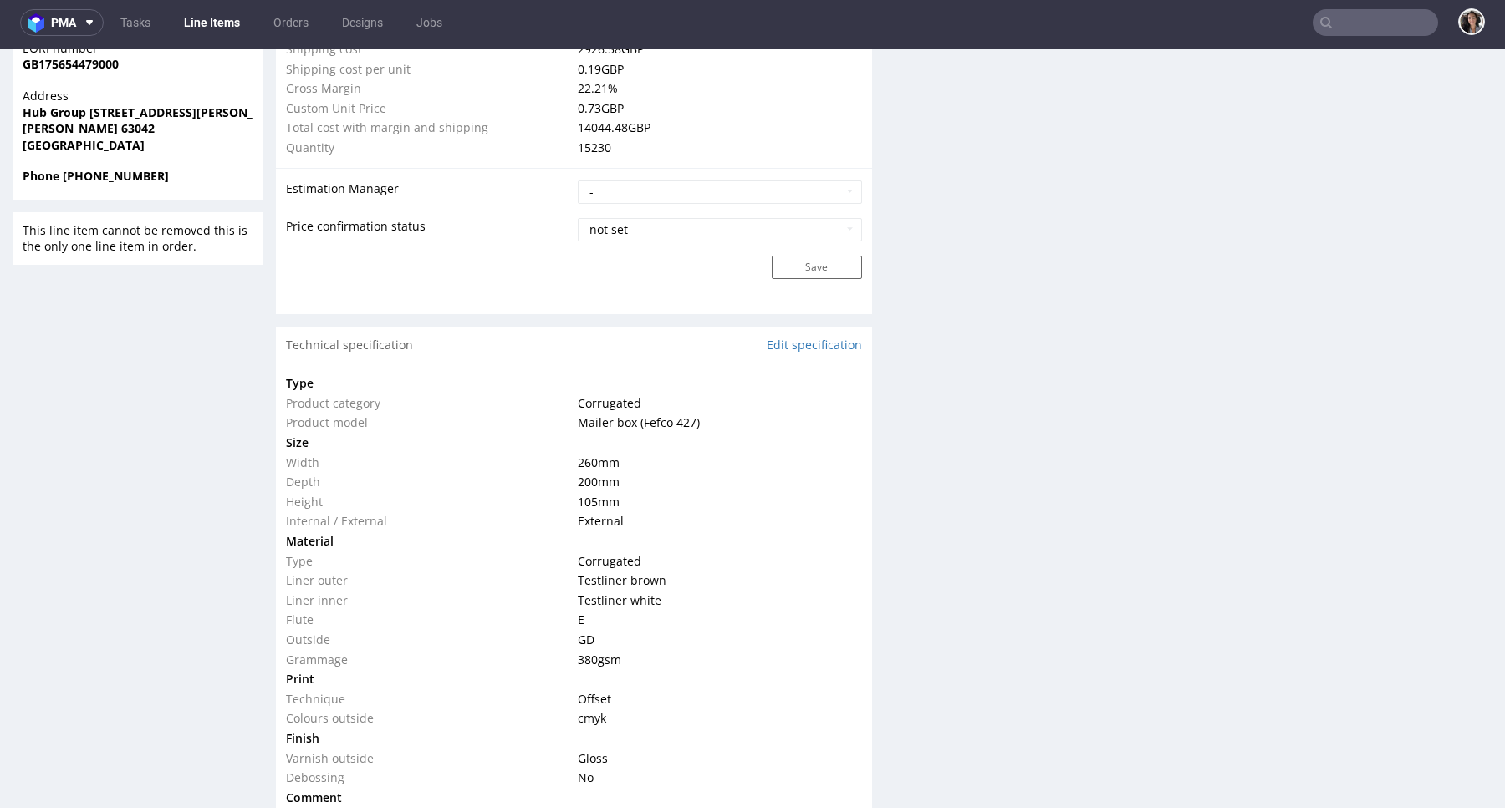
scroll to position [1505, 0]
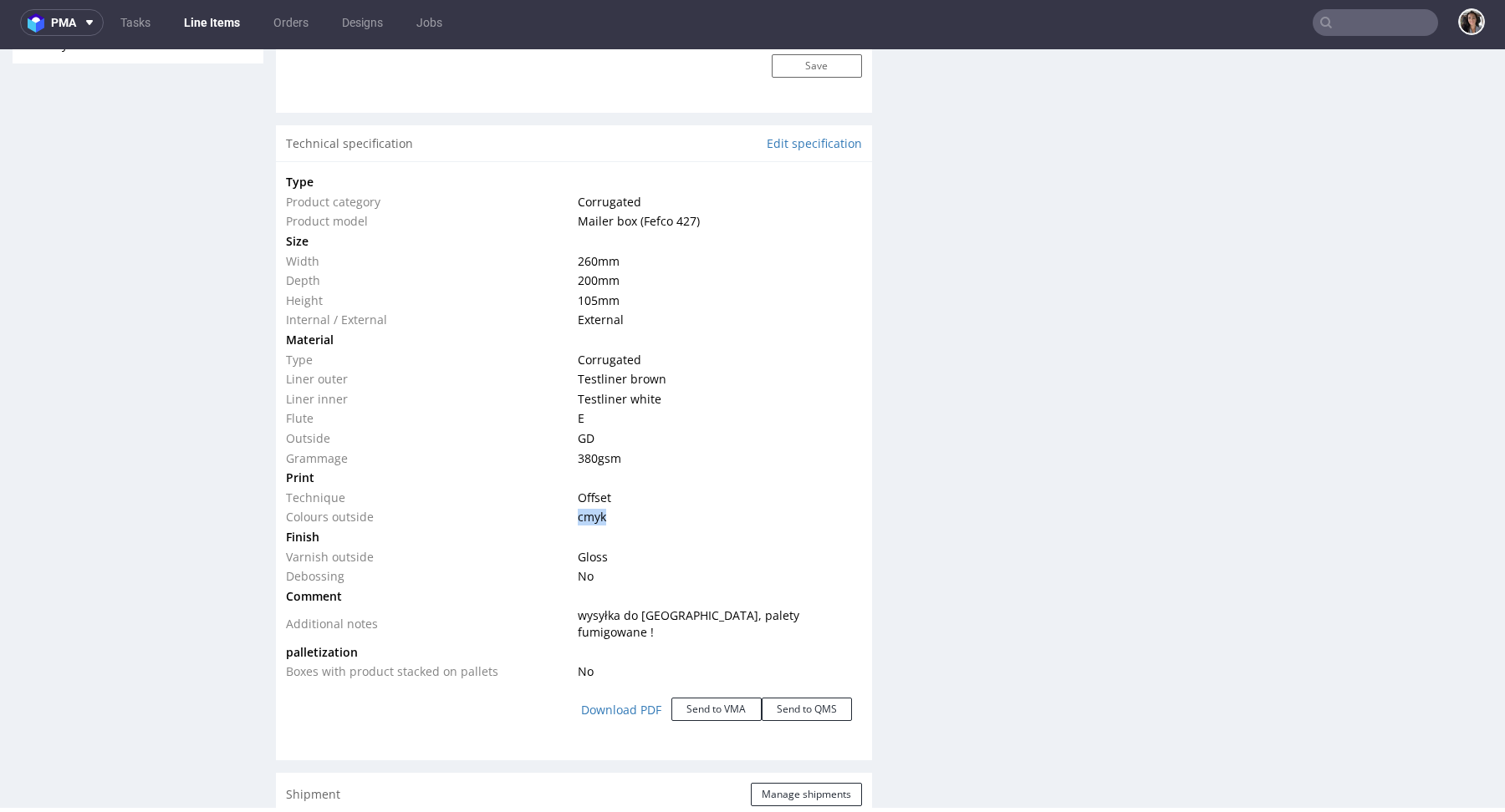
drag, startPoint x: 623, startPoint y: 528, endPoint x: 570, endPoint y: 528, distance: 53.0
click at [573, 527] on td "cmyk" at bounding box center [717, 517] width 288 height 20
drag, startPoint x: 628, startPoint y: 506, endPoint x: 572, endPoint y: 506, distance: 56.0
click at [573, 506] on td "Offset" at bounding box center [717, 497] width 288 height 20
copy span "Offset"
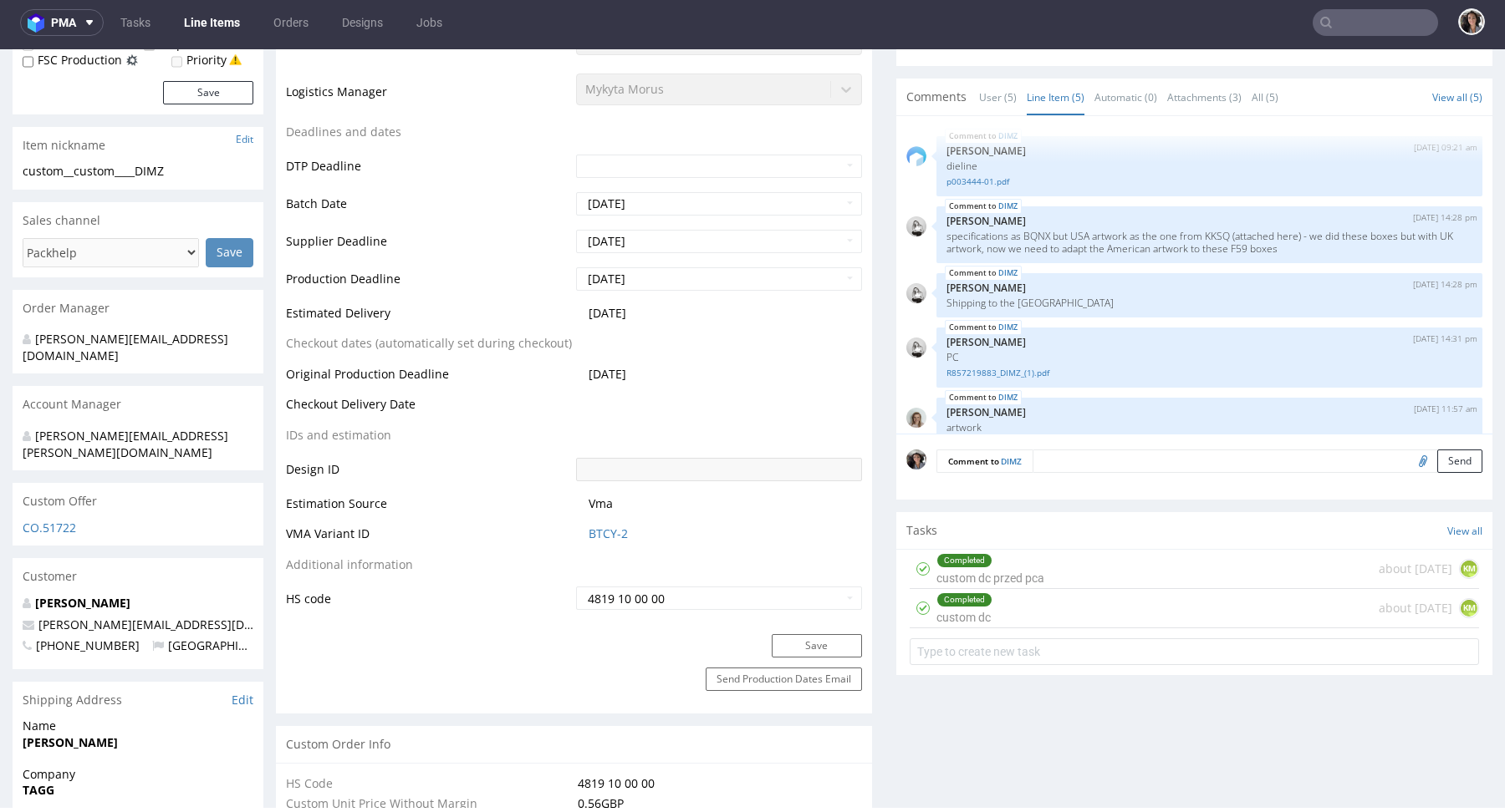
scroll to position [0, 0]
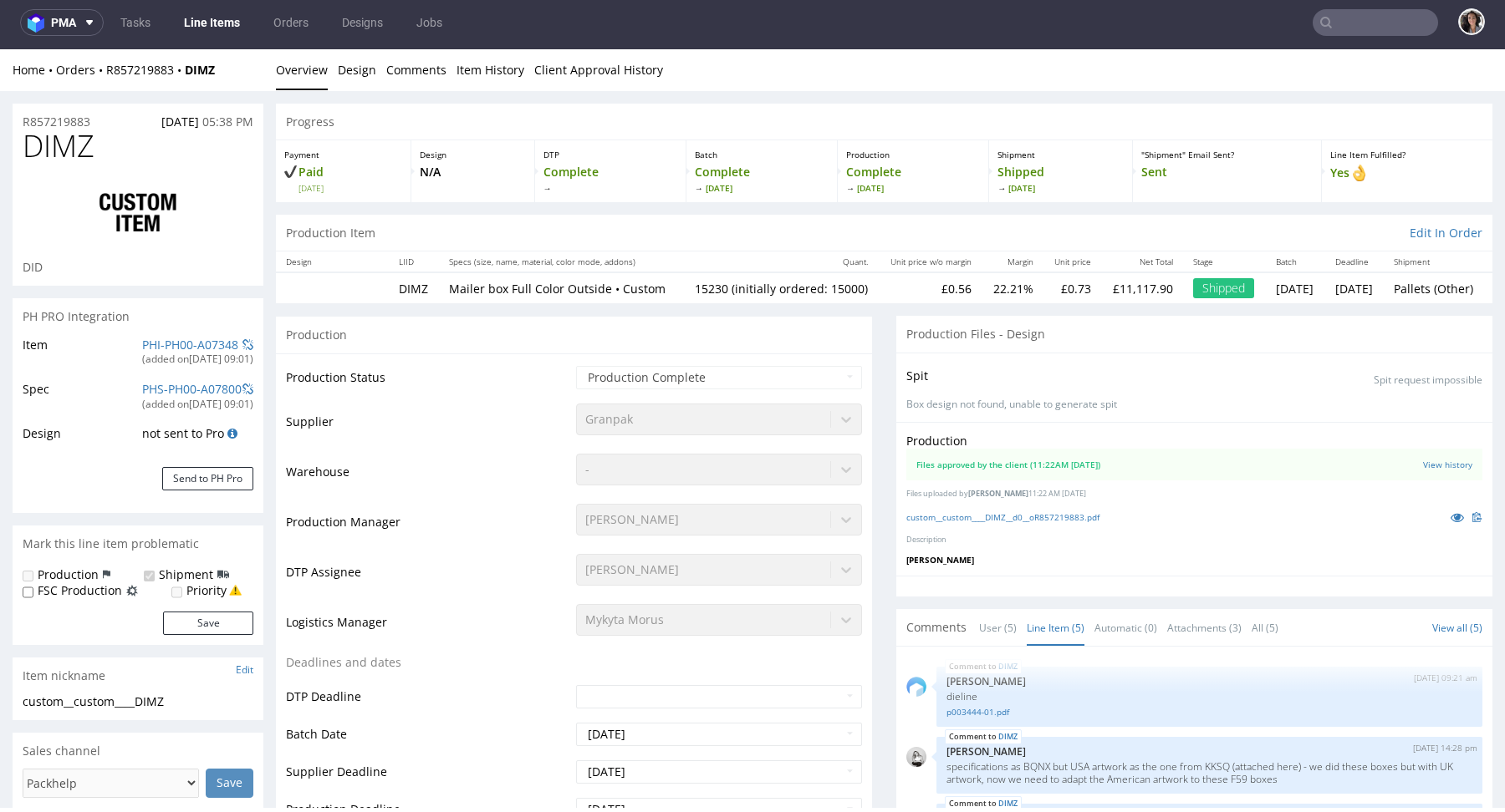
click at [1351, 25] on input "text" at bounding box center [1375, 22] width 125 height 27
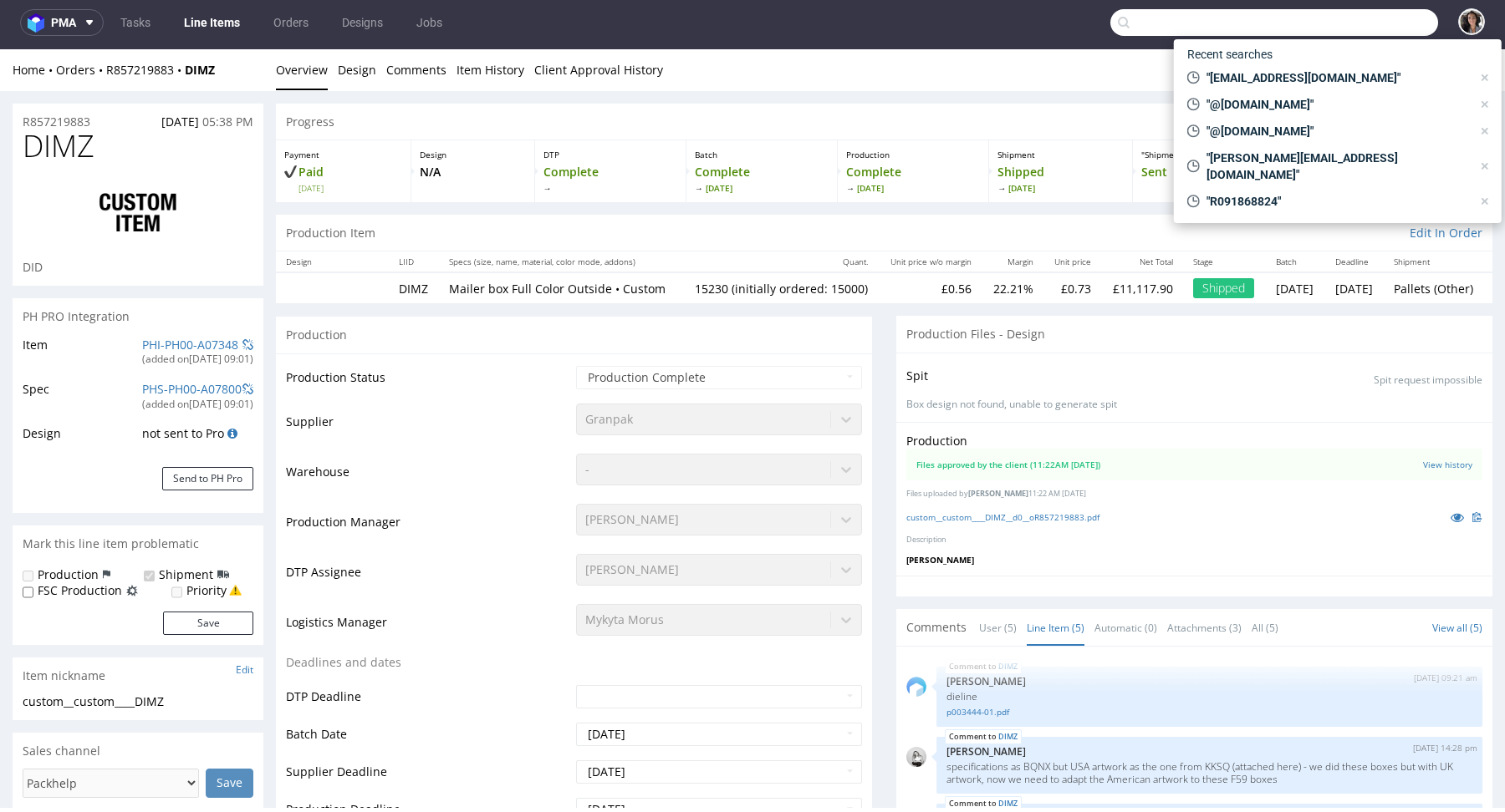
paste input "R091868824"
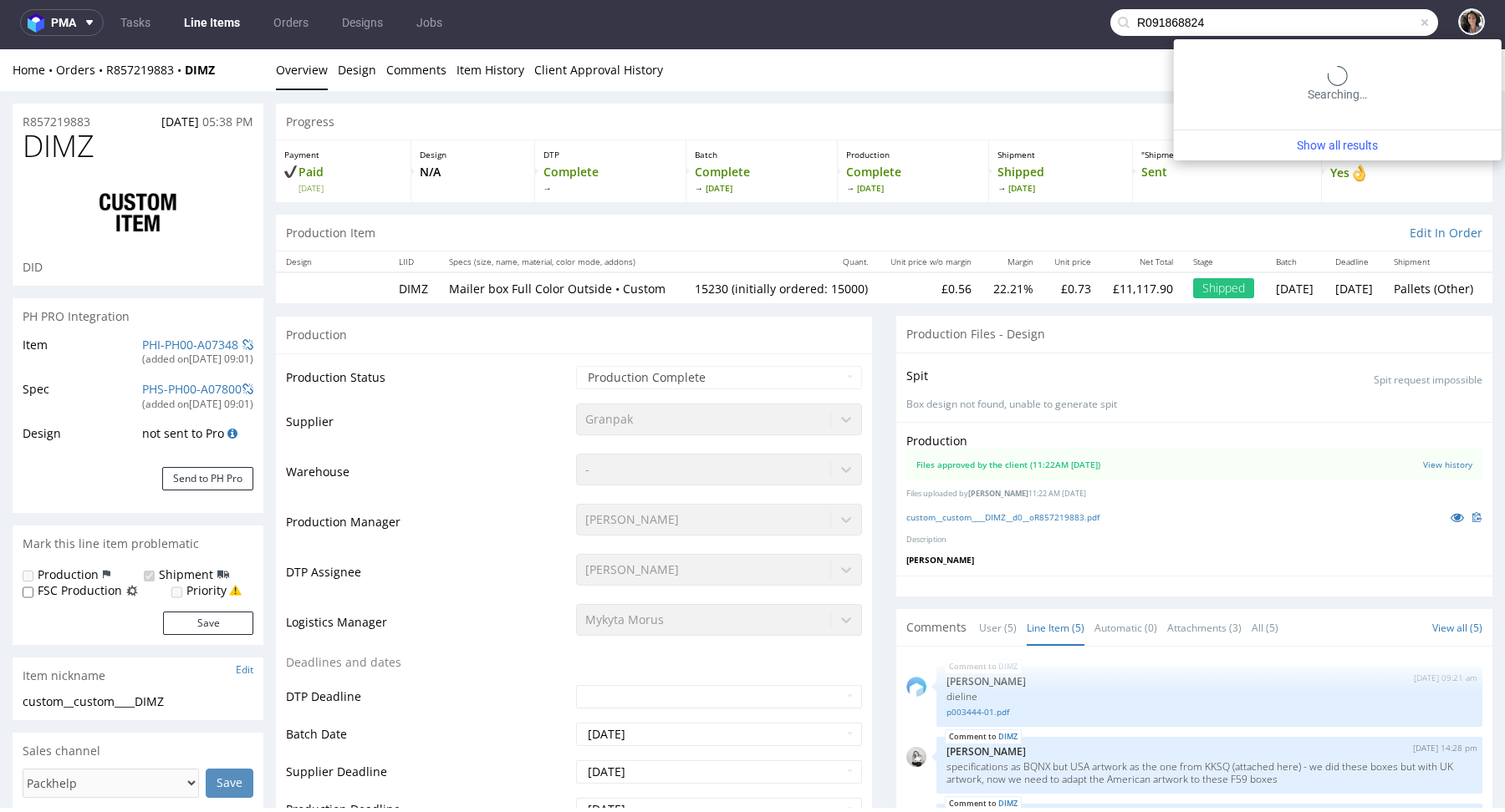
type input "R091868824"
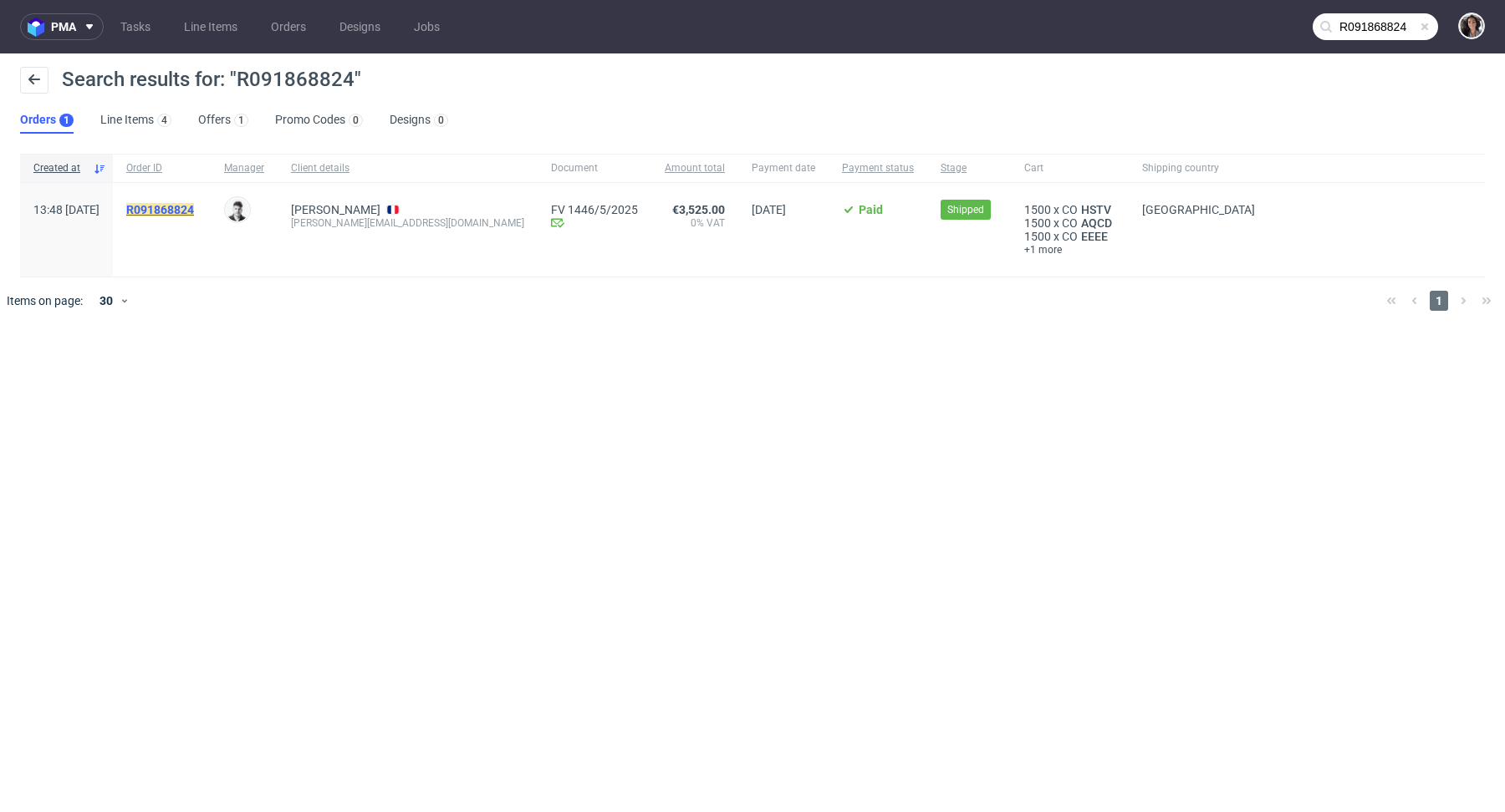
click at [194, 206] on mark "R091868824" at bounding box center [160, 209] width 67 height 13
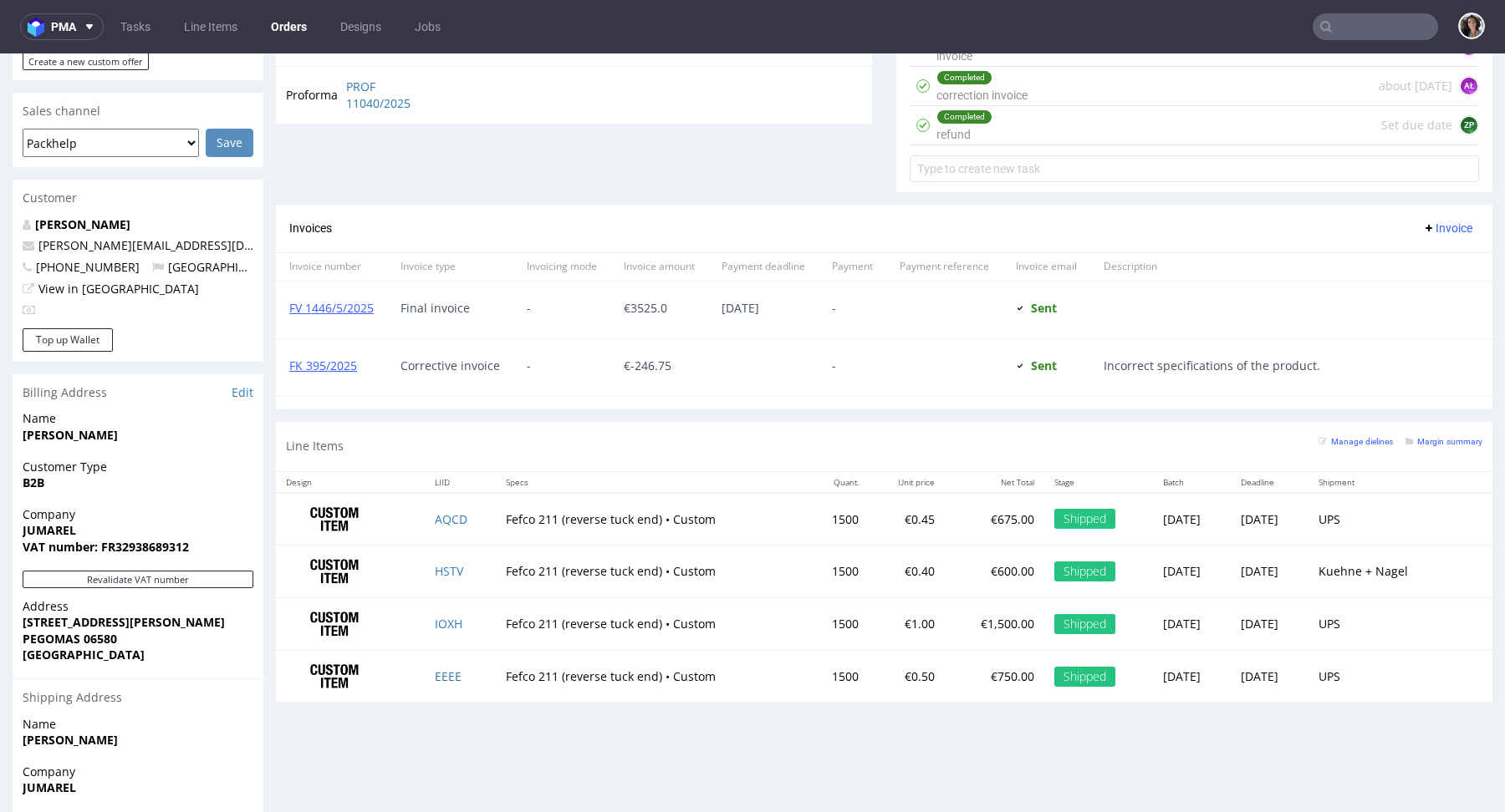
scroll to position [666, 0]
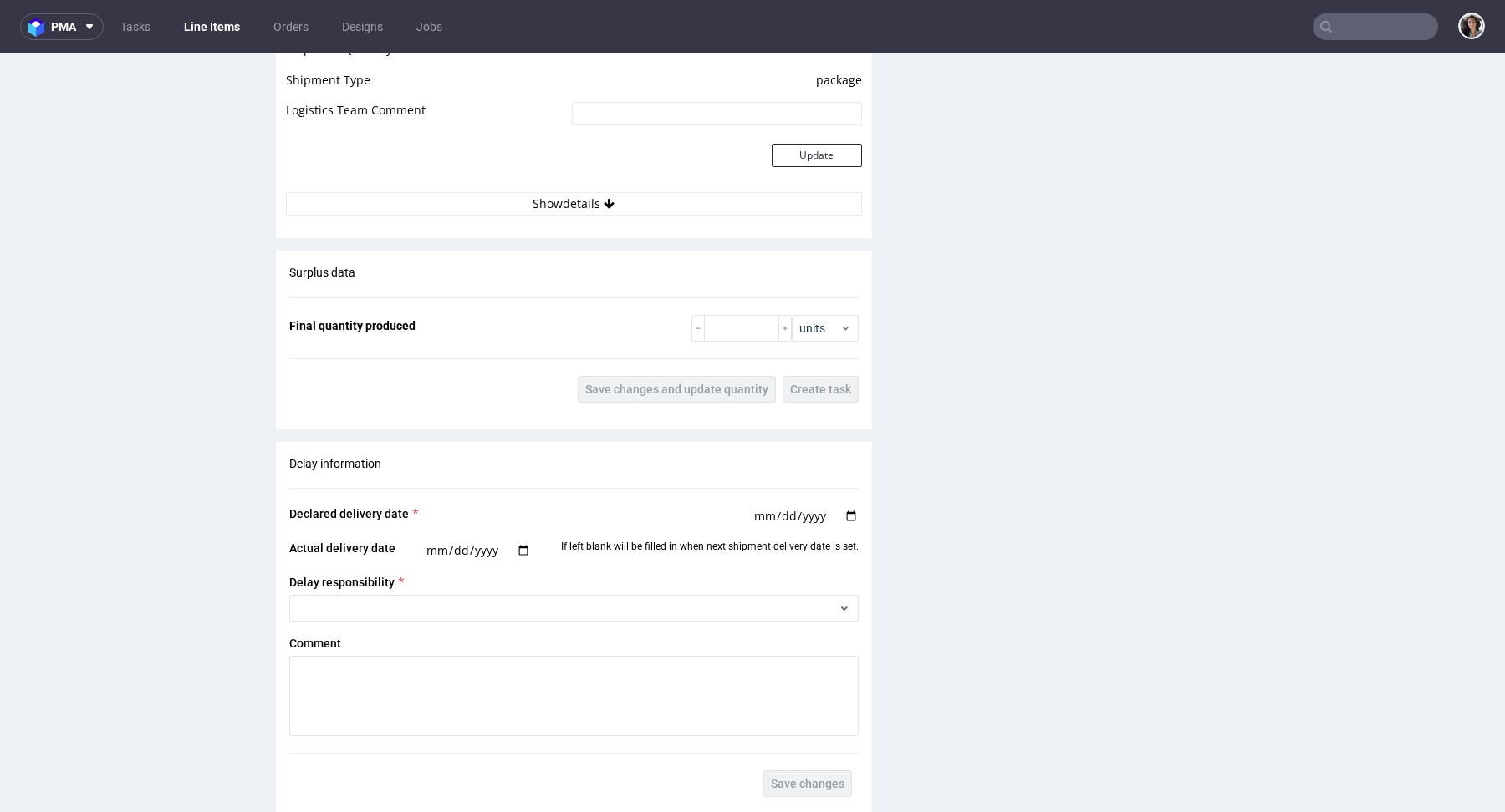
scroll to position [1759, 0]
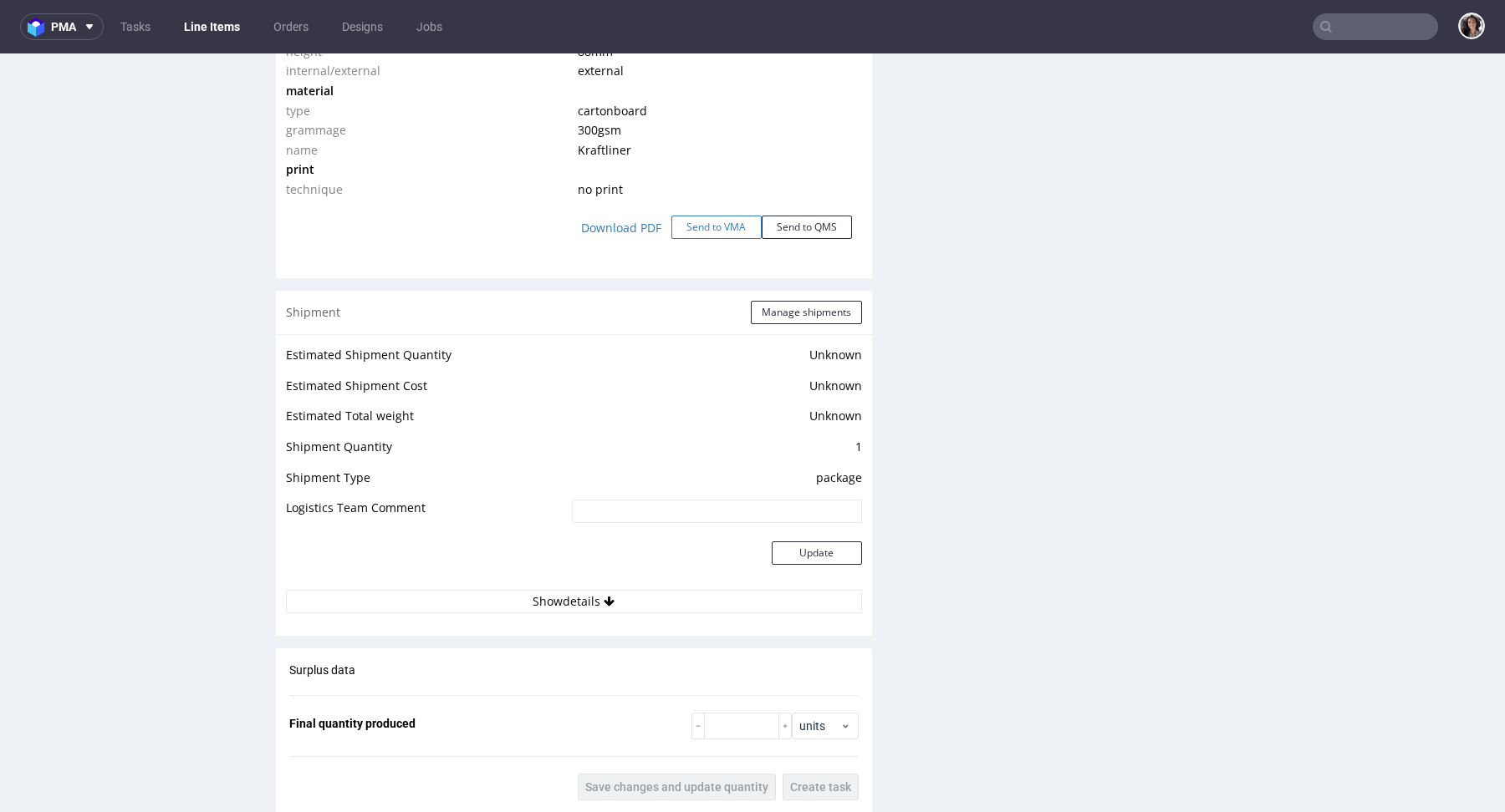
click at [724, 230] on button "Send to VMA" at bounding box center [716, 227] width 91 height 23
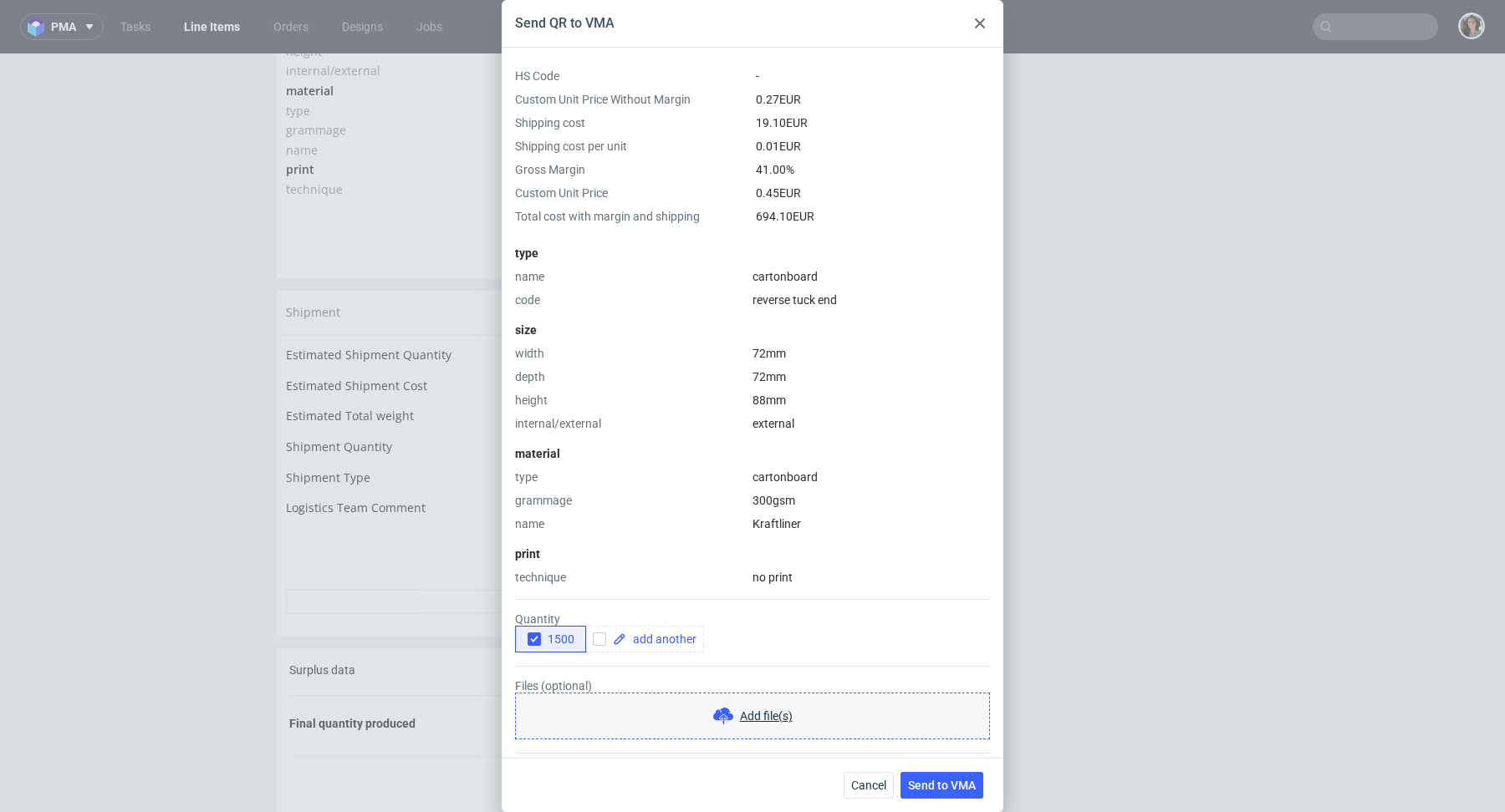
click at [982, 17] on div at bounding box center [979, 22] width 20 height 20
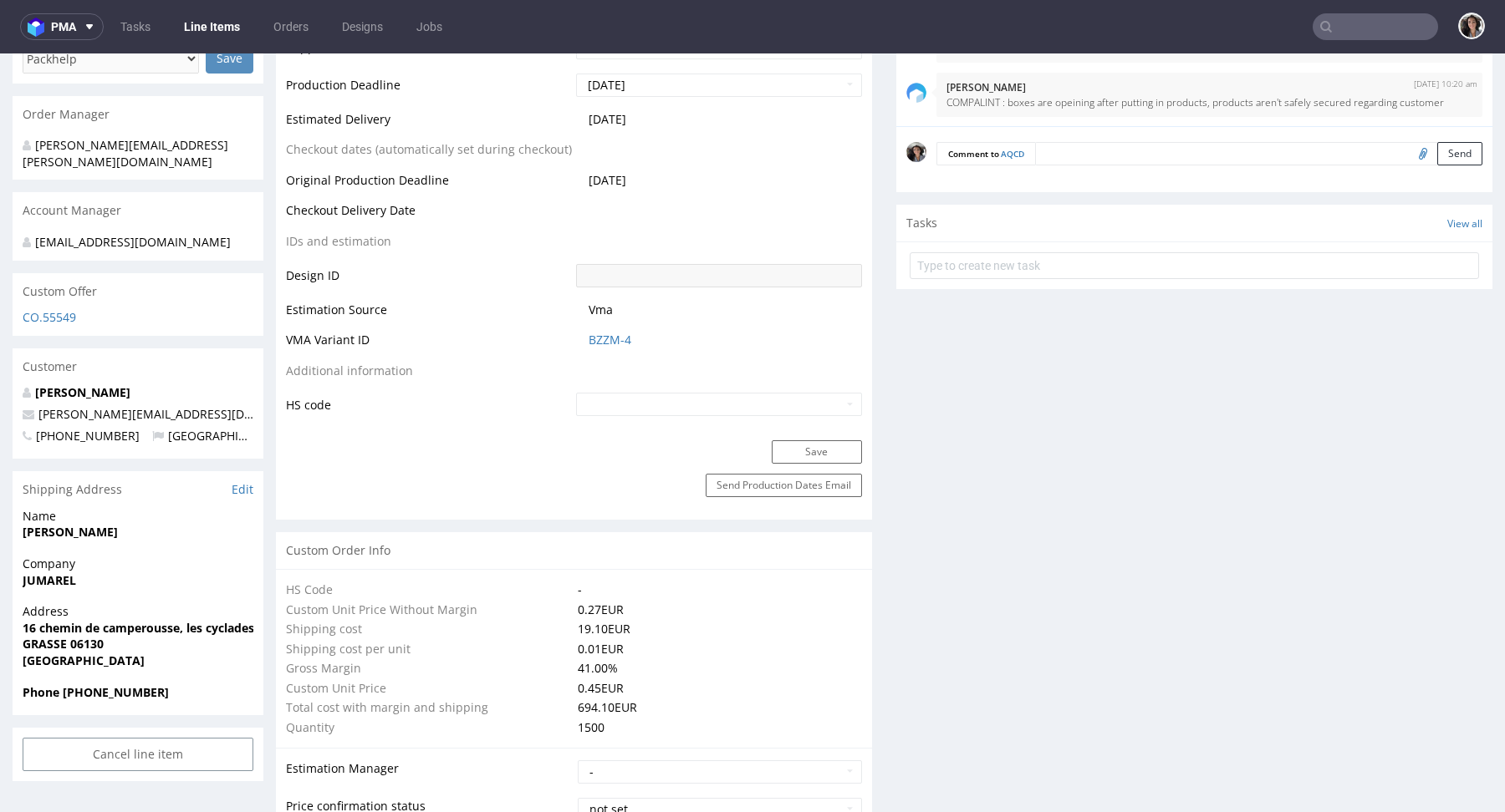
scroll to position [739, 0]
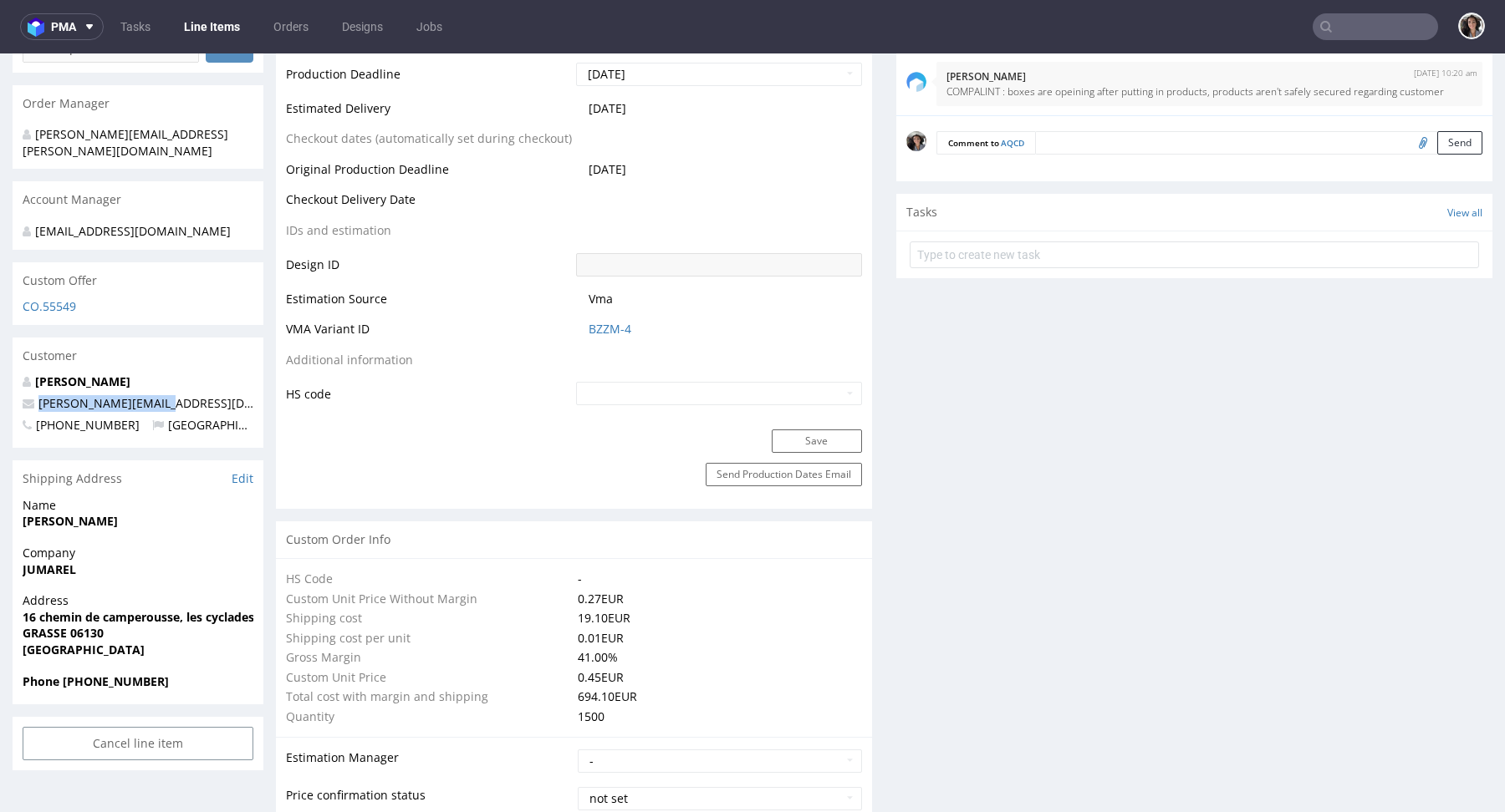
drag, startPoint x: 171, startPoint y: 406, endPoint x: 36, endPoint y: 407, distance: 135.0
click at [36, 407] on p "[PERSON_NAME][EMAIL_ADDRESS][DOMAIN_NAME]" at bounding box center [137, 404] width 231 height 17
copy link "[PERSON_NAME][EMAIL_ADDRESS][DOMAIN_NAME]"
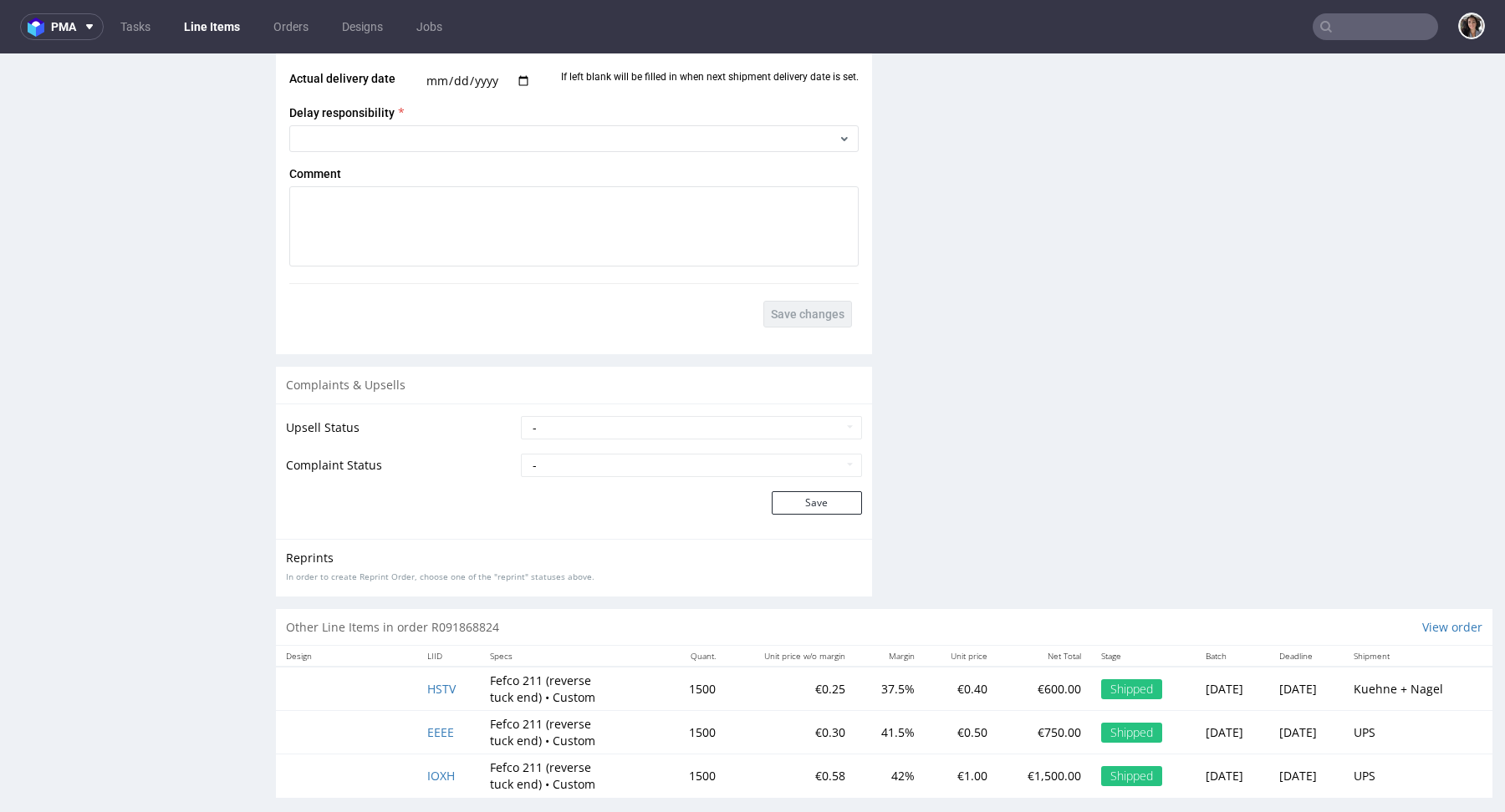
scroll to position [2638, 0]
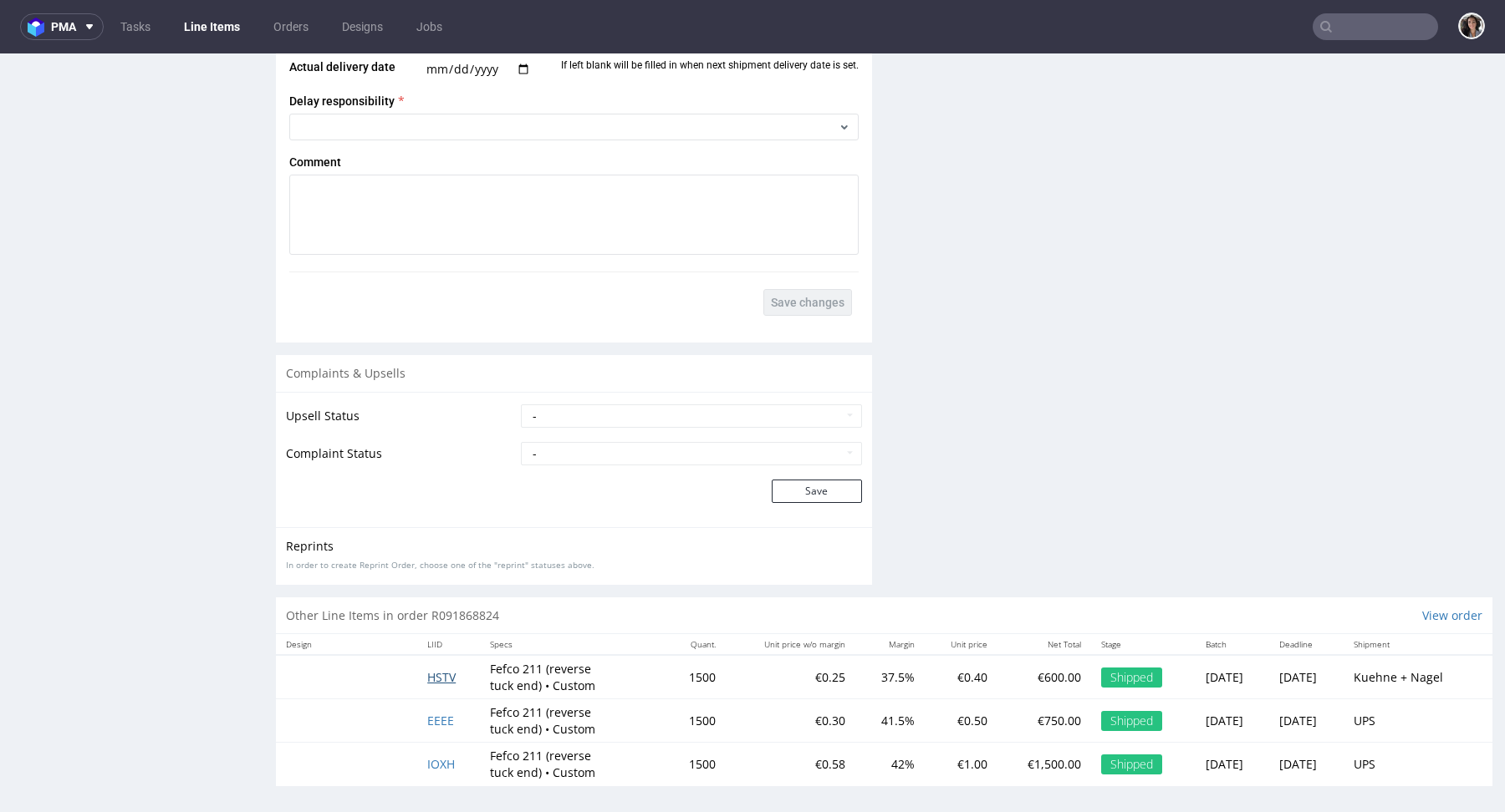
click at [427, 674] on span "HSTV" at bounding box center [441, 677] width 28 height 16
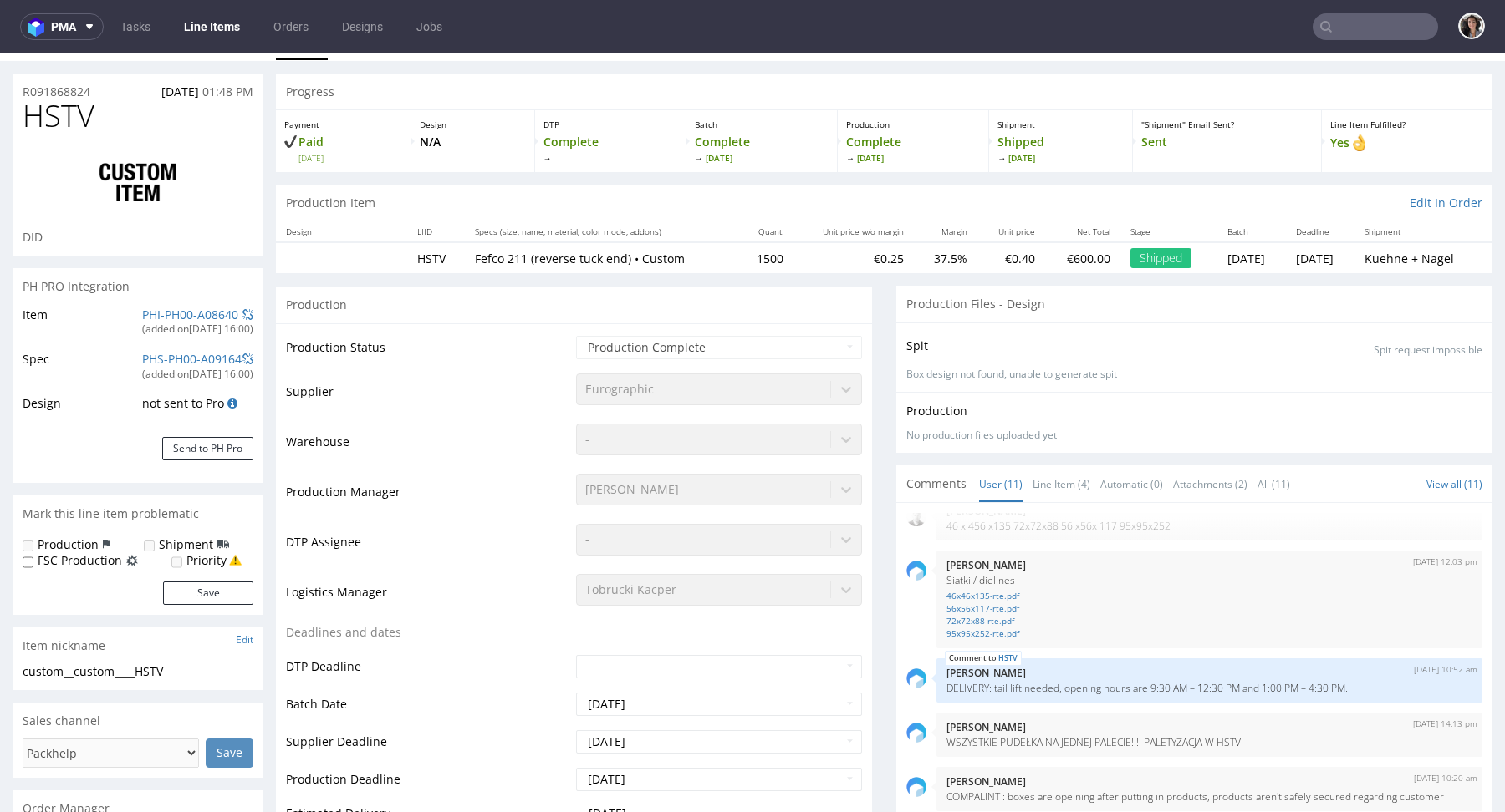
scroll to position [30, 0]
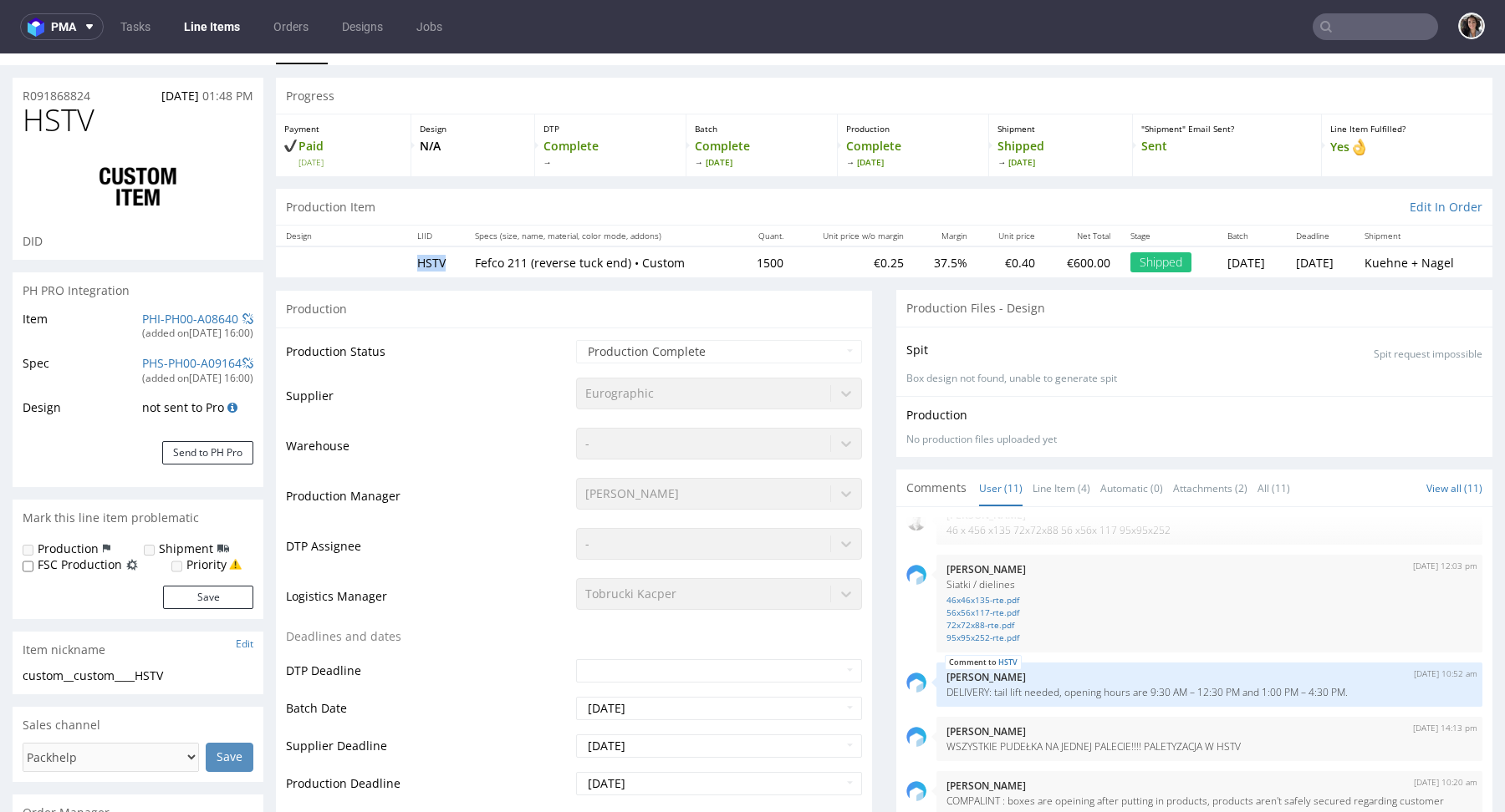
drag, startPoint x: 445, startPoint y: 264, endPoint x: 407, endPoint y: 264, distance: 38.0
click at [407, 264] on td "HSTV" at bounding box center [436, 262] width 58 height 31
copy td "HSTV"
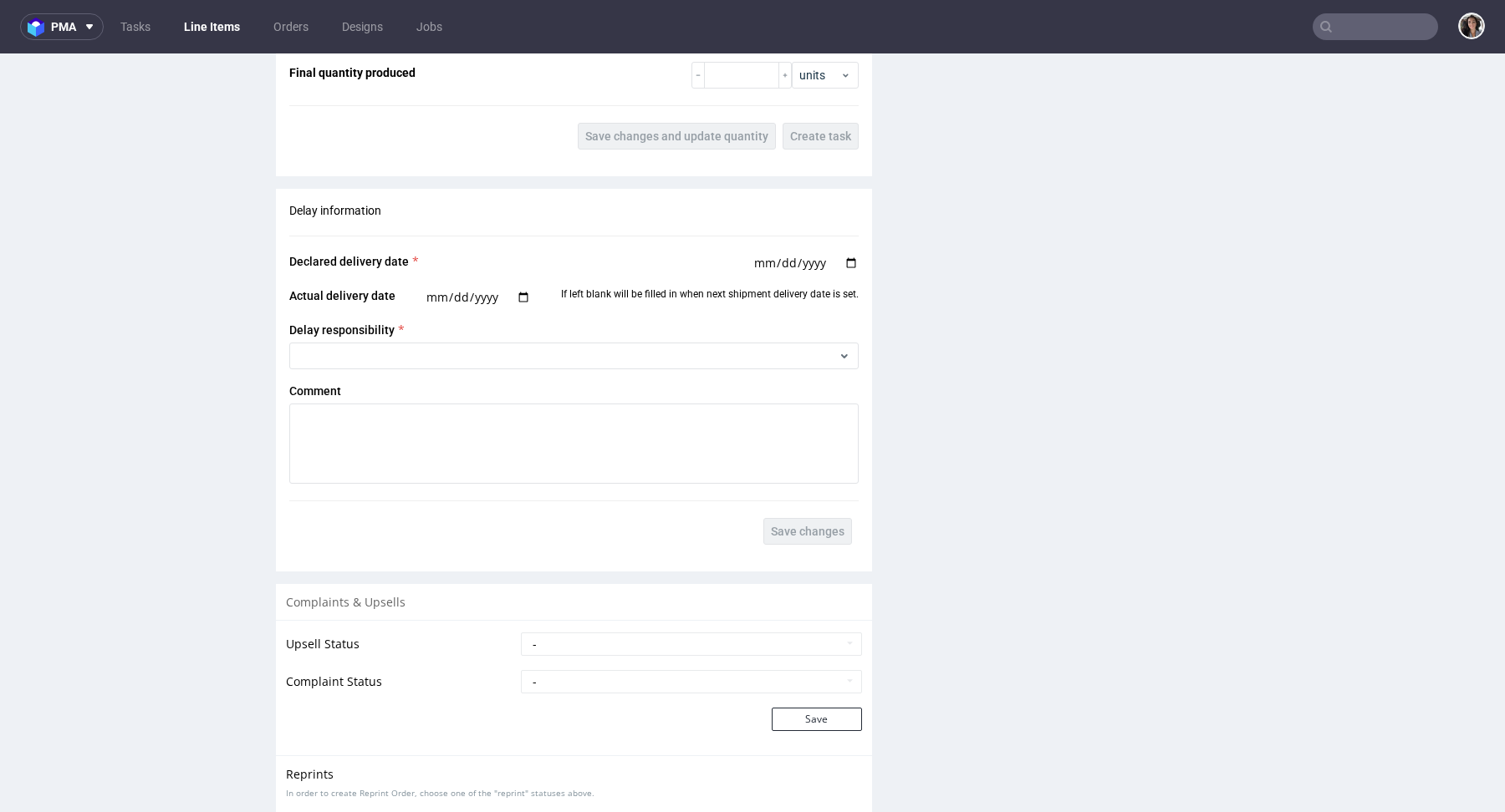
scroll to position [2739, 0]
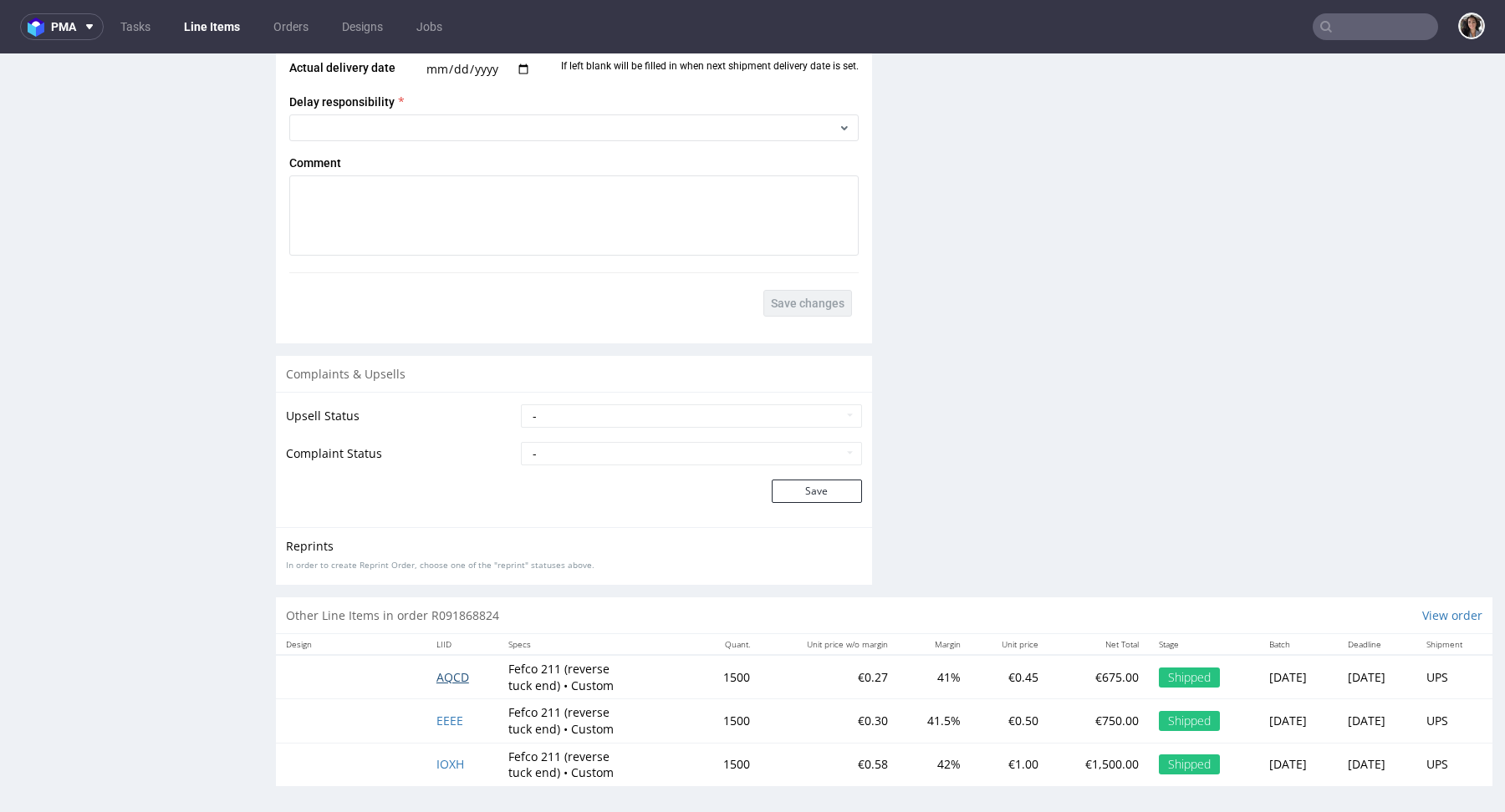
click at [437, 671] on span "AQCD" at bounding box center [452, 677] width 33 height 16
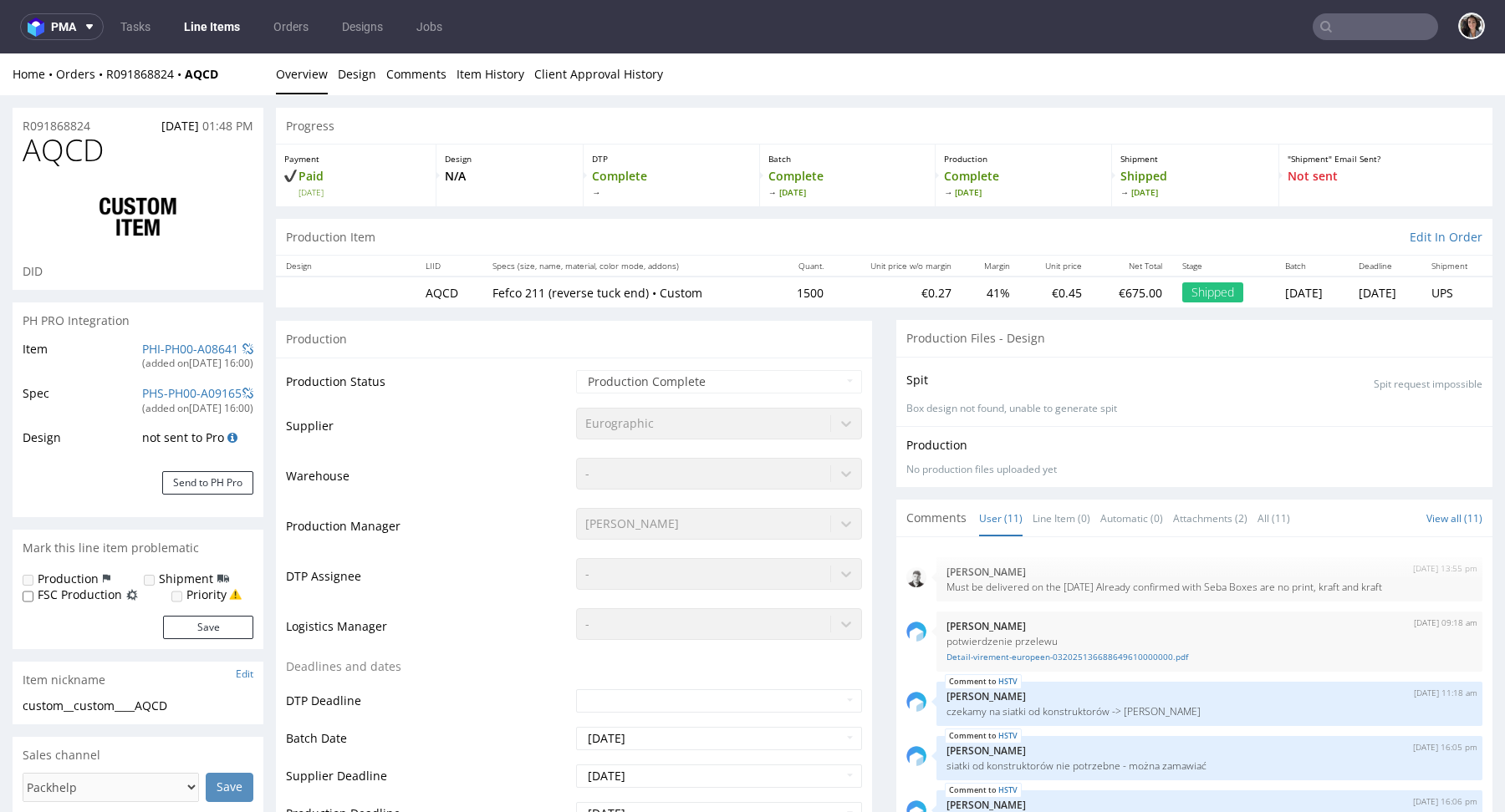
scroll to position [368, 0]
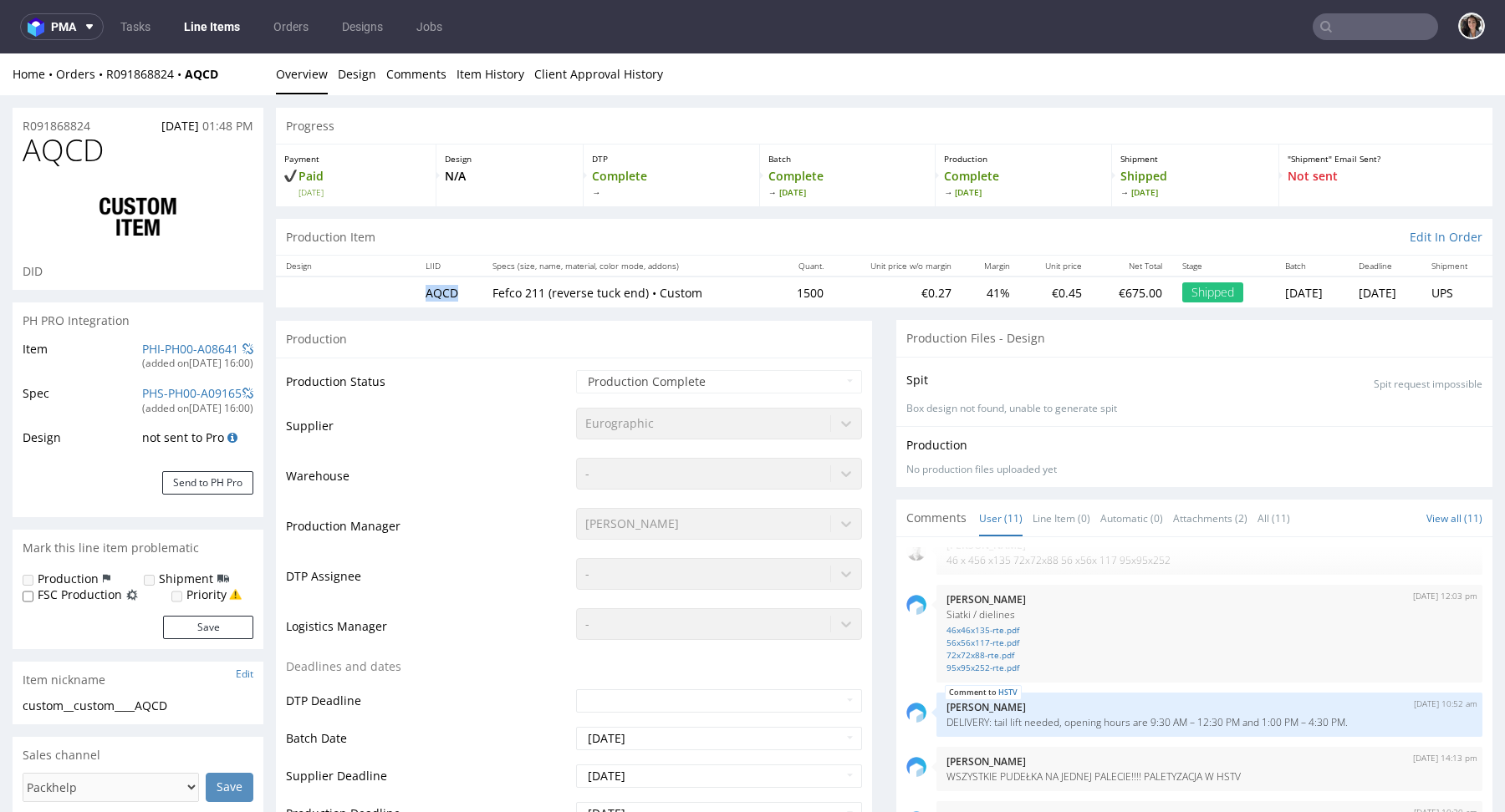
drag, startPoint x: 449, startPoint y: 289, endPoint x: 408, endPoint y: 289, distance: 41.0
click at [415, 289] on td "AQCD" at bounding box center [449, 292] width 67 height 31
copy td "AQCD"
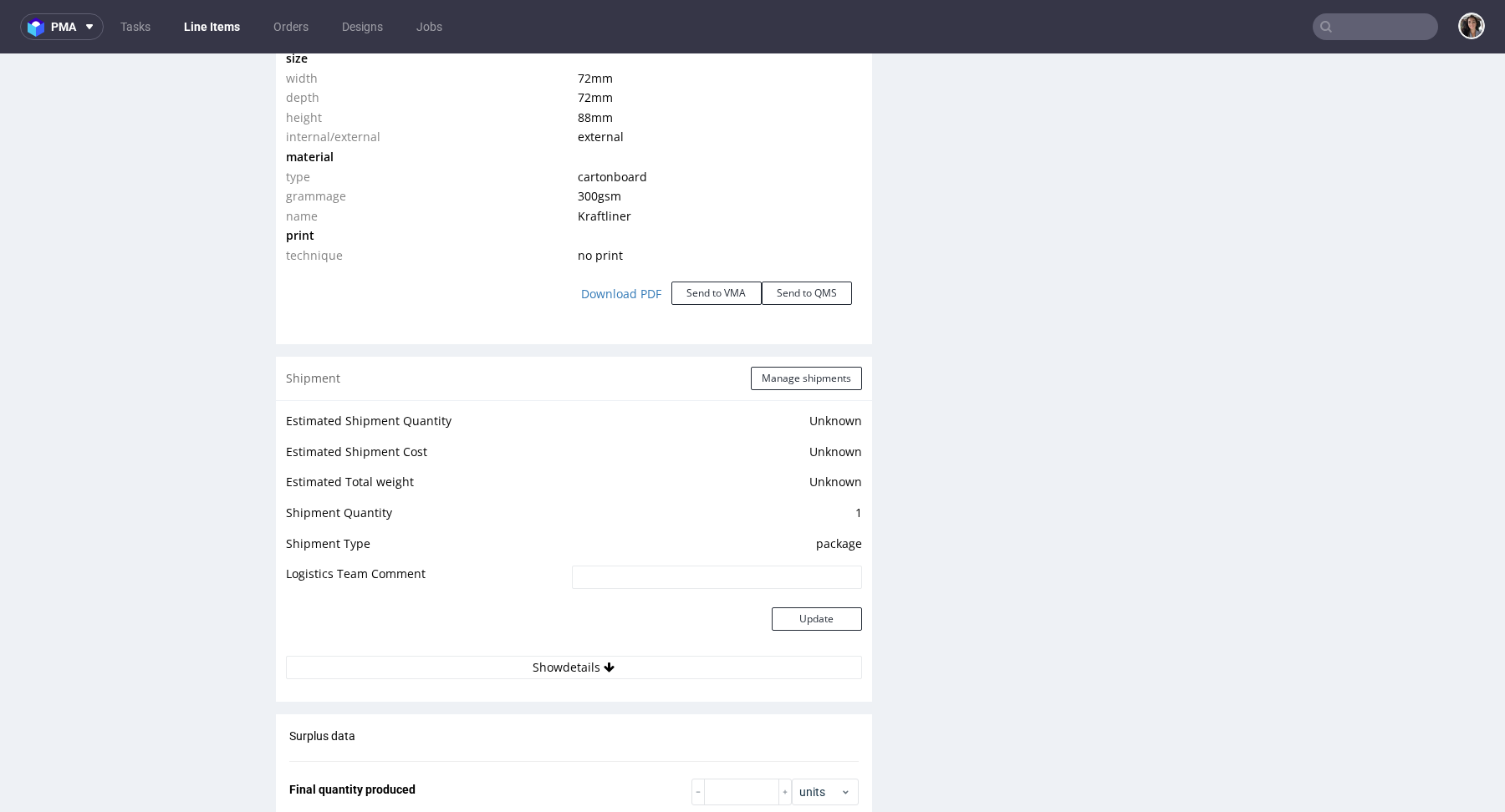
scroll to position [2638, 0]
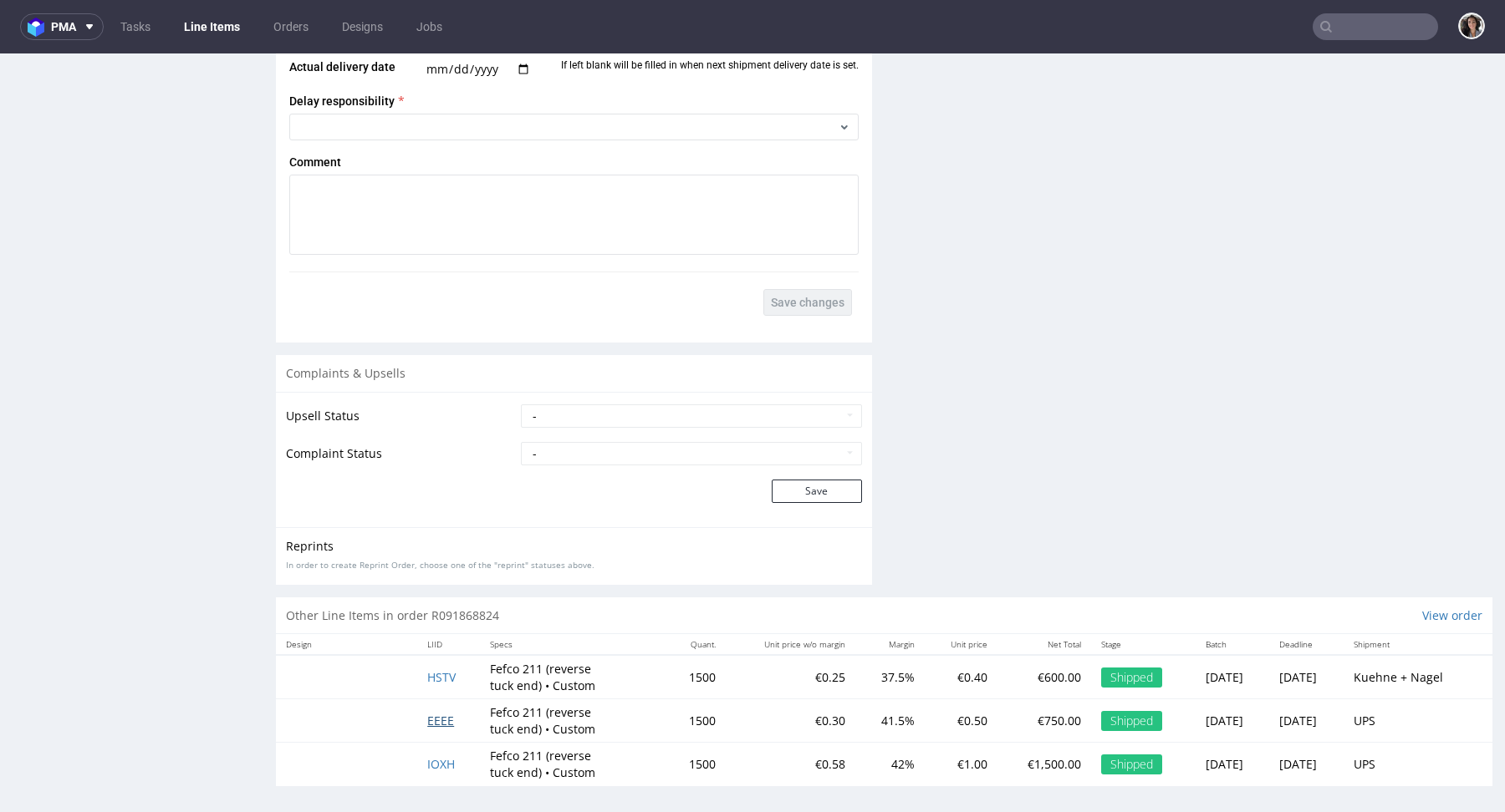
click at [435, 713] on span "EEEE" at bounding box center [440, 720] width 27 height 16
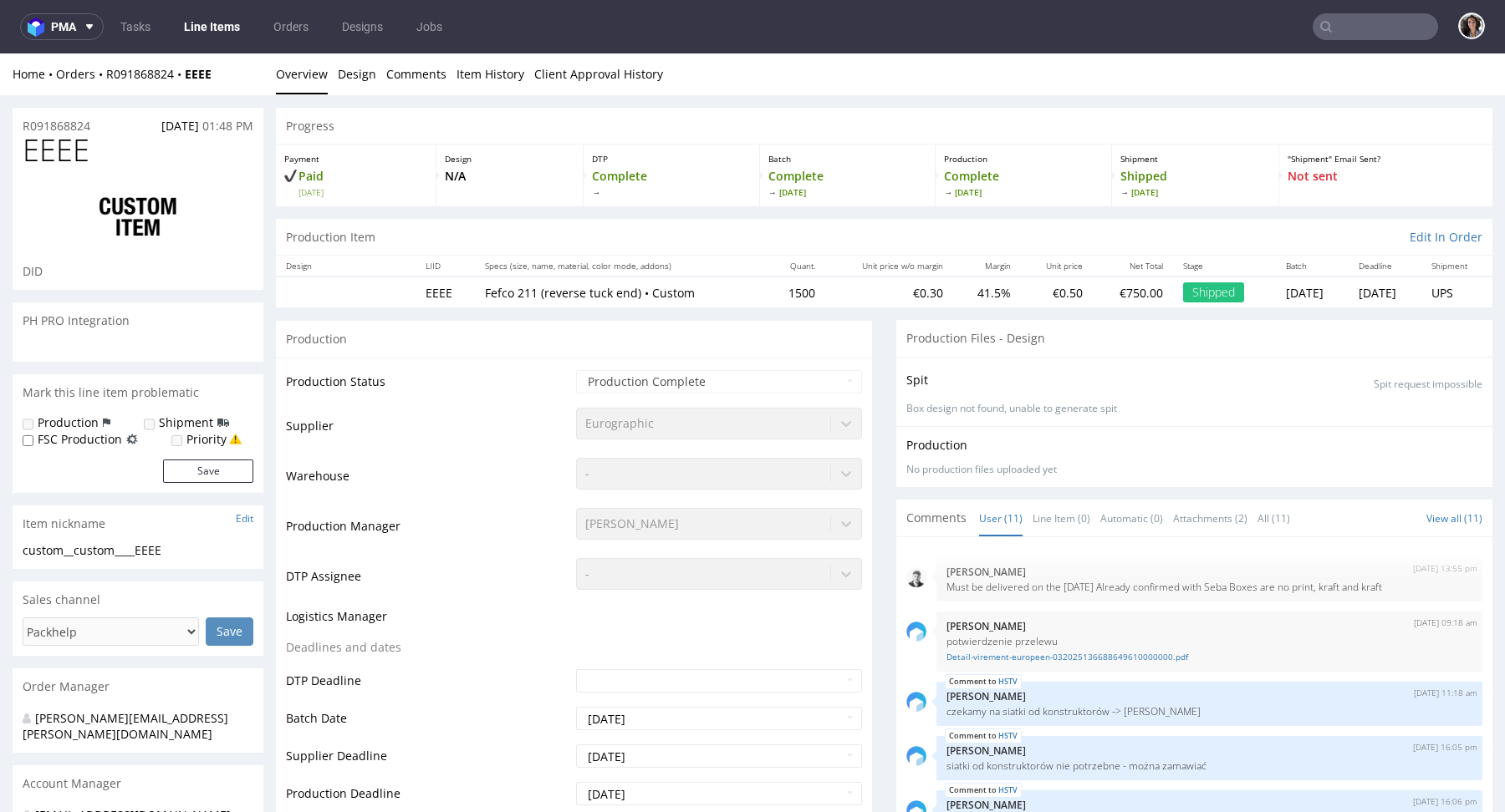
scroll to position [368, 0]
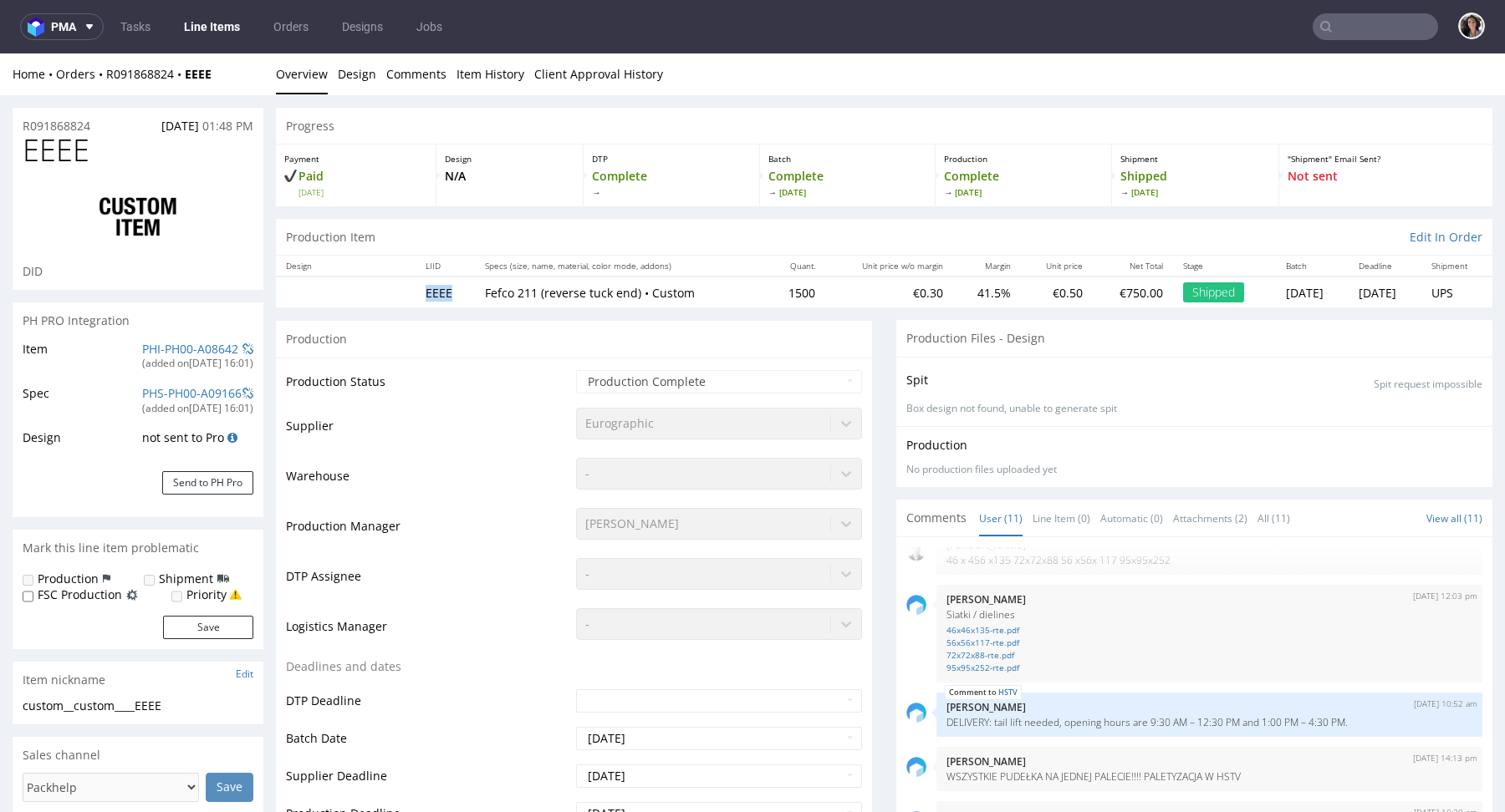
copy td "EEEE"
drag, startPoint x: 447, startPoint y: 292, endPoint x: 414, endPoint y: 292, distance: 33.0
click at [415, 292] on td "EEEE" at bounding box center [444, 292] width 59 height 31
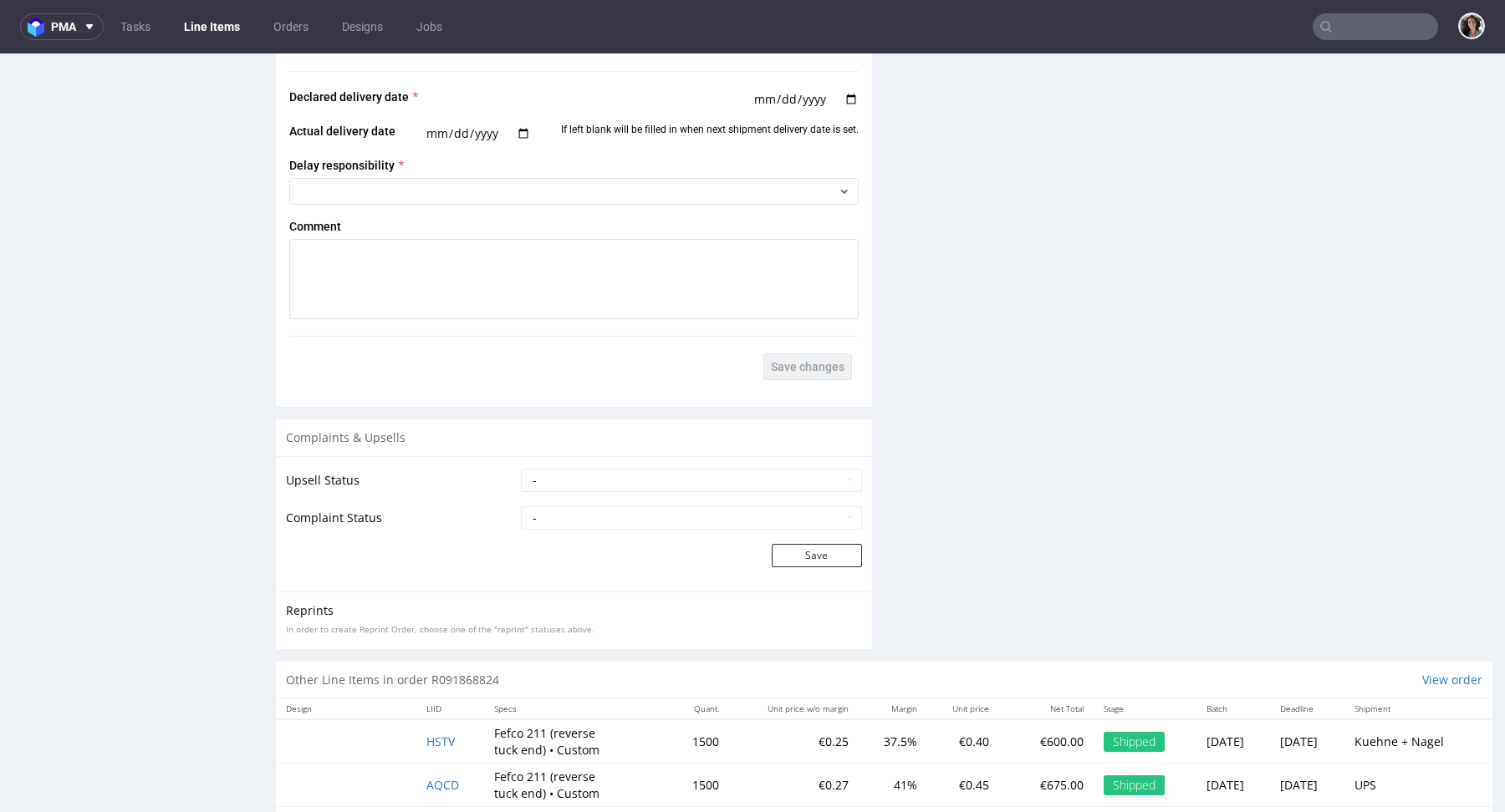
scroll to position [2638, 0]
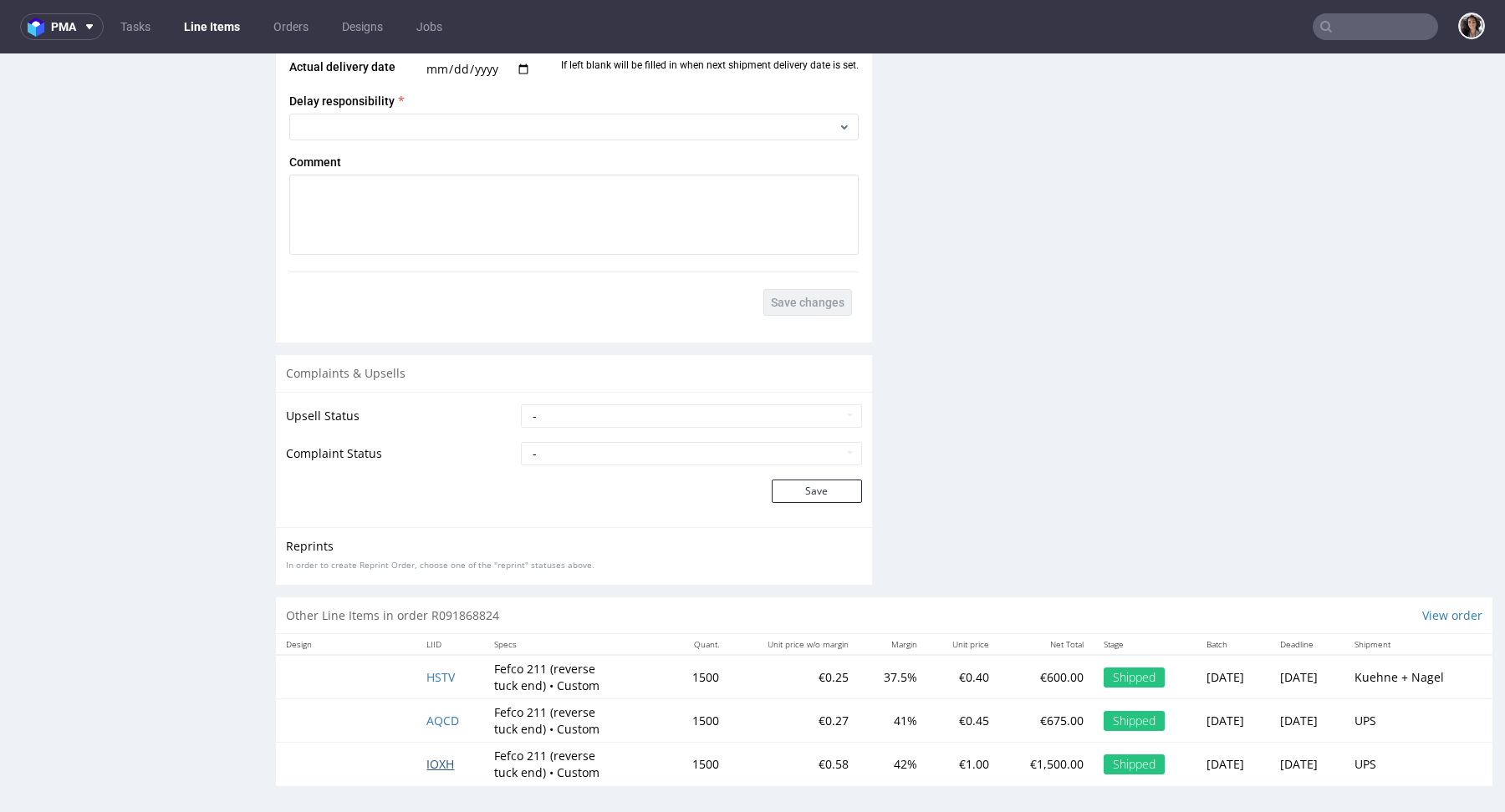
click at [429, 761] on span "IOXH" at bounding box center [440, 763] width 28 height 16
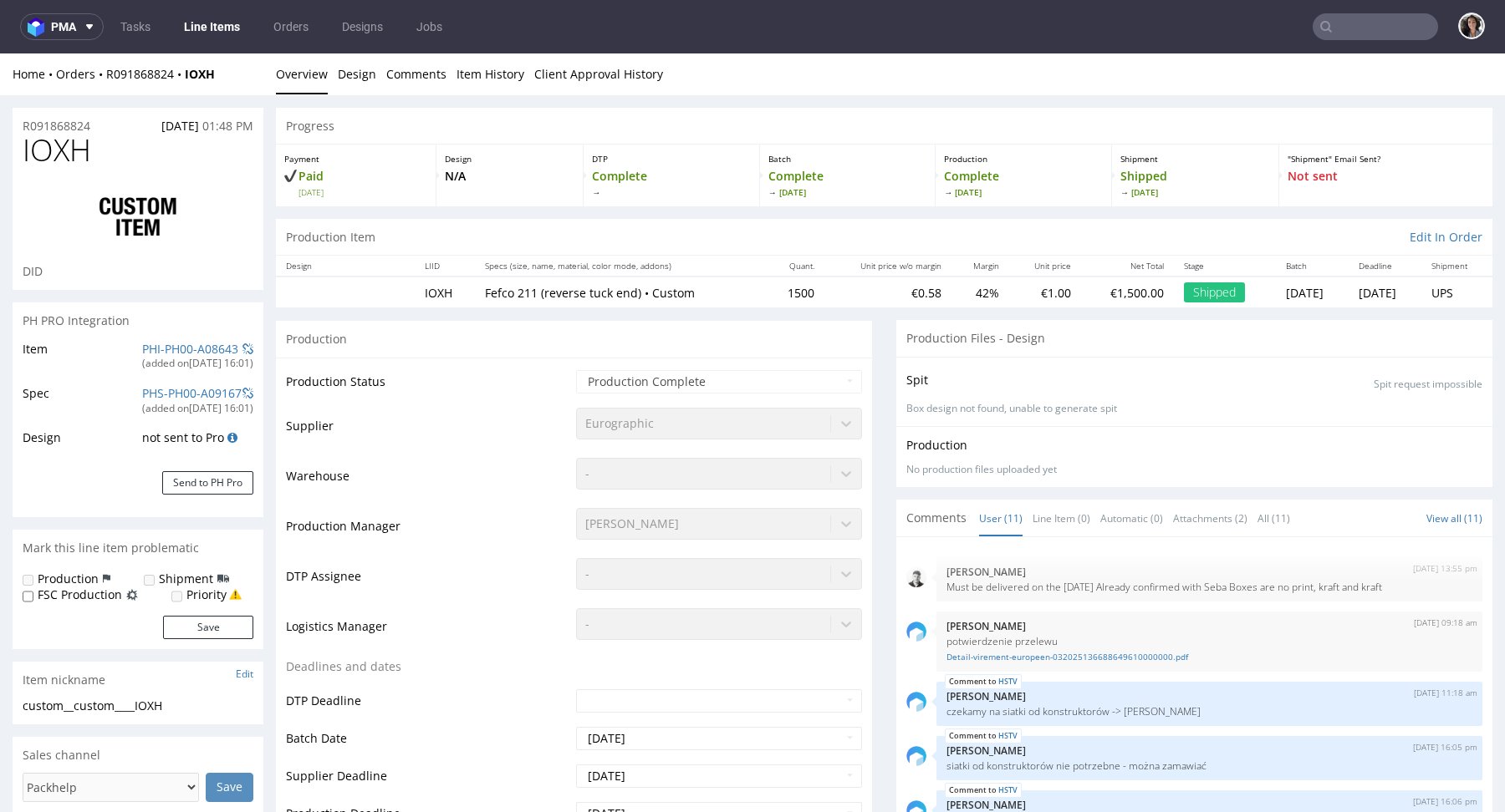
scroll to position [368, 0]
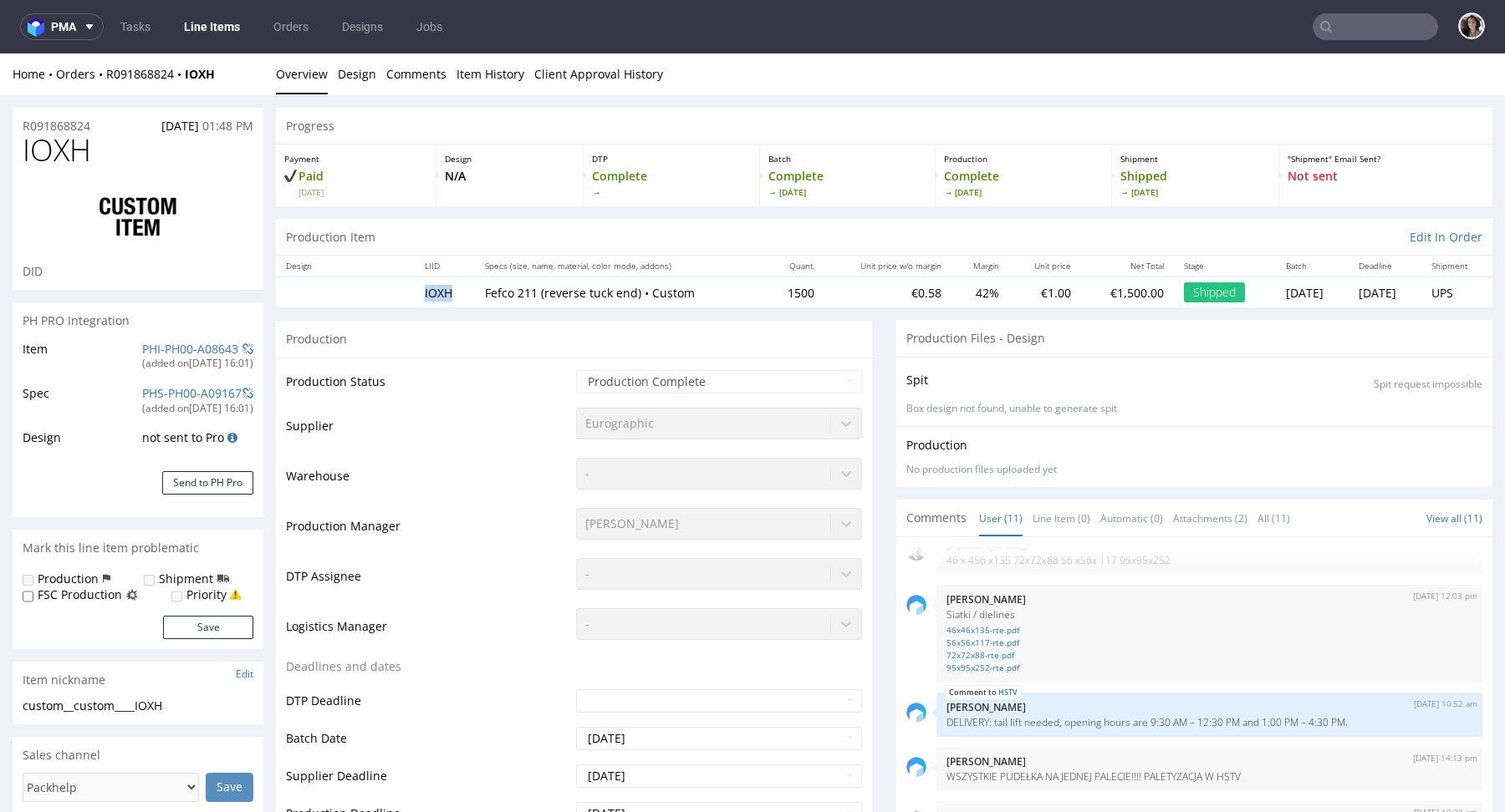
drag, startPoint x: 453, startPoint y: 292, endPoint x: 413, endPoint y: 295, distance: 40.1
click at [415, 294] on td "IOXH" at bounding box center [445, 292] width 60 height 31
copy td "IOXH"
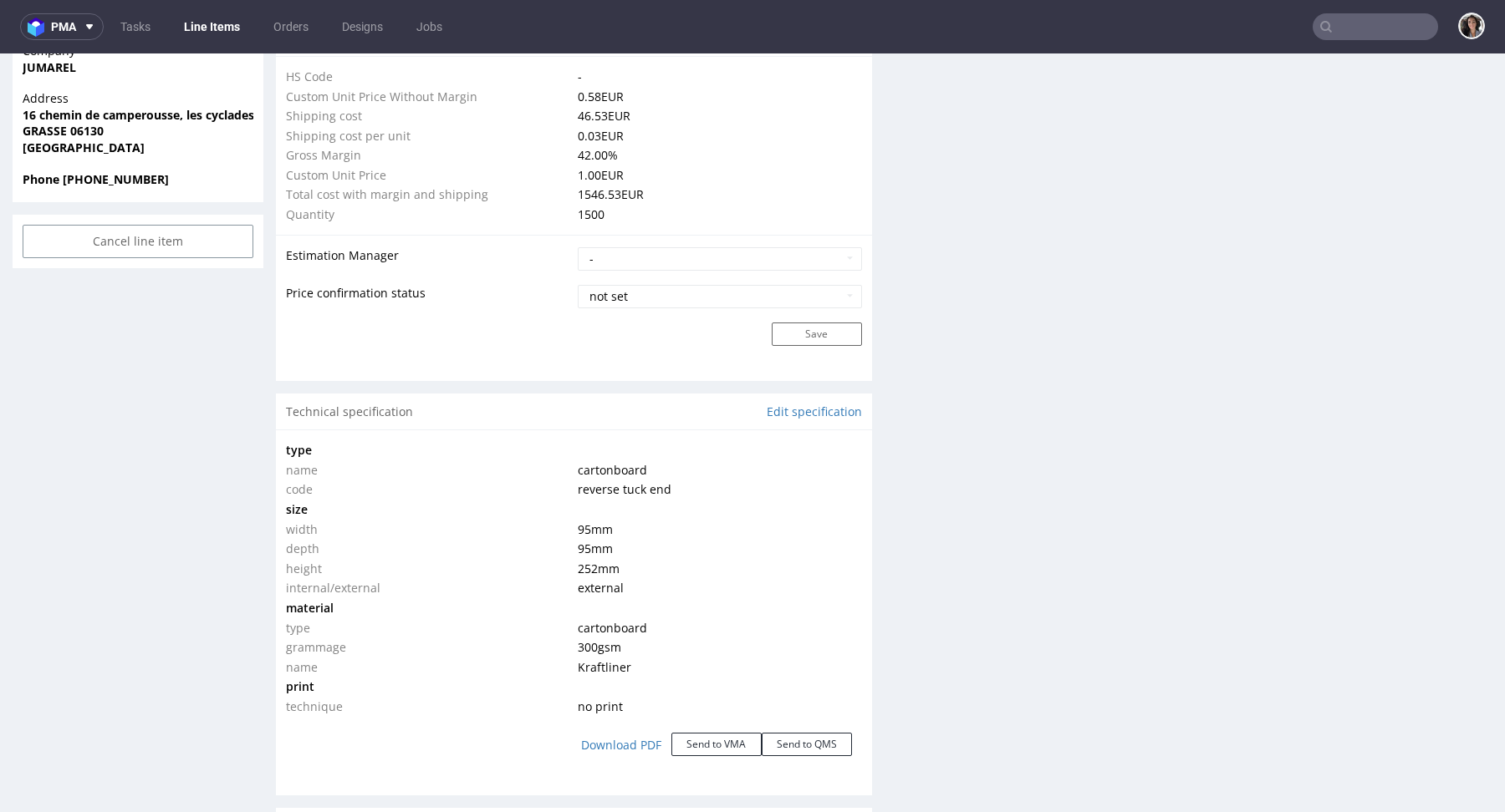
scroll to position [1480, 0]
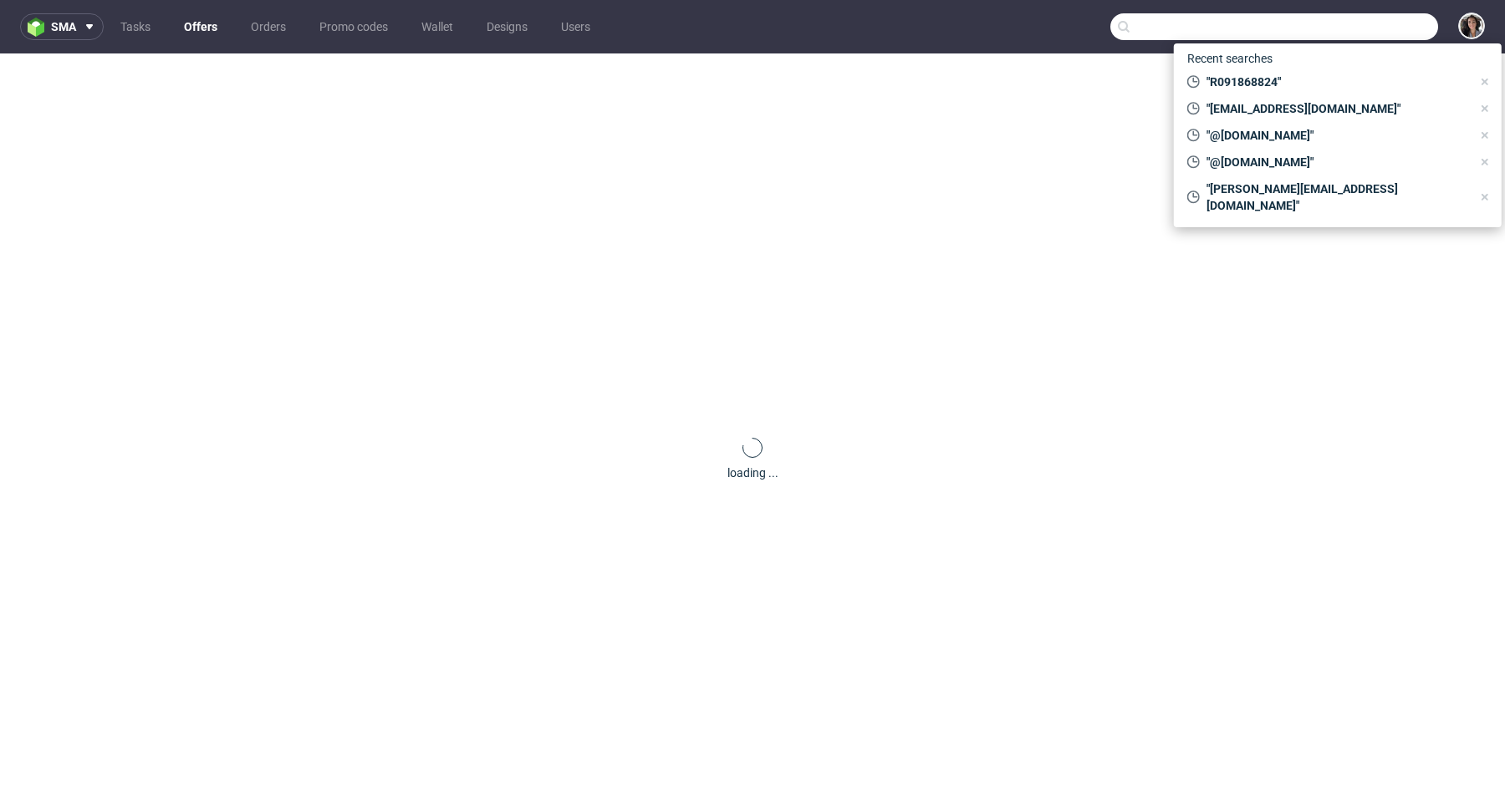
click at [1369, 28] on input "text" at bounding box center [1273, 26] width 328 height 27
paste input "j.reynaud@jumarel.fr"
type input "j.reynaud@jumarel.fr"
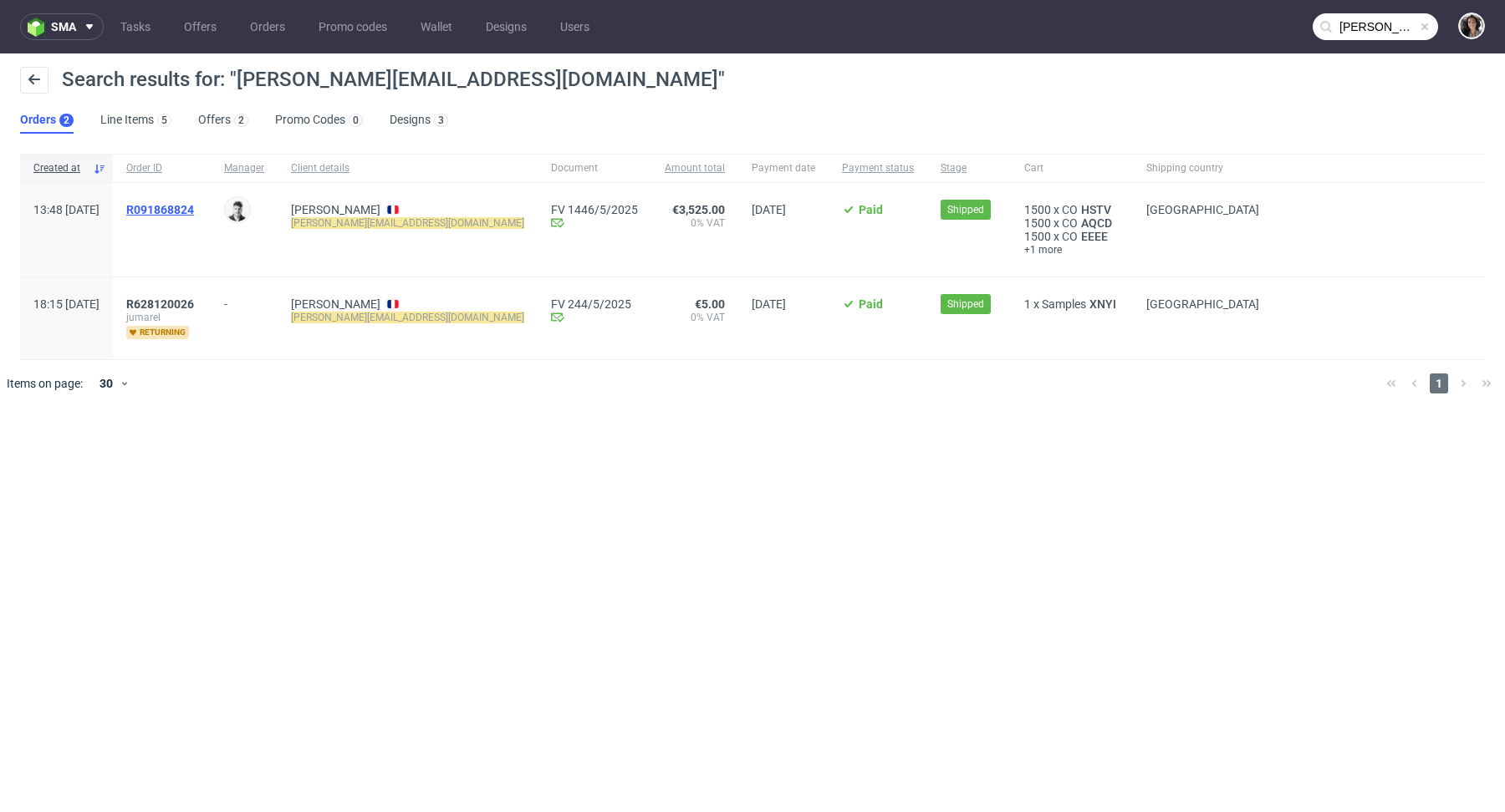
click at [194, 213] on span "R091868824" at bounding box center [160, 209] width 67 height 13
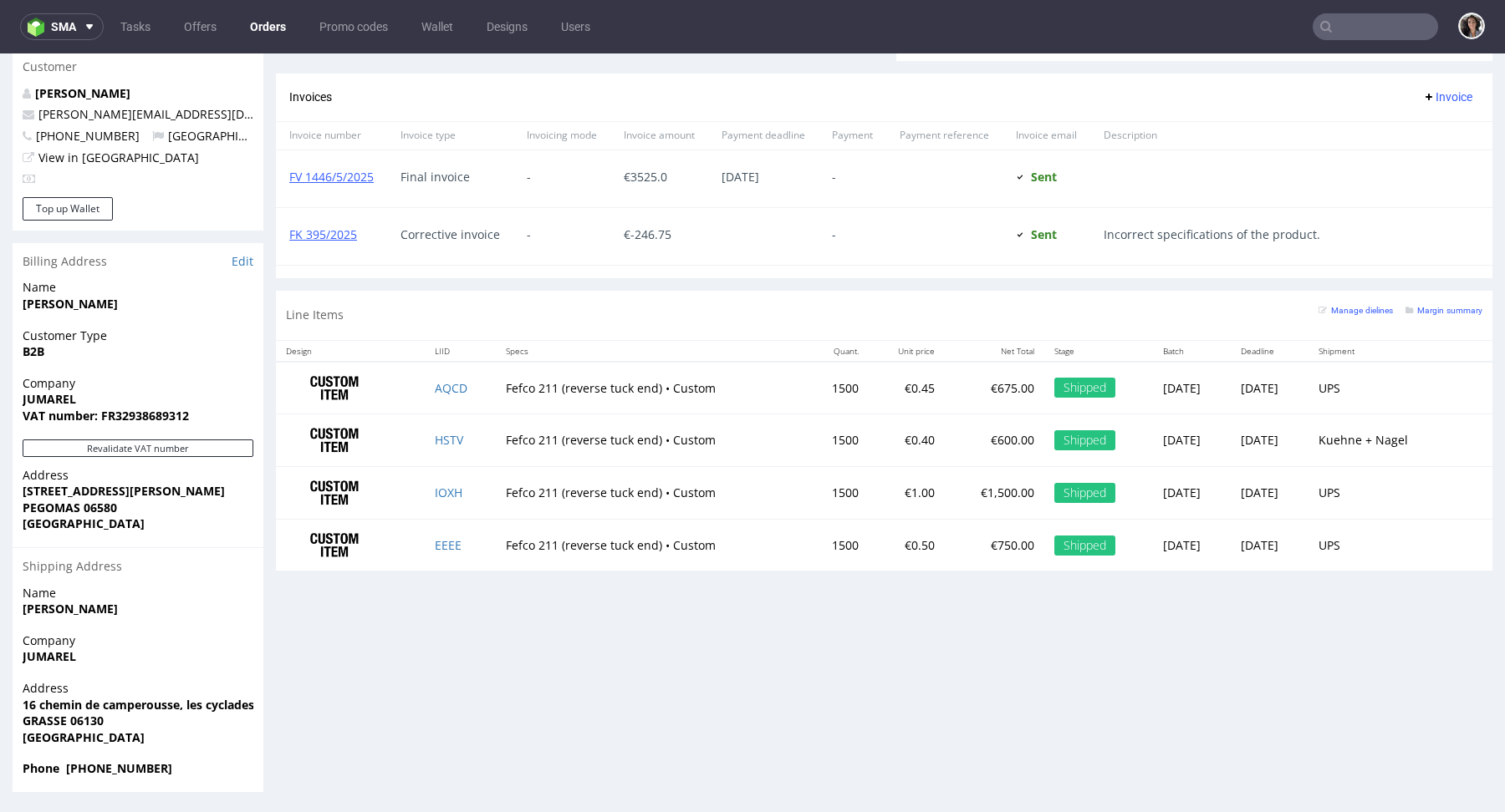
scroll to position [4, 0]
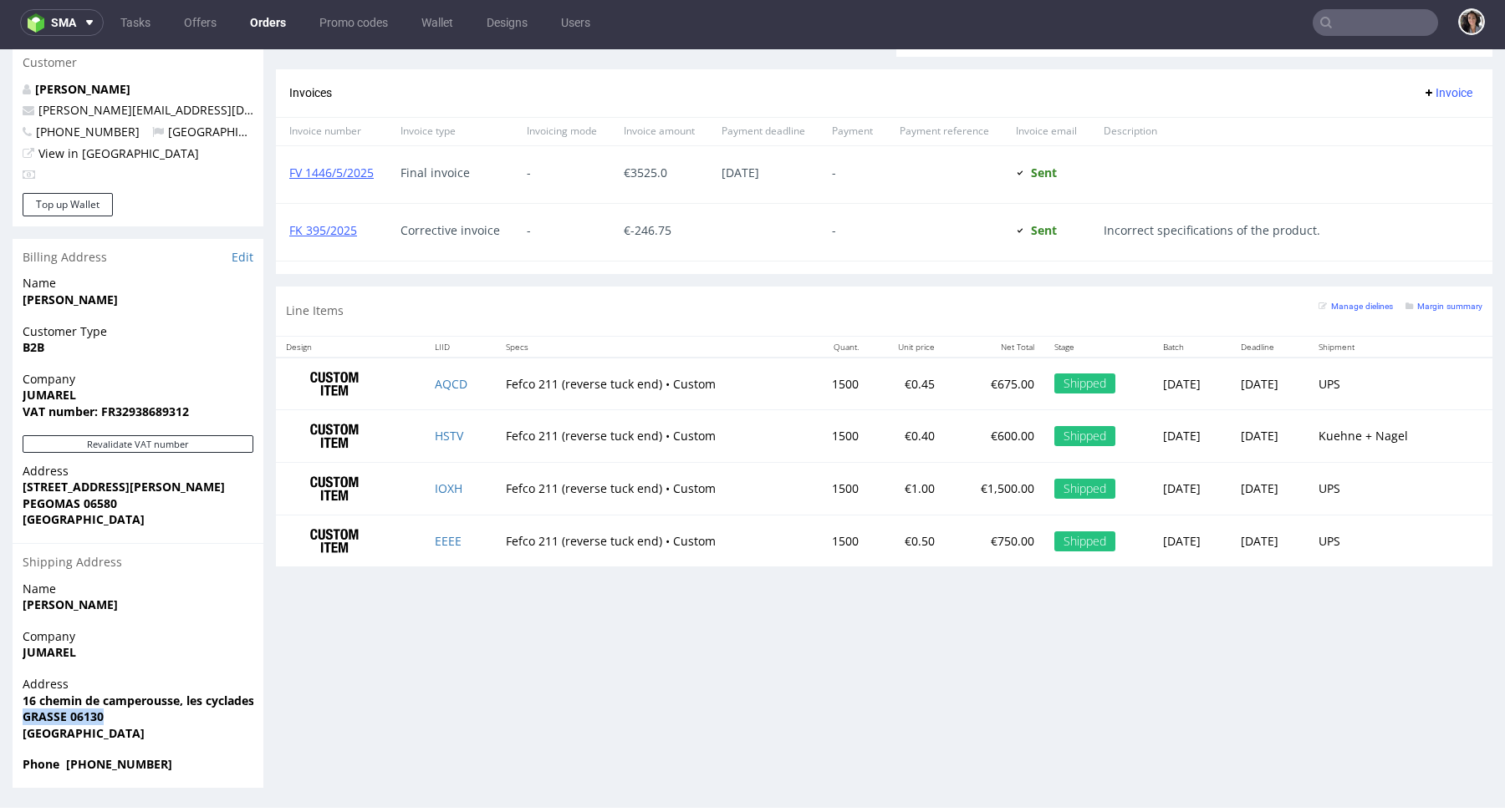
drag, startPoint x: 123, startPoint y: 718, endPoint x: 4, endPoint y: 717, distance: 119.0
click at [4, 717] on div "Order via Offer R091868824 16.05.2025 01:48 PM Mark this order as problematic I…" at bounding box center [752, 49] width 1505 height 1503
click at [70, 734] on span "[GEOGRAPHIC_DATA]" at bounding box center [137, 734] width 231 height 17
drag, startPoint x: 115, startPoint y: 717, endPoint x: 75, endPoint y: 717, distance: 40.0
click at [75, 717] on span "GRASSE 06130" at bounding box center [137, 717] width 231 height 17
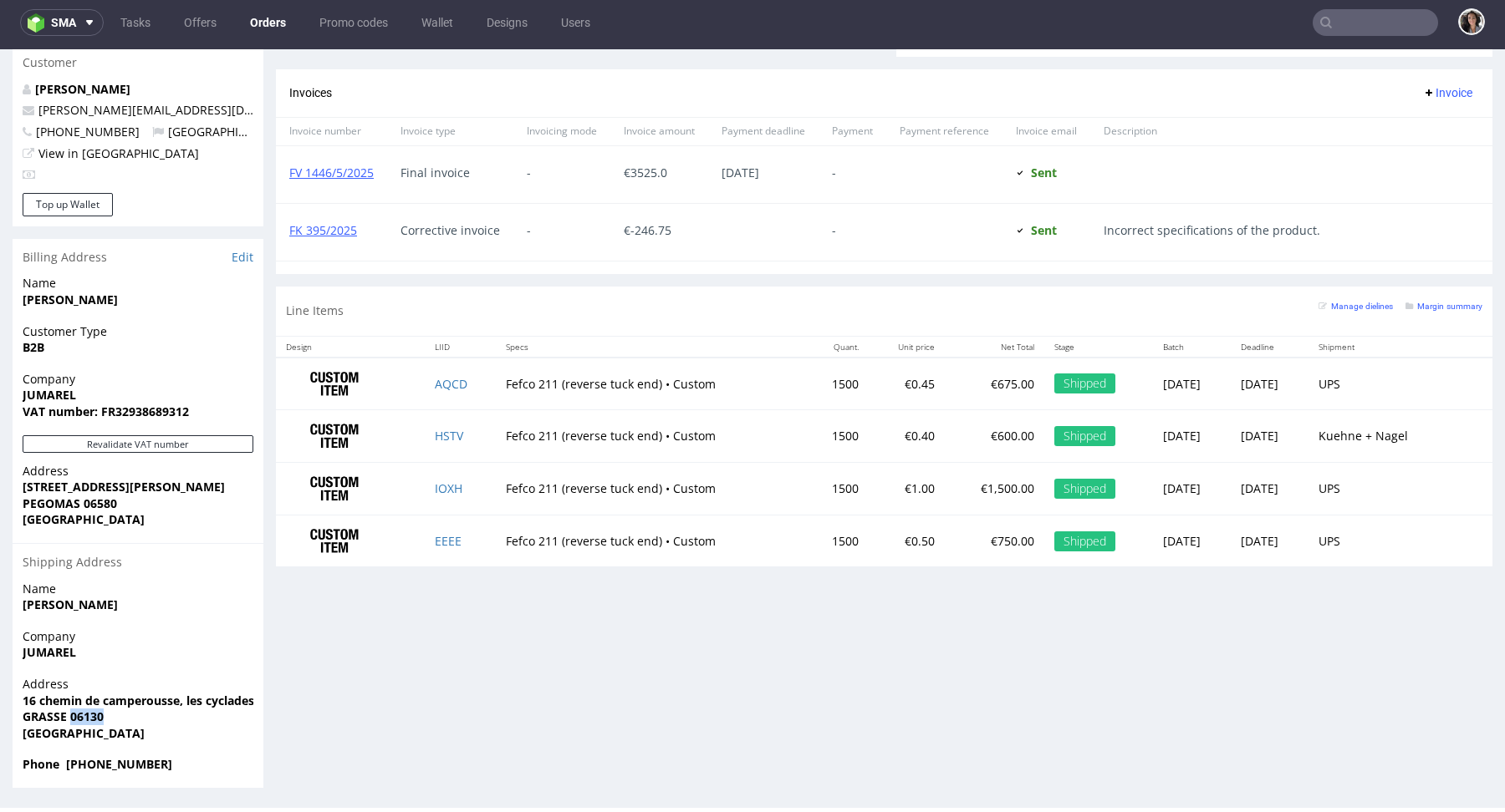
copy strong "06130"
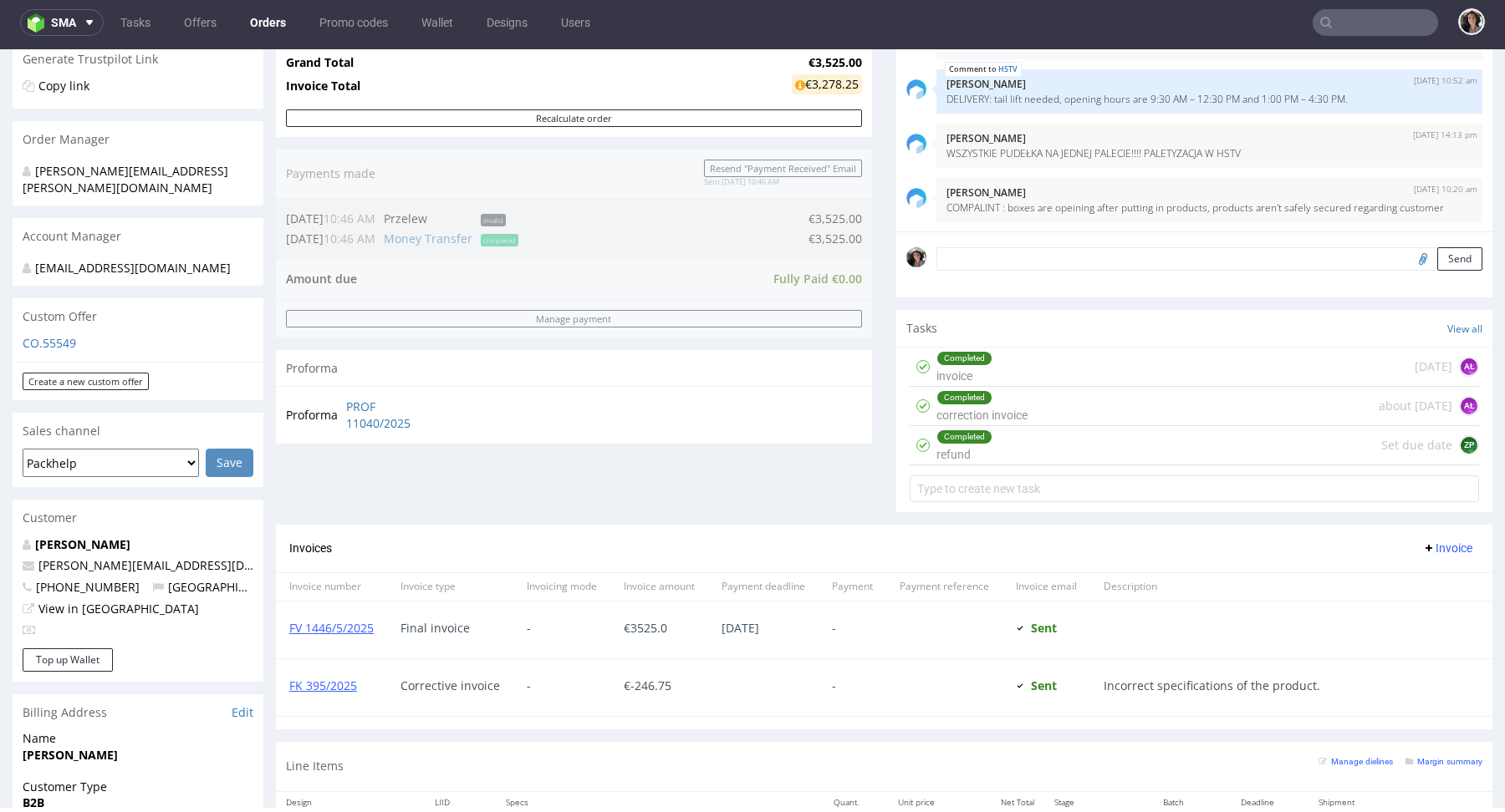
scroll to position [793, 0]
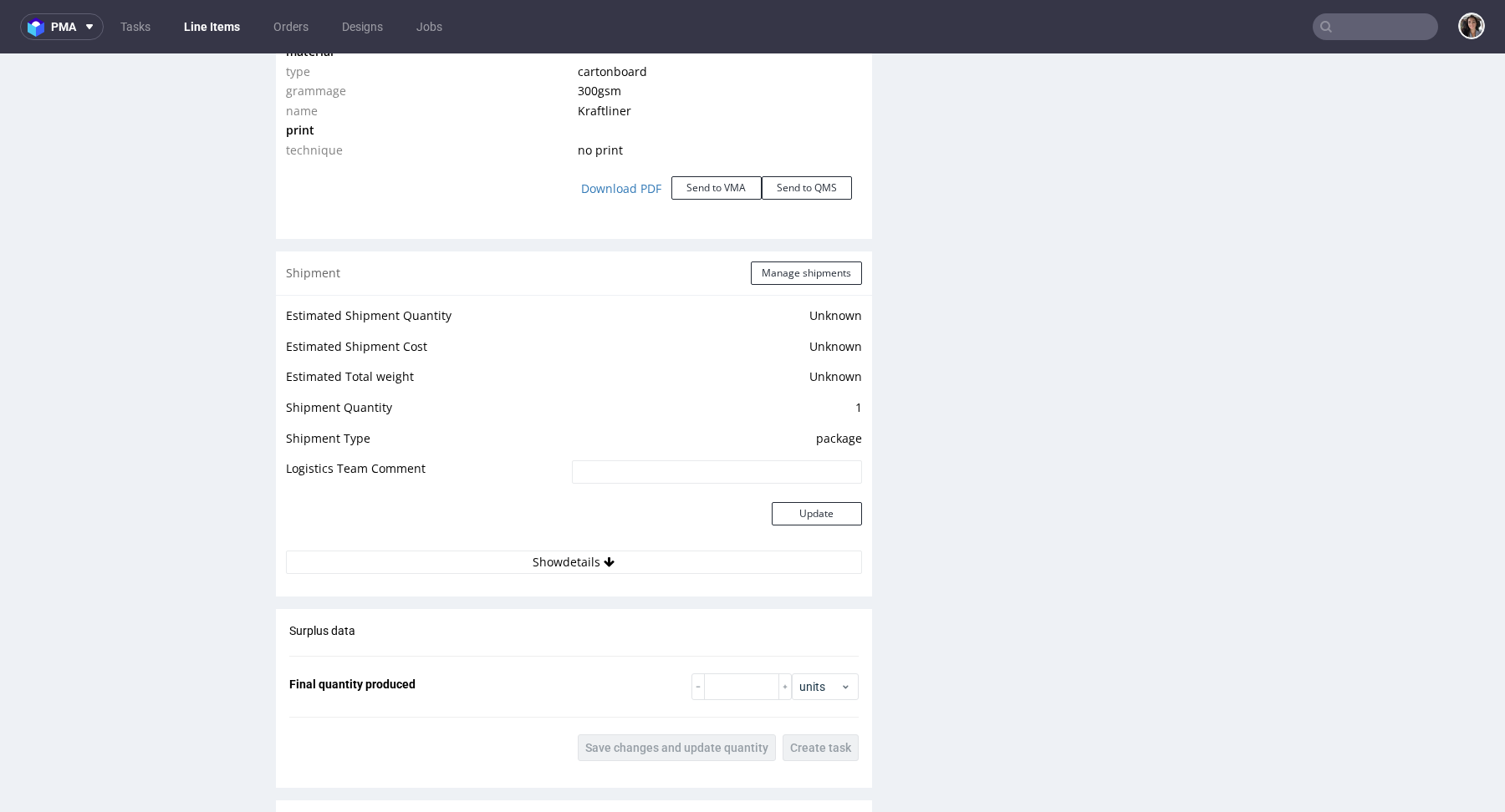
scroll to position [1464, 0]
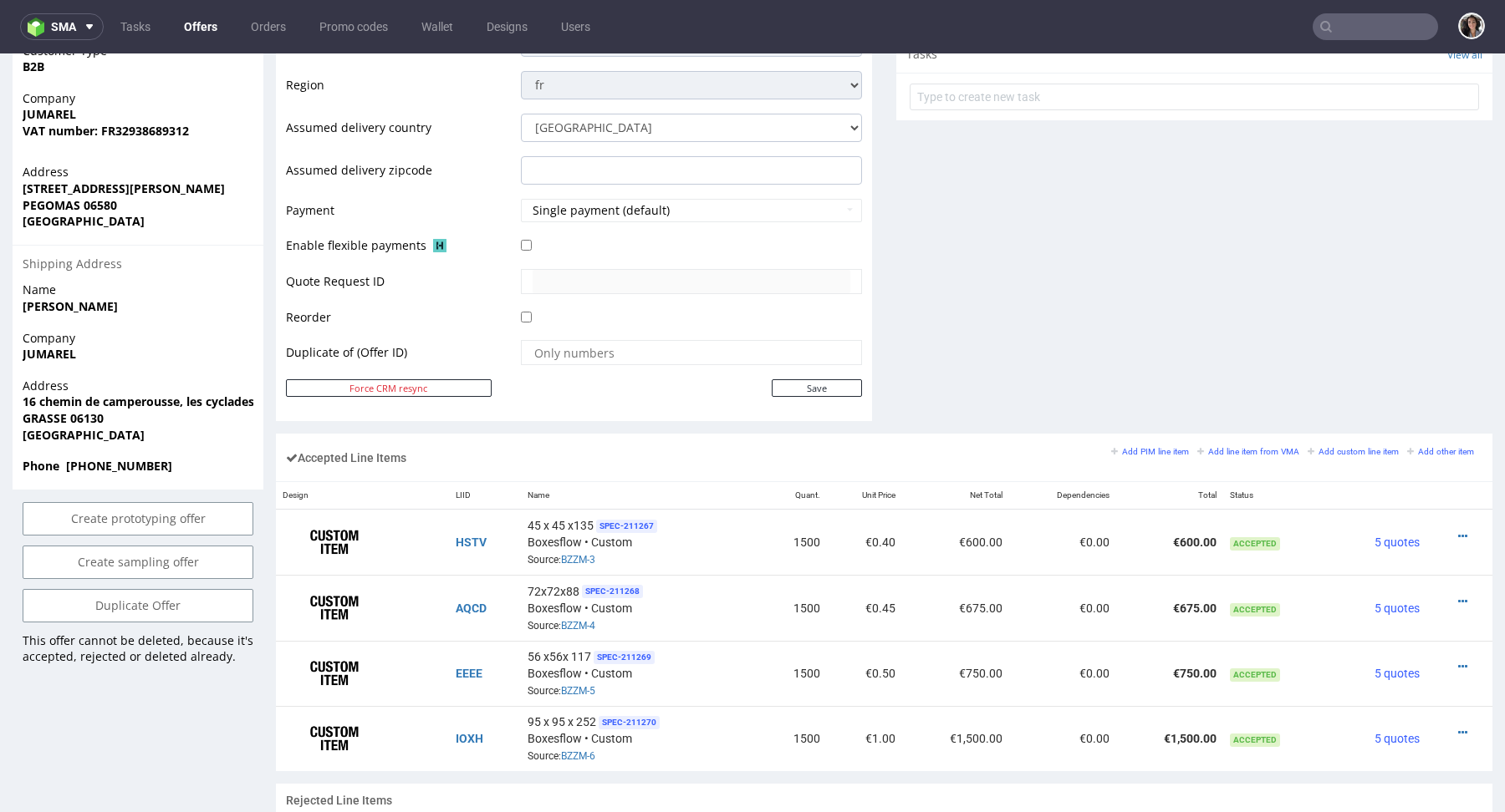
scroll to position [786, 0]
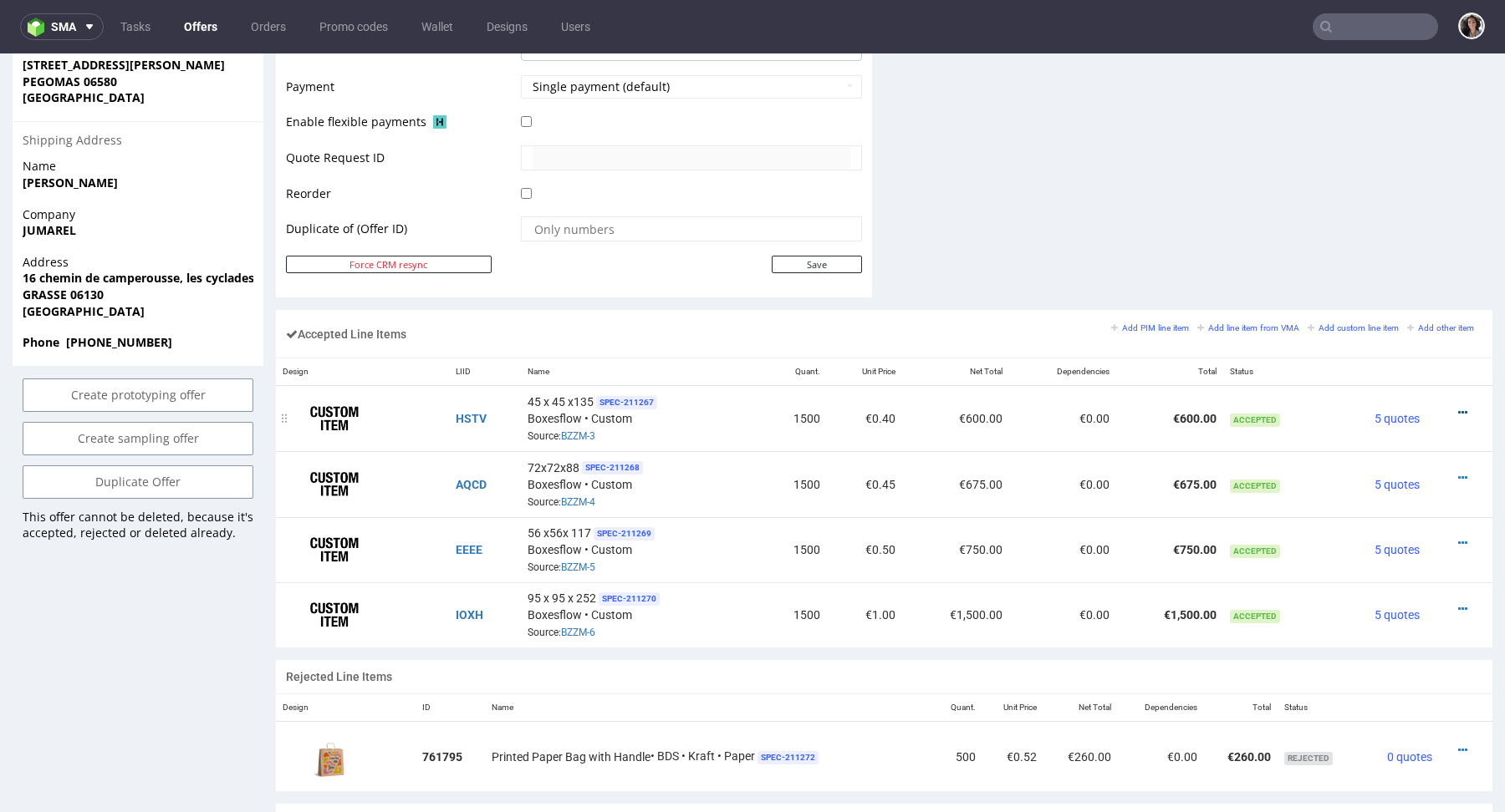
click at [1457, 411] on icon at bounding box center [1462, 412] width 9 height 12
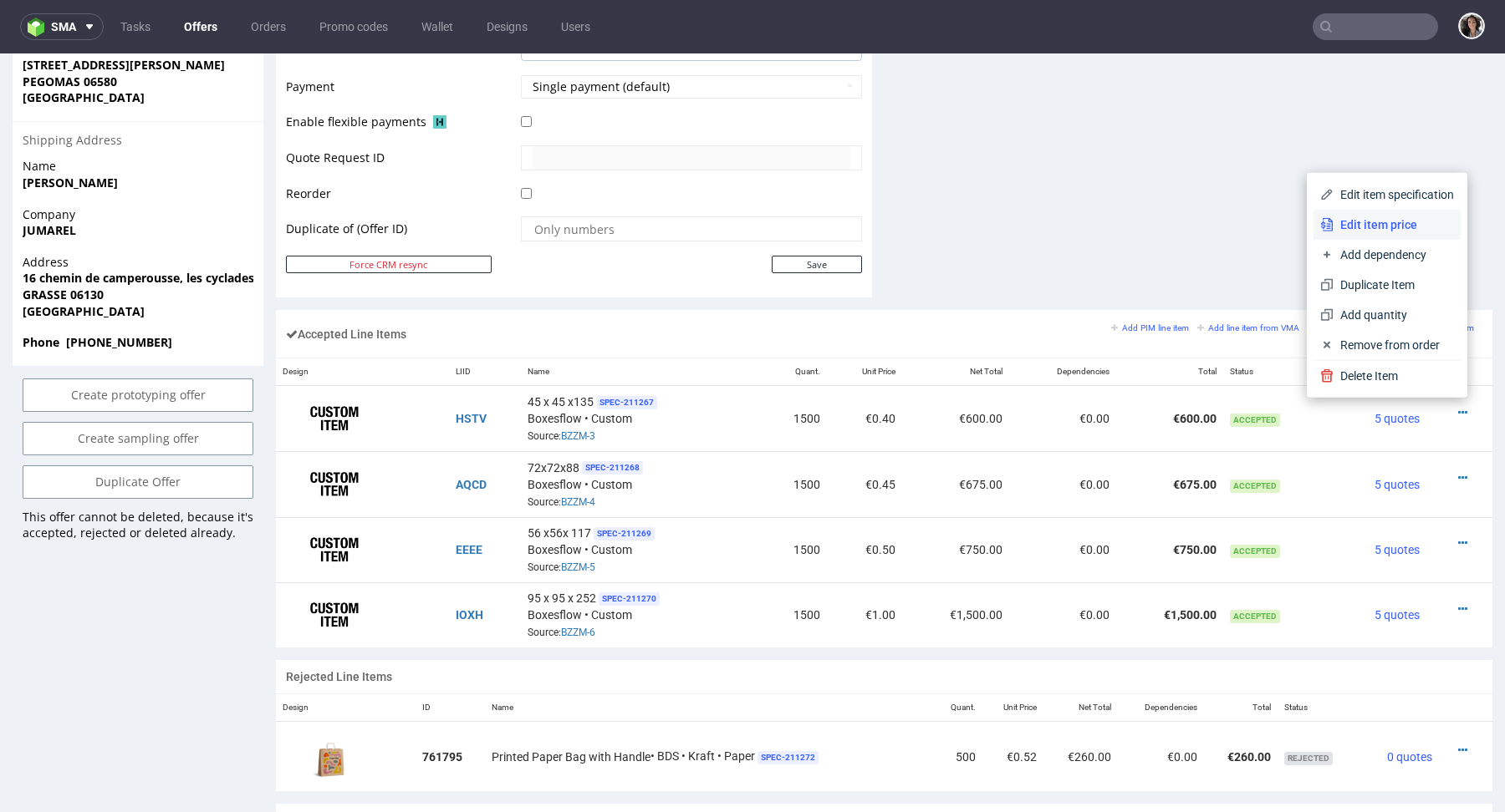
click at [1372, 231] on span "Edit item price" at bounding box center [1393, 225] width 121 height 17
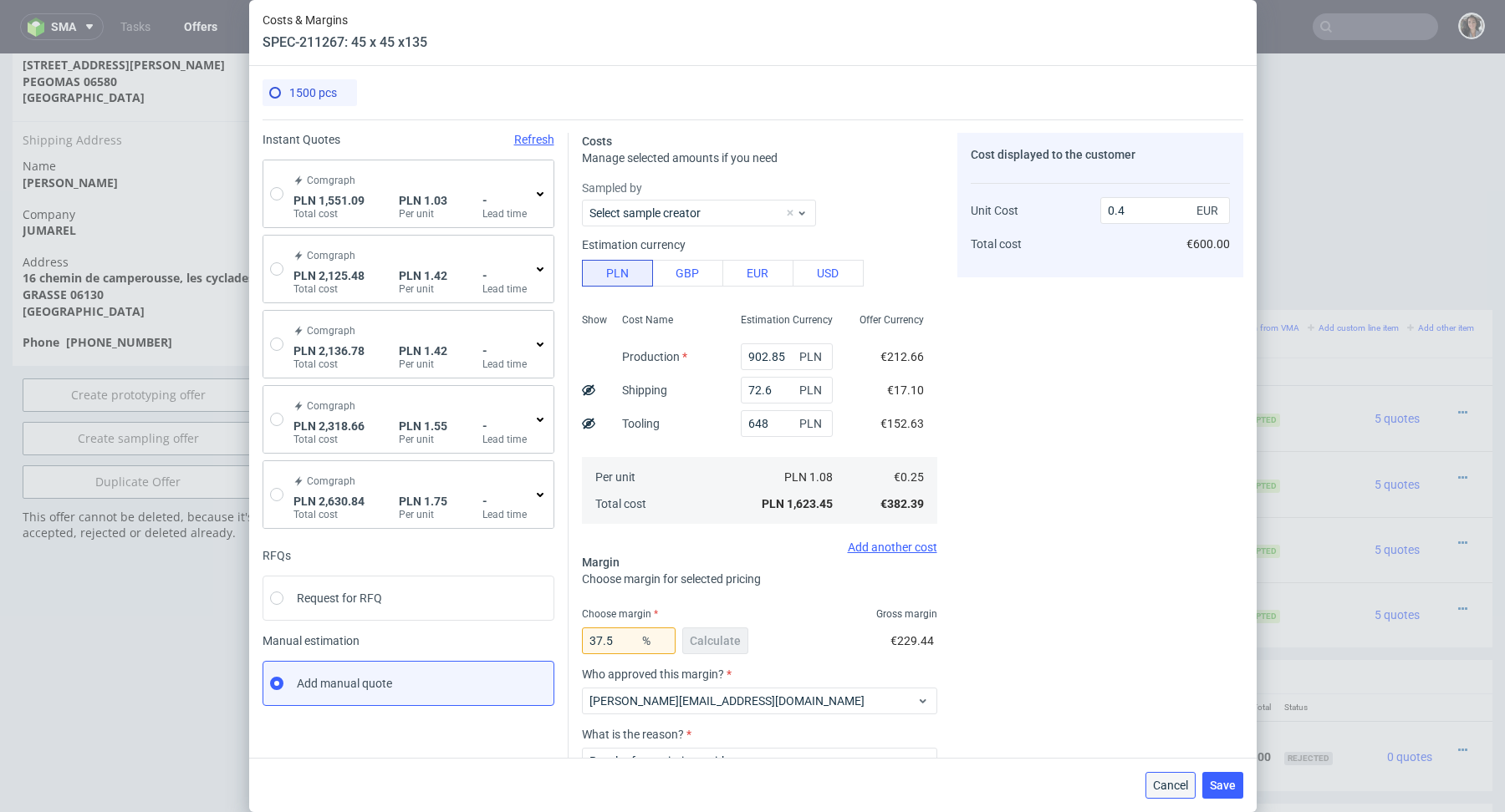
click at [1166, 790] on span "Cancel" at bounding box center [1170, 785] width 36 height 12
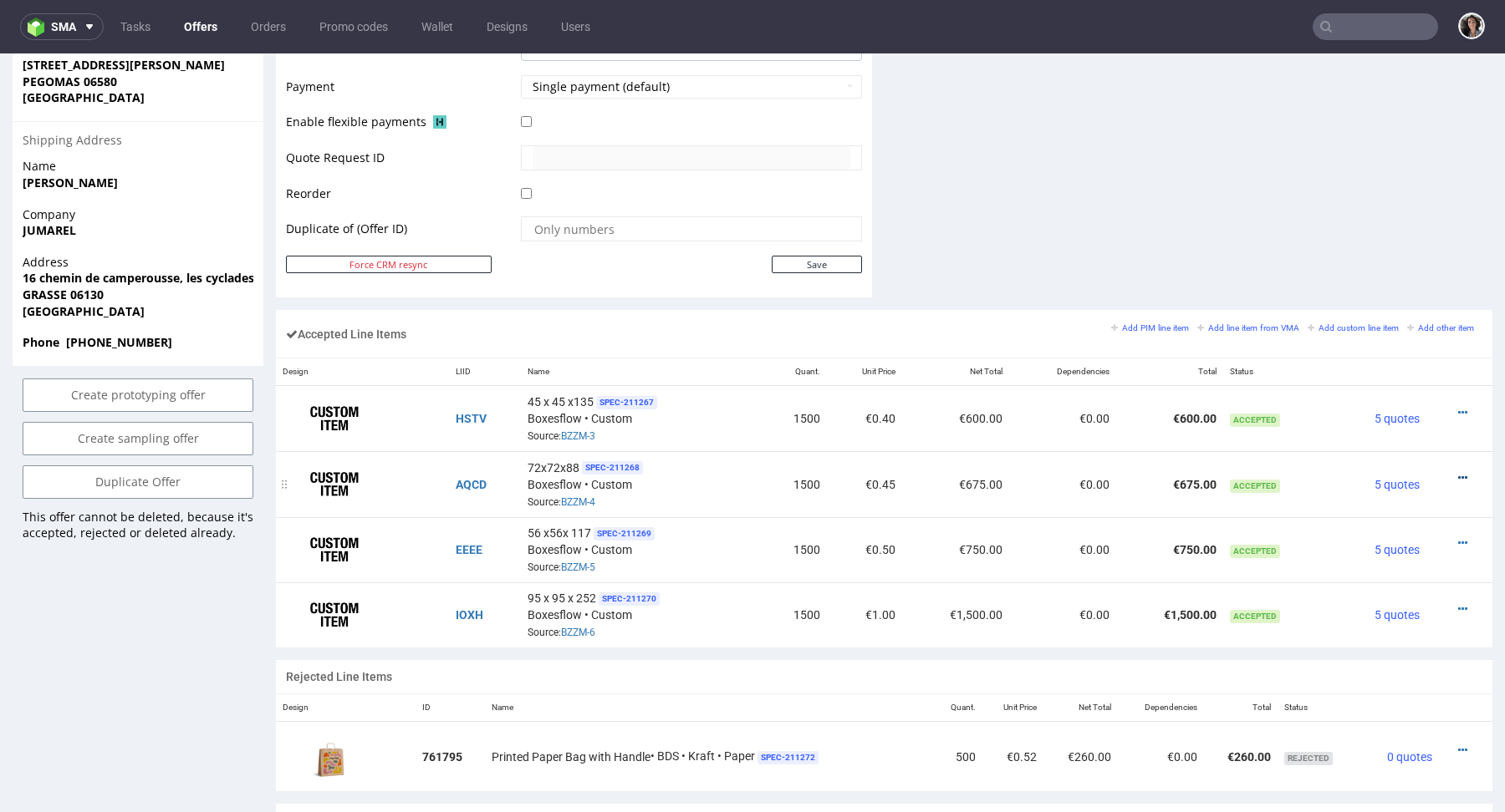
click at [1457, 472] on icon at bounding box center [1462, 477] width 9 height 12
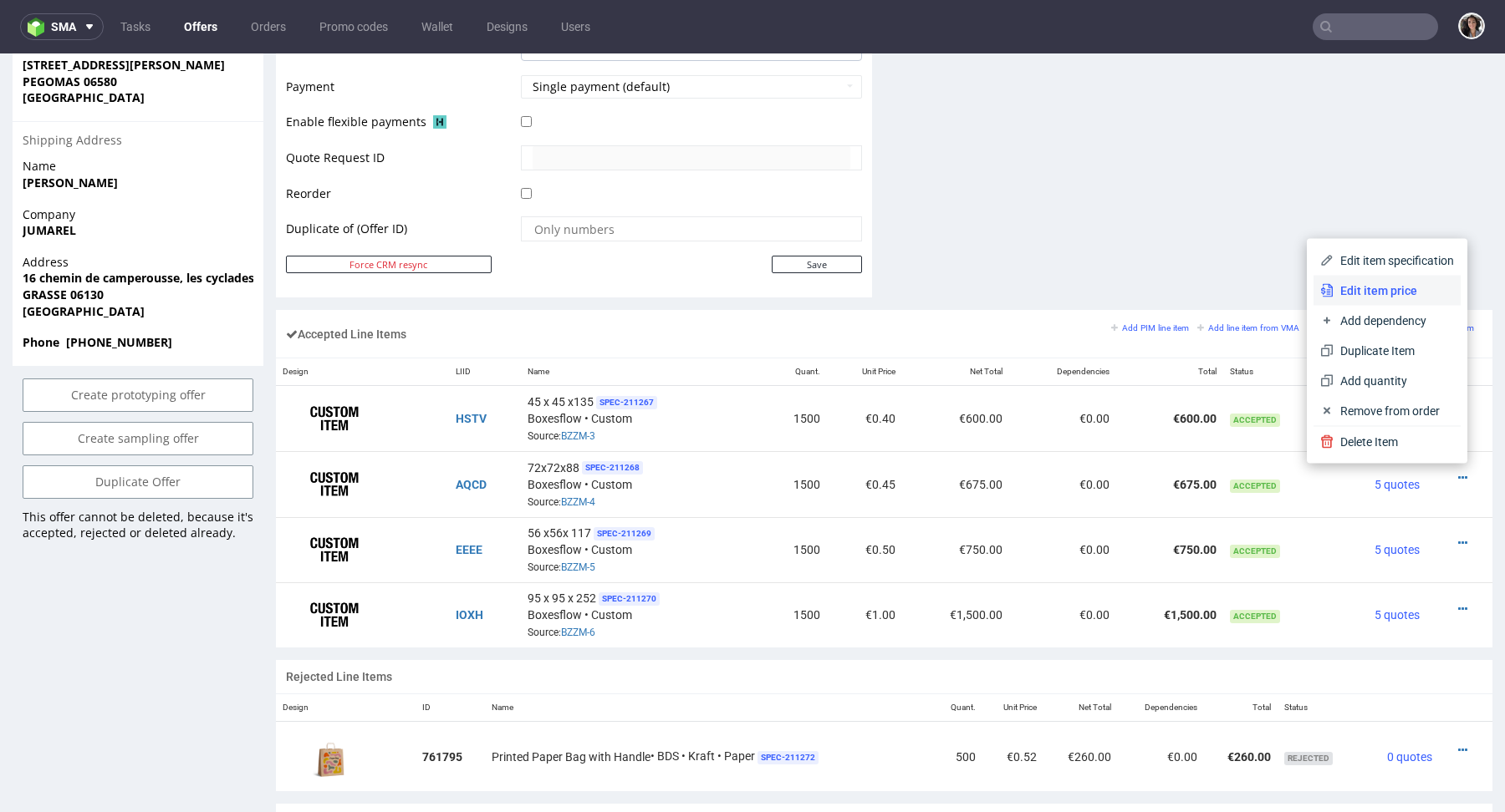
click at [1398, 293] on span "Edit item price" at bounding box center [1393, 291] width 121 height 17
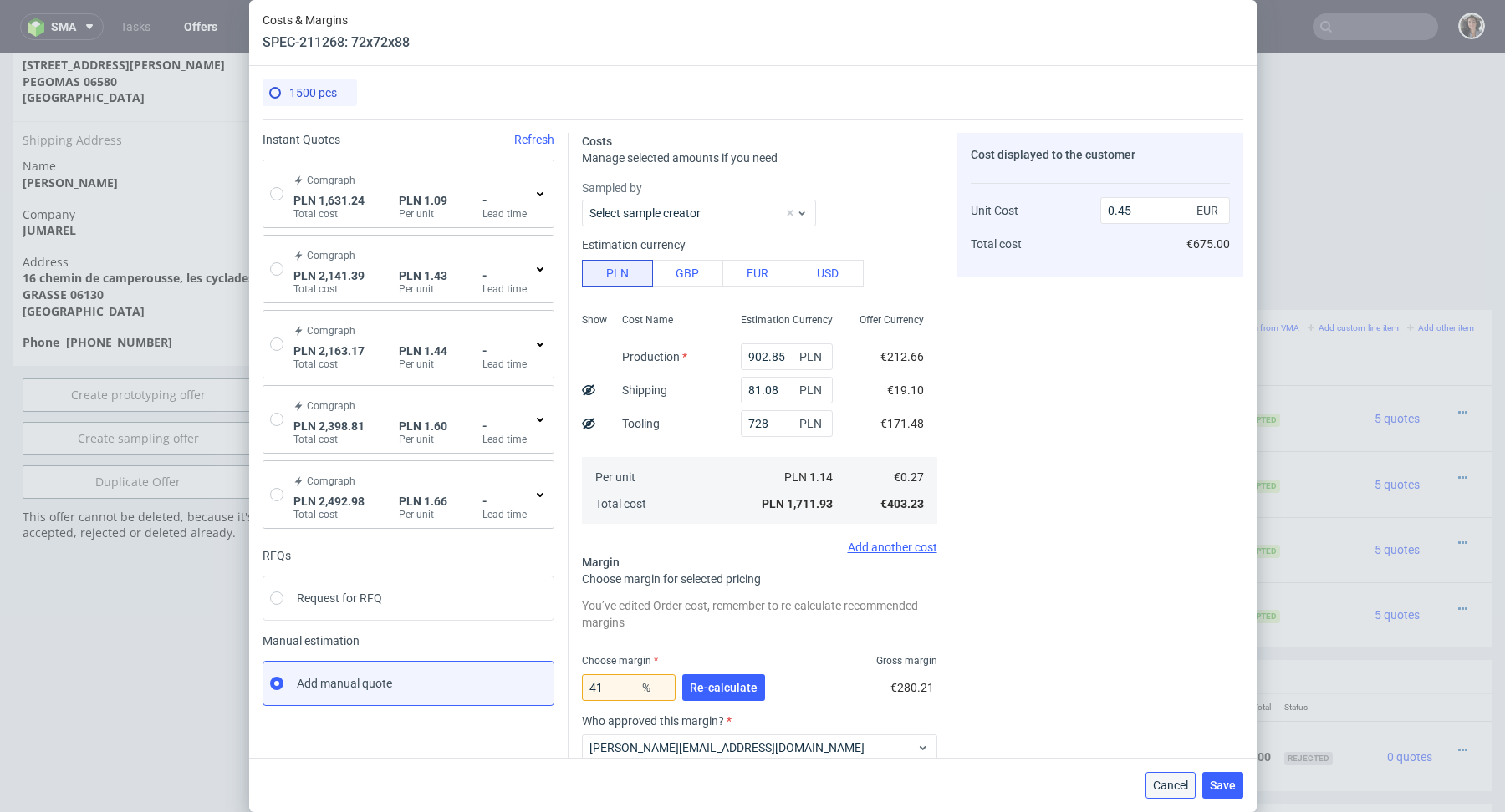
click at [1173, 785] on span "Cancel" at bounding box center [1170, 785] width 36 height 12
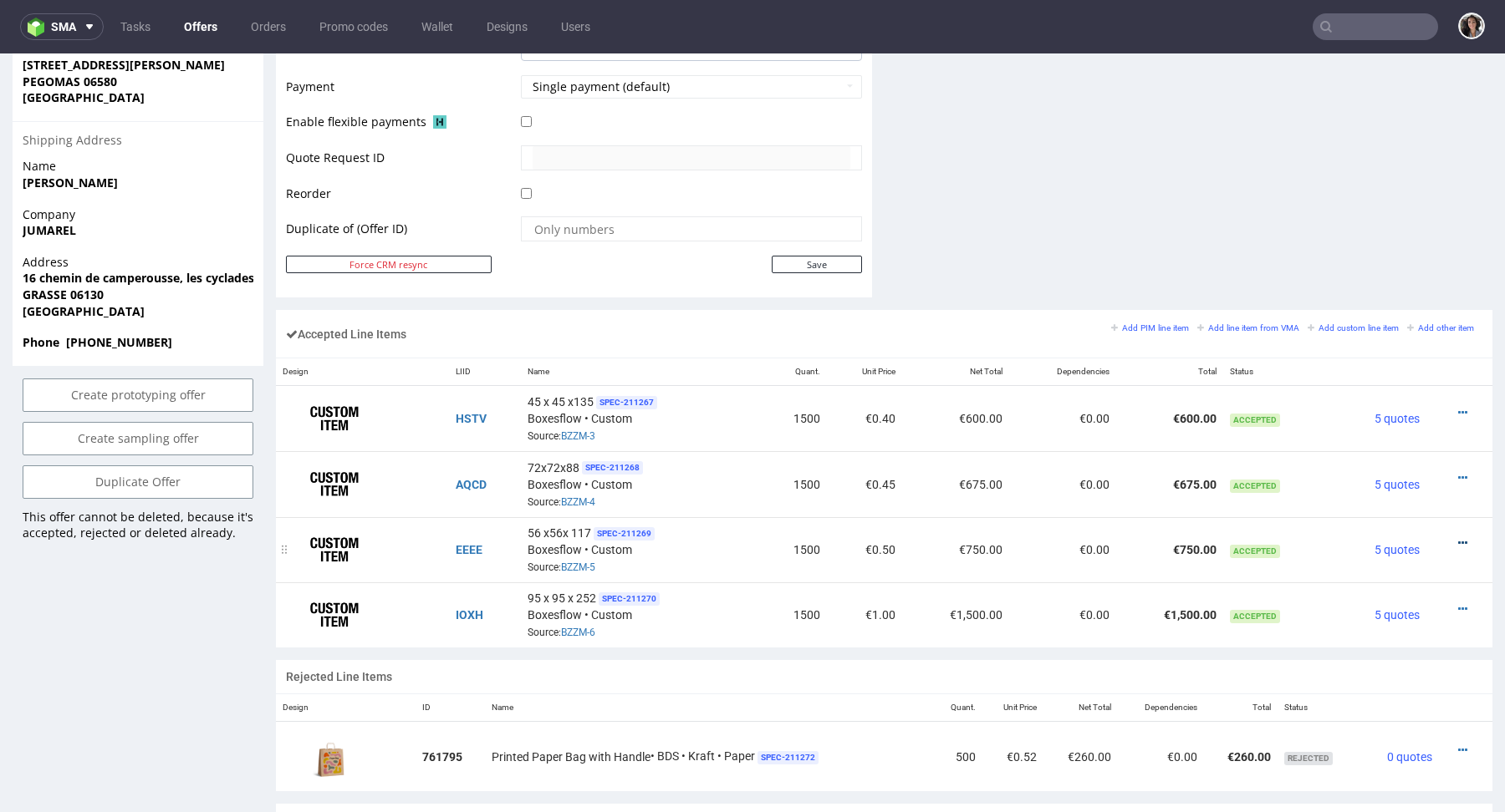
click at [1457, 537] on icon at bounding box center [1462, 543] width 9 height 12
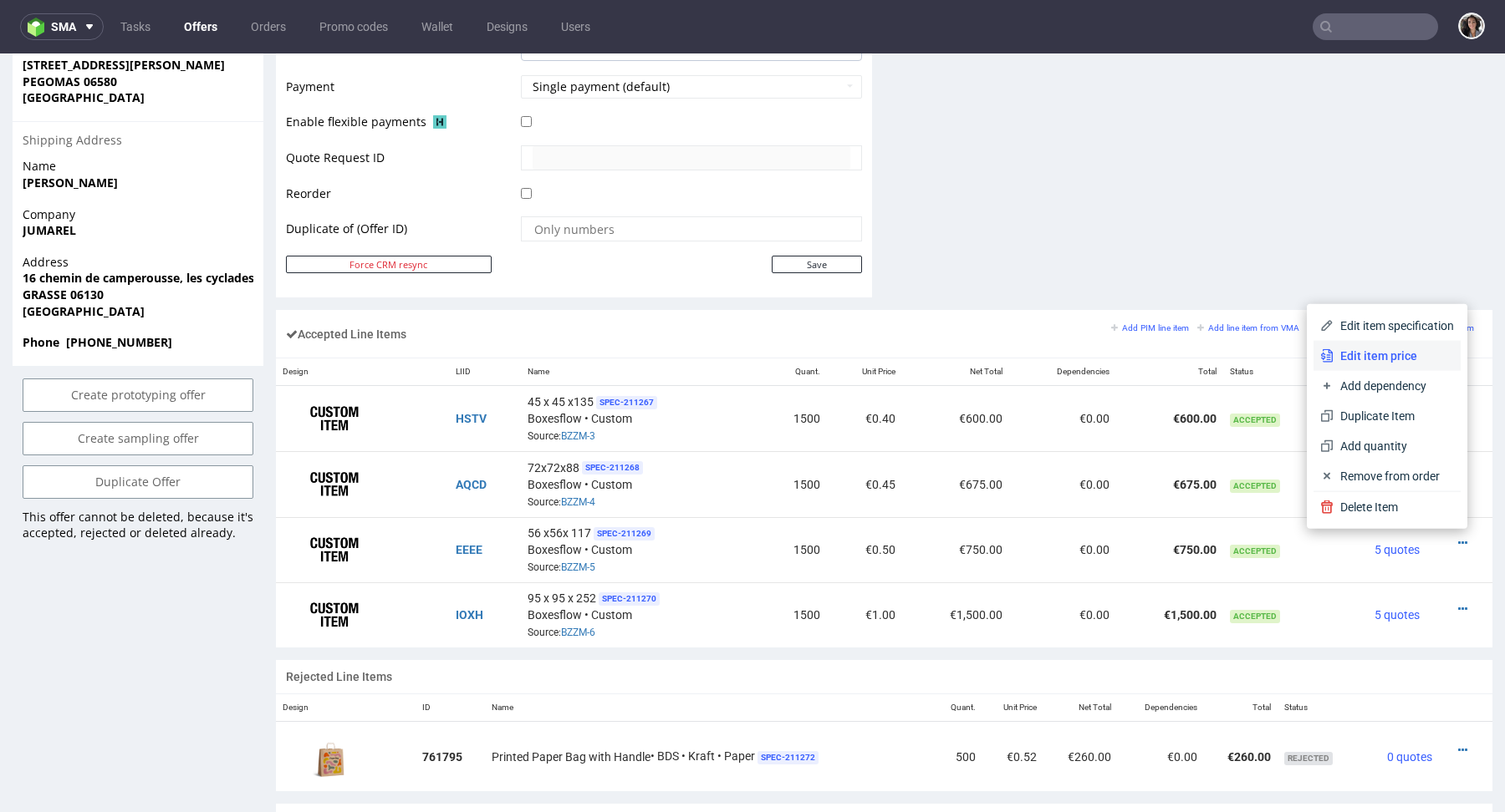
click at [1378, 349] on span "Edit item price" at bounding box center [1393, 356] width 121 height 17
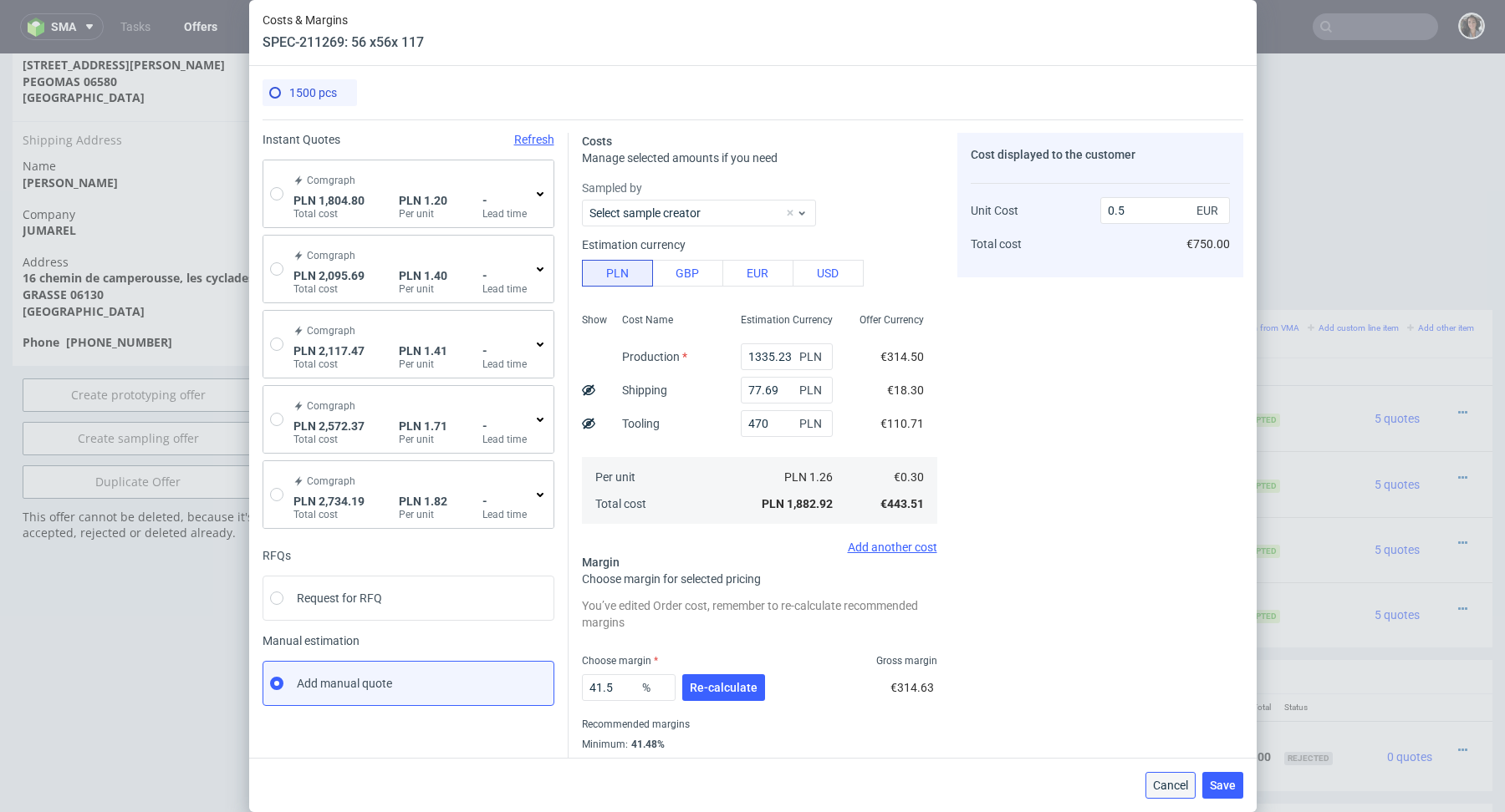
click at [1182, 788] on span "Cancel" at bounding box center [1170, 785] width 36 height 12
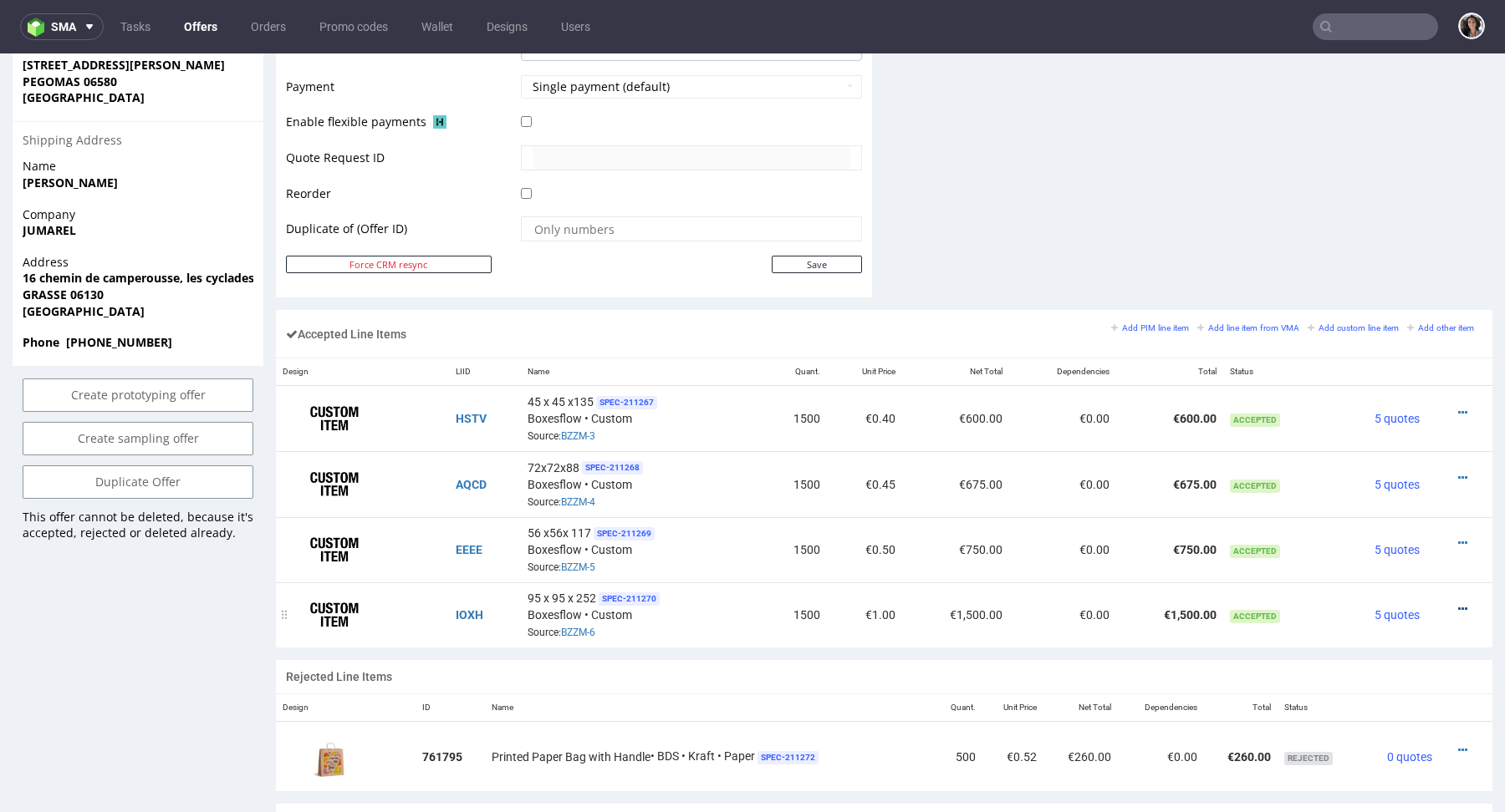
click at [1457, 604] on icon at bounding box center [1462, 609] width 9 height 12
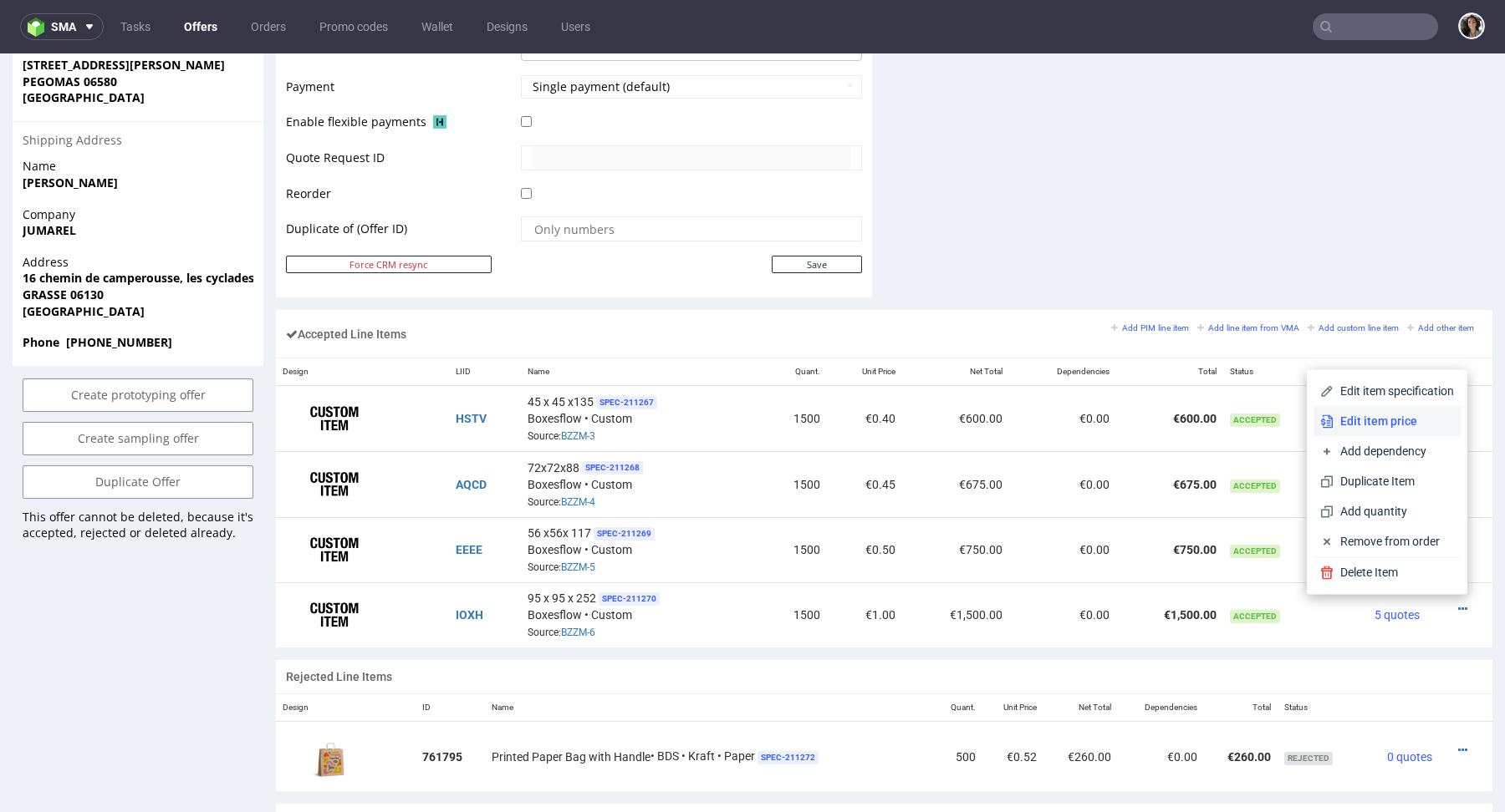
click at [1341, 421] on span "Edit item price" at bounding box center [1393, 421] width 121 height 17
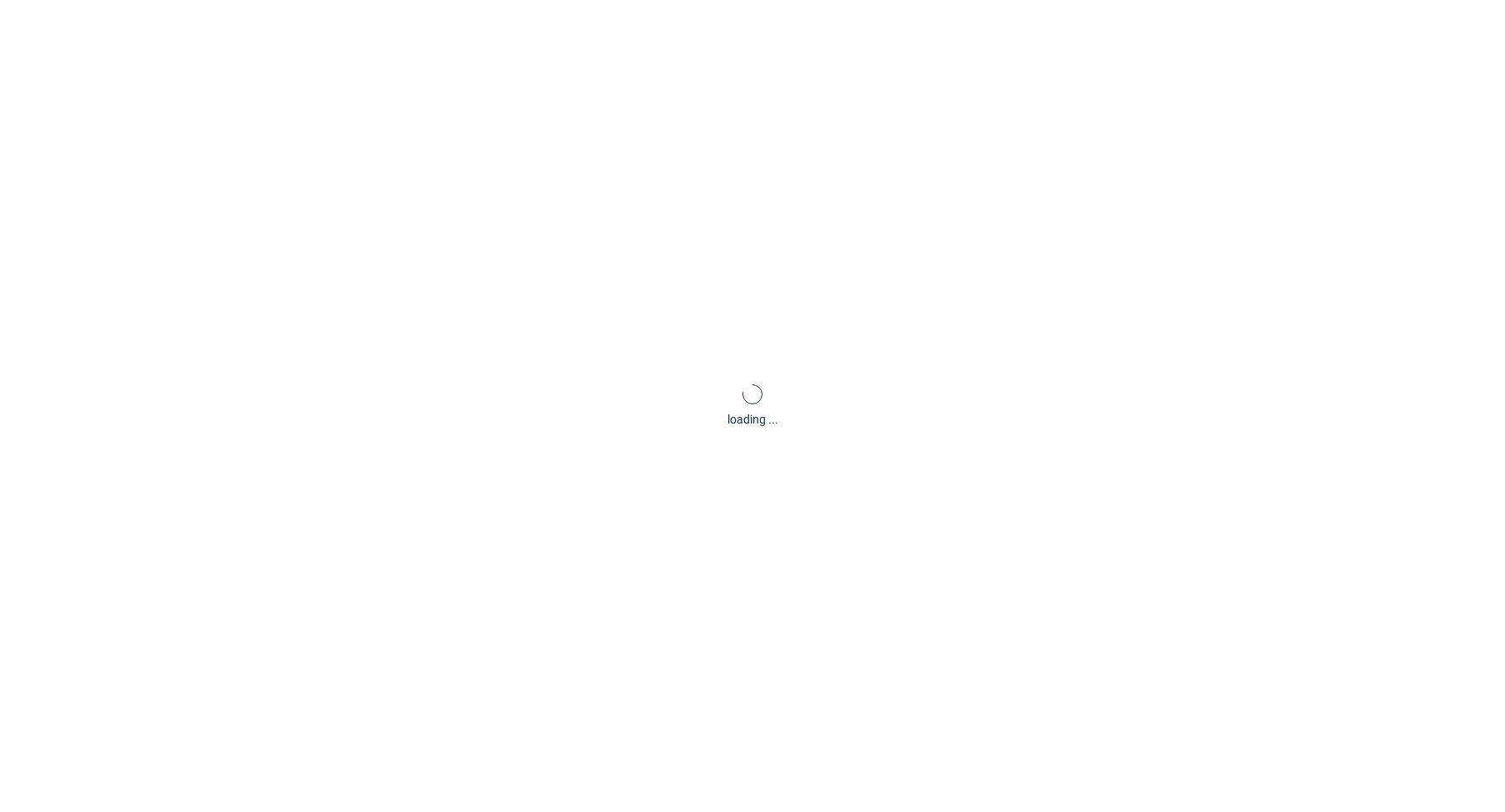
scroll to position [0, 0]
